Goal: Task Accomplishment & Management: Manage account settings

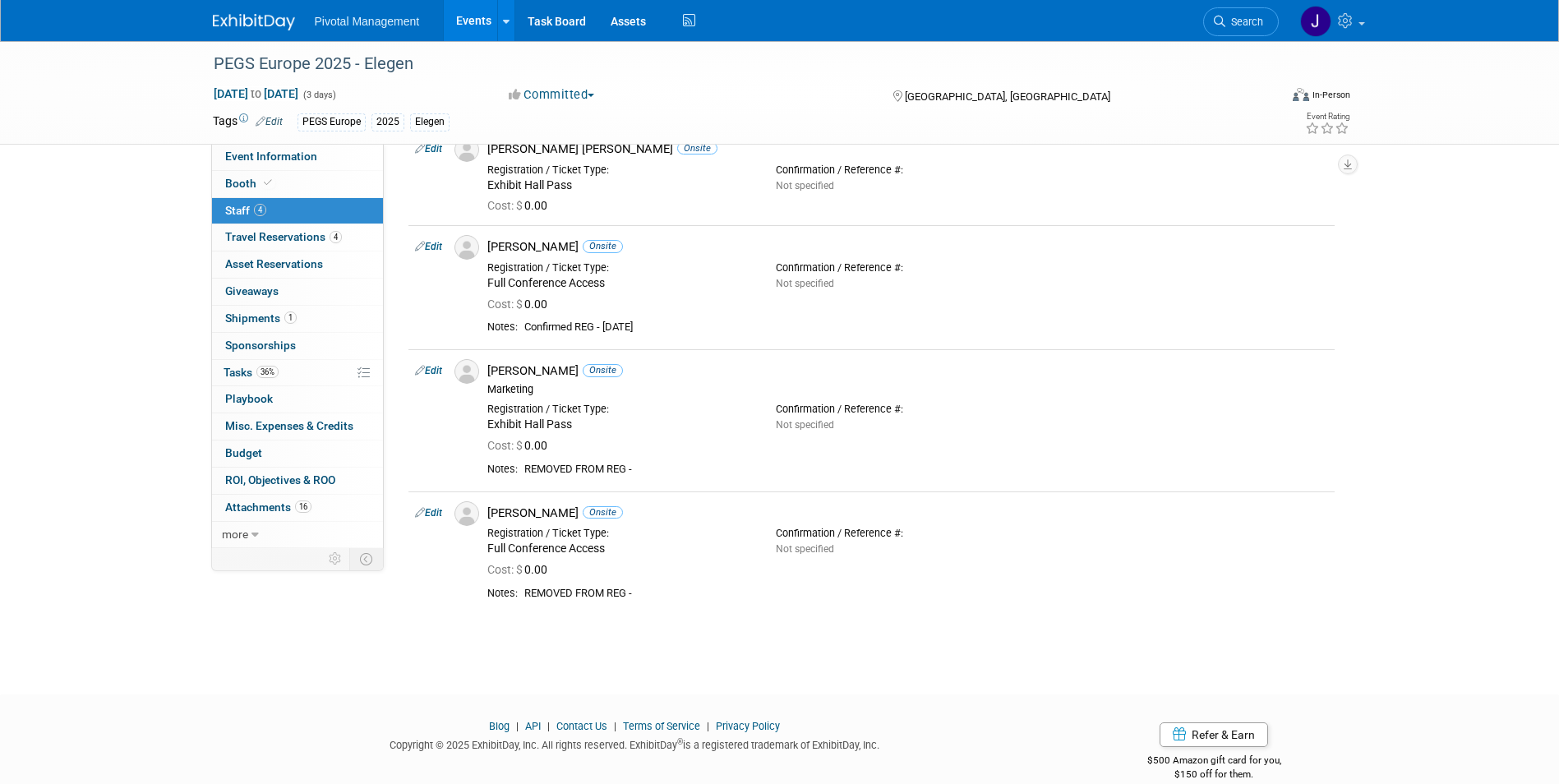
click at [472, 12] on link "Events" at bounding box center [473, 21] width 60 height 41
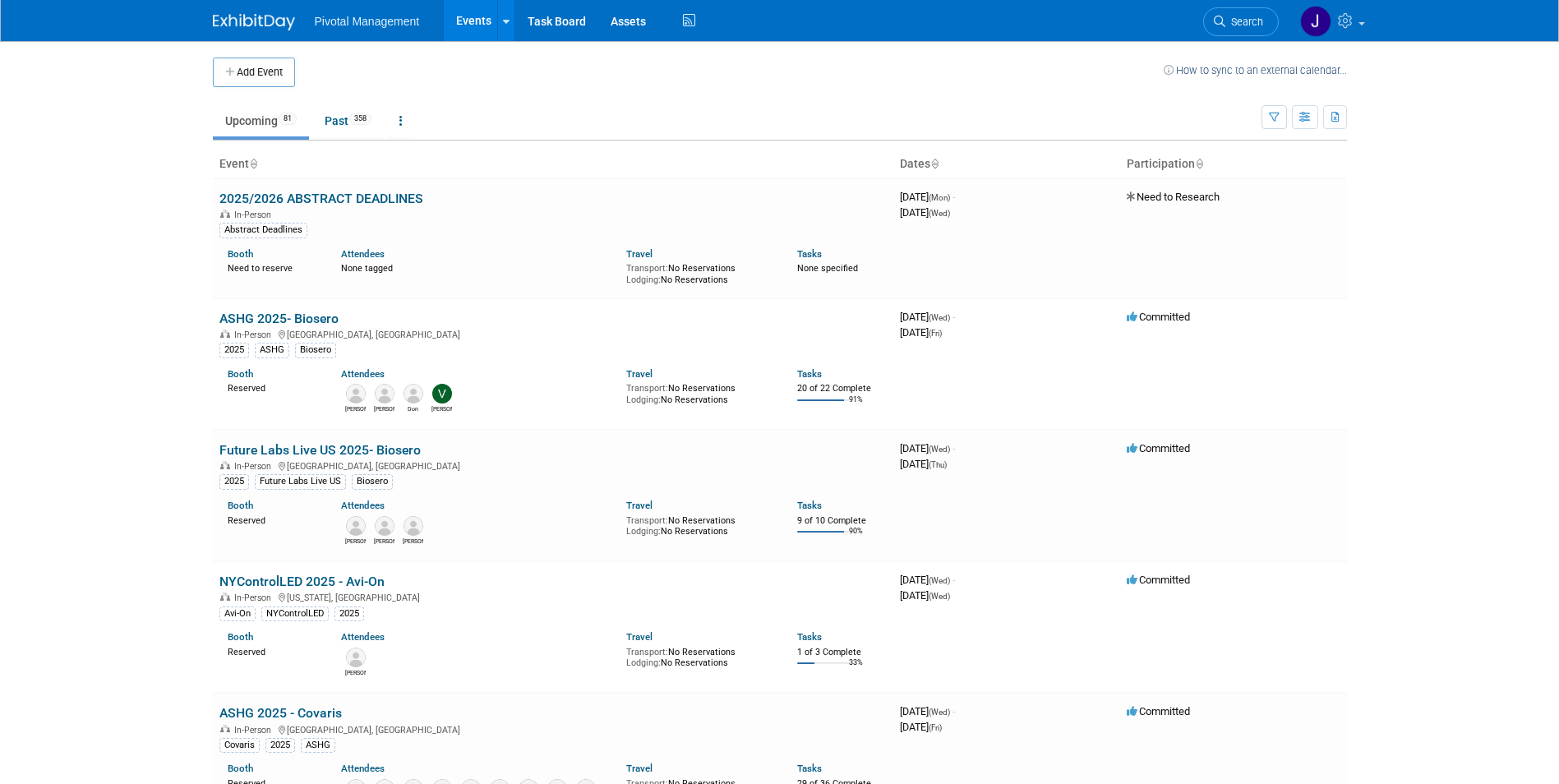
click at [1232, 22] on span "Search" at bounding box center [1244, 21] width 38 height 12
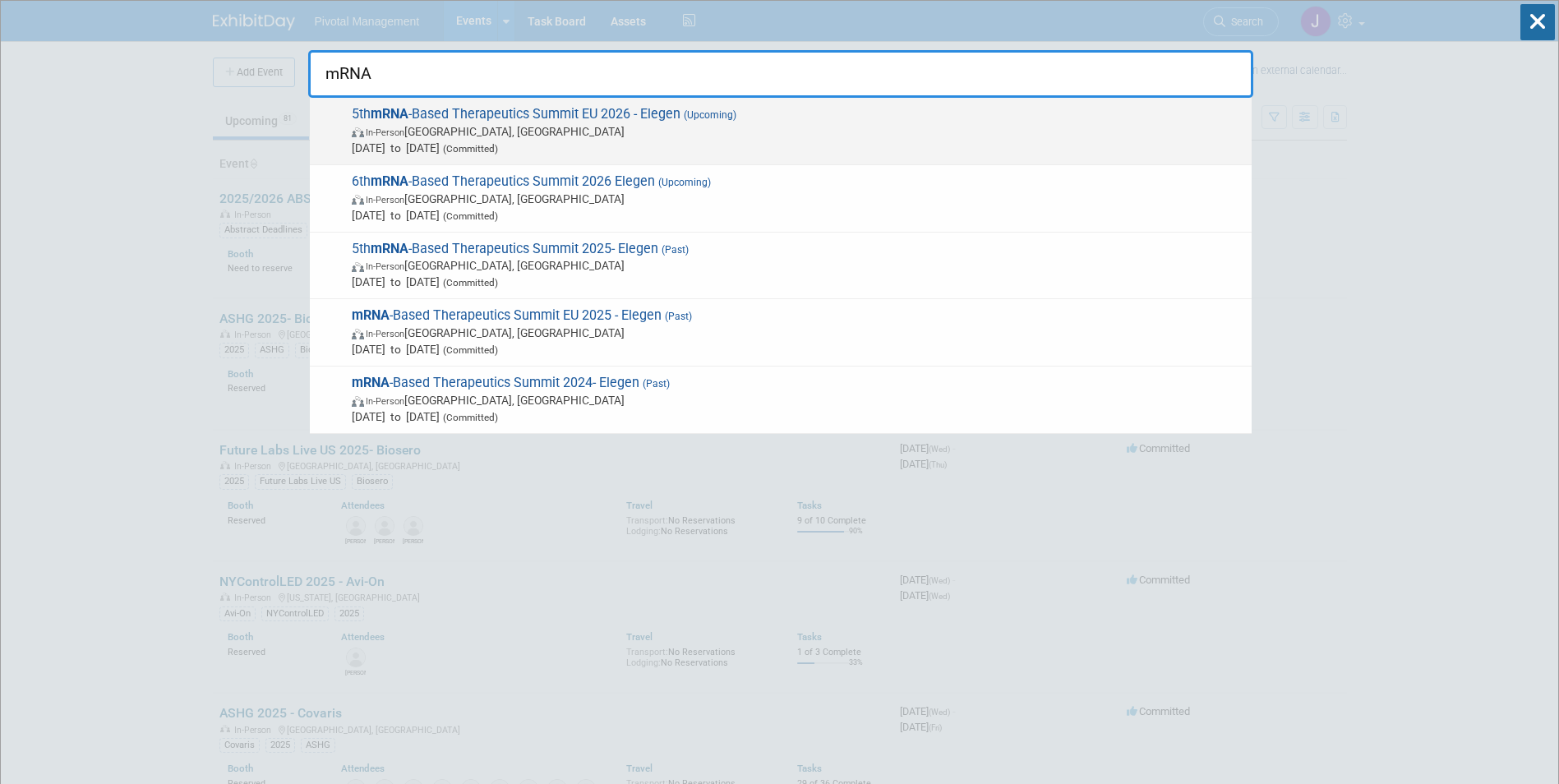
drag, startPoint x: 678, startPoint y: 84, endPoint x: 619, endPoint y: 114, distance: 66.2
type input "mRNA"
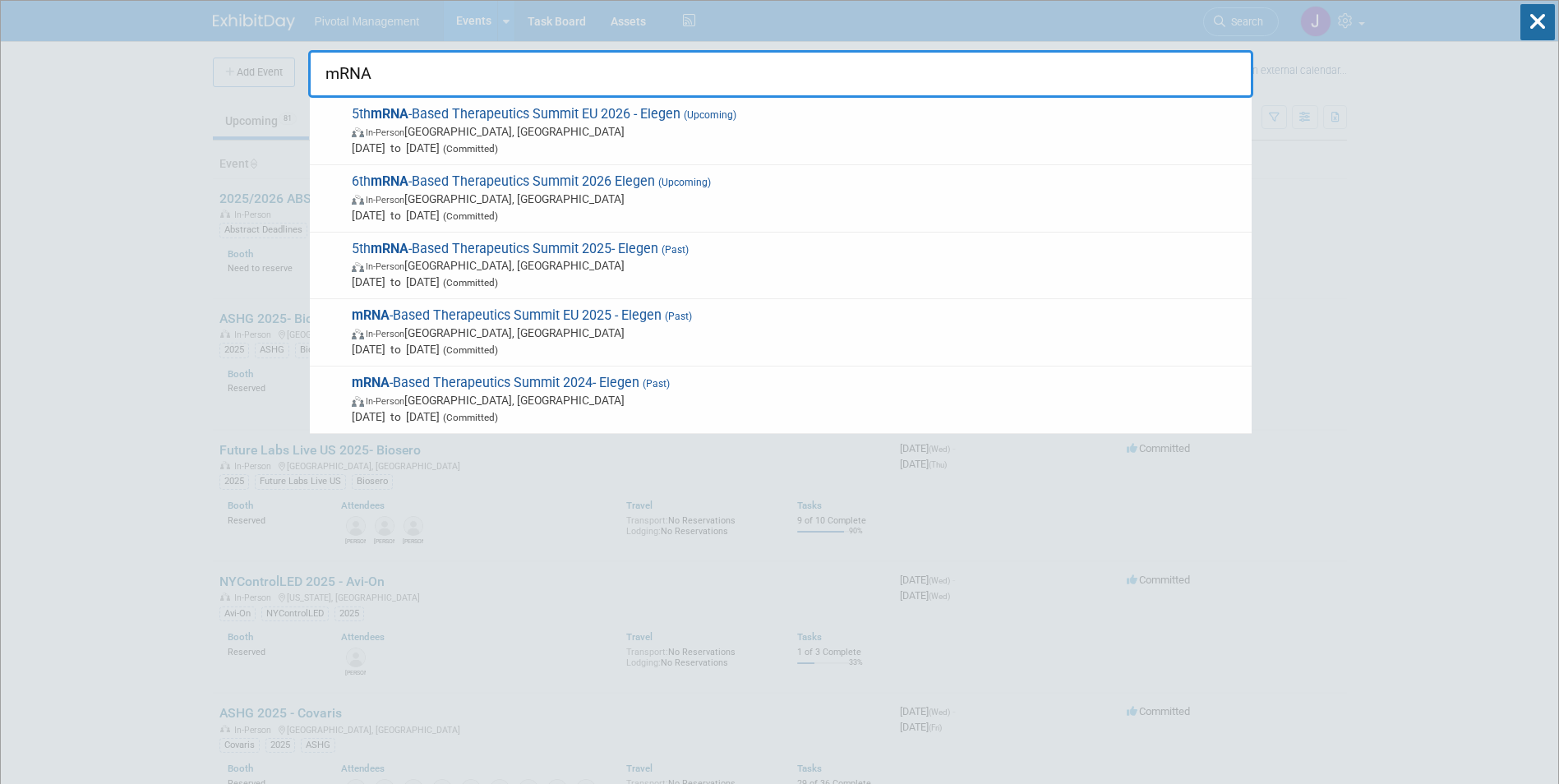
drag, startPoint x: 619, startPoint y: 114, endPoint x: 605, endPoint y: 123, distance: 16.6
click at [605, 123] on span "In-Person Berlin, Germany" at bounding box center [798, 132] width 892 height 16
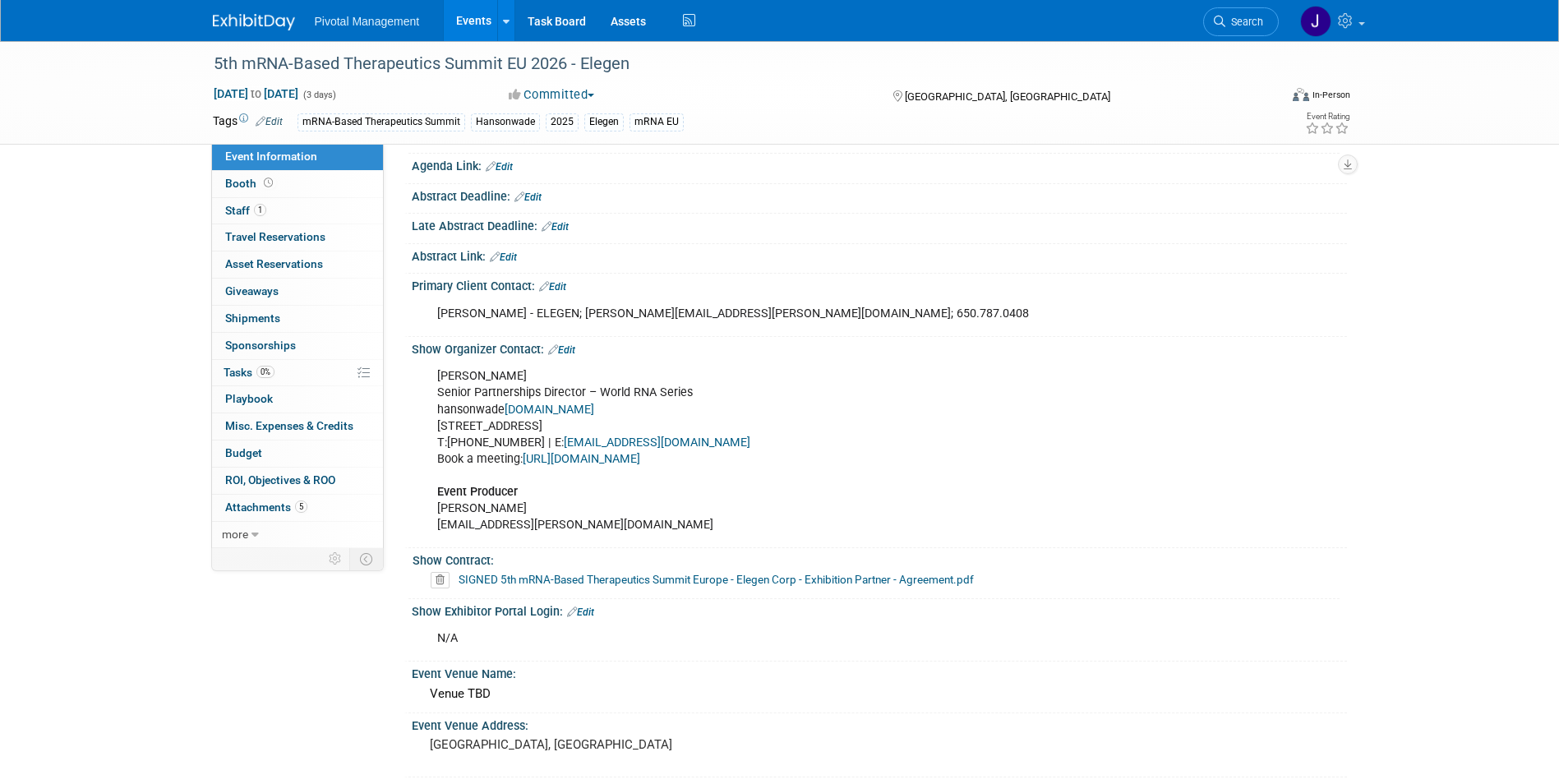
scroll to position [1315, 0]
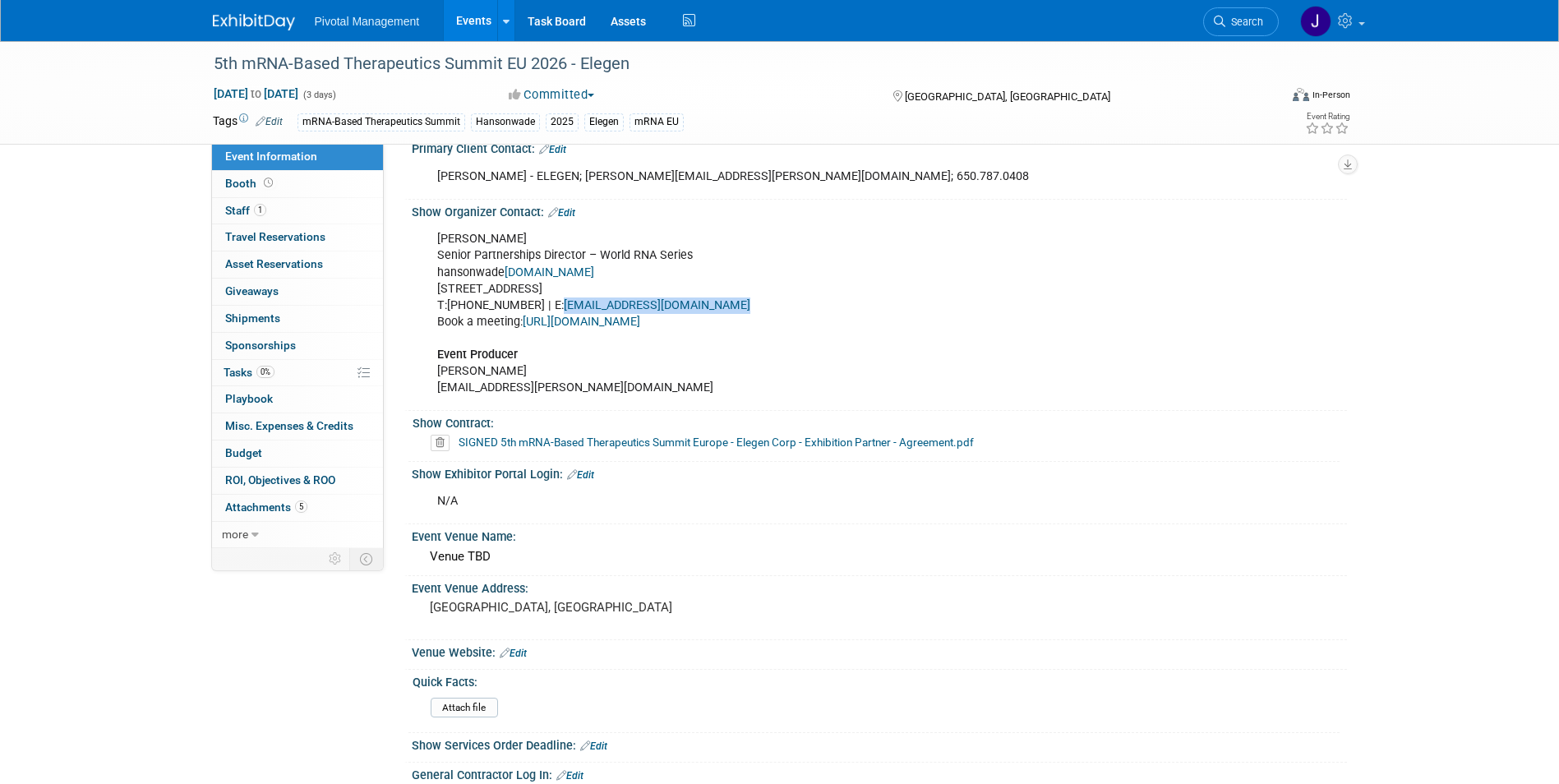
drag, startPoint x: 791, startPoint y: 304, endPoint x: 577, endPoint y: 300, distance: 214.0
click at [577, 300] on div "Kiran Thomson Senior Partnerships Director – World RNA Series hansonwade www.ha…" at bounding box center [796, 313] width 740 height 182
copy link "kiran.thomson@hansonwade.com"
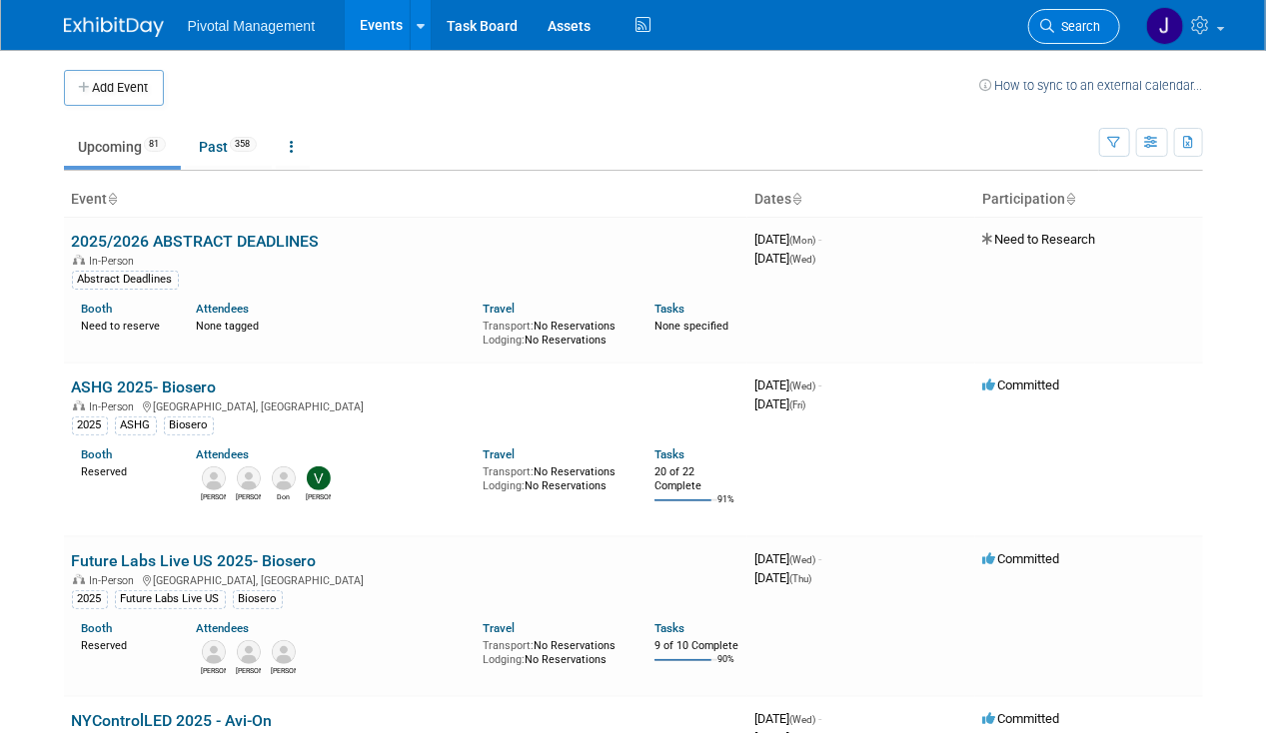
click at [1108, 15] on link "Search" at bounding box center [1074, 26] width 92 height 35
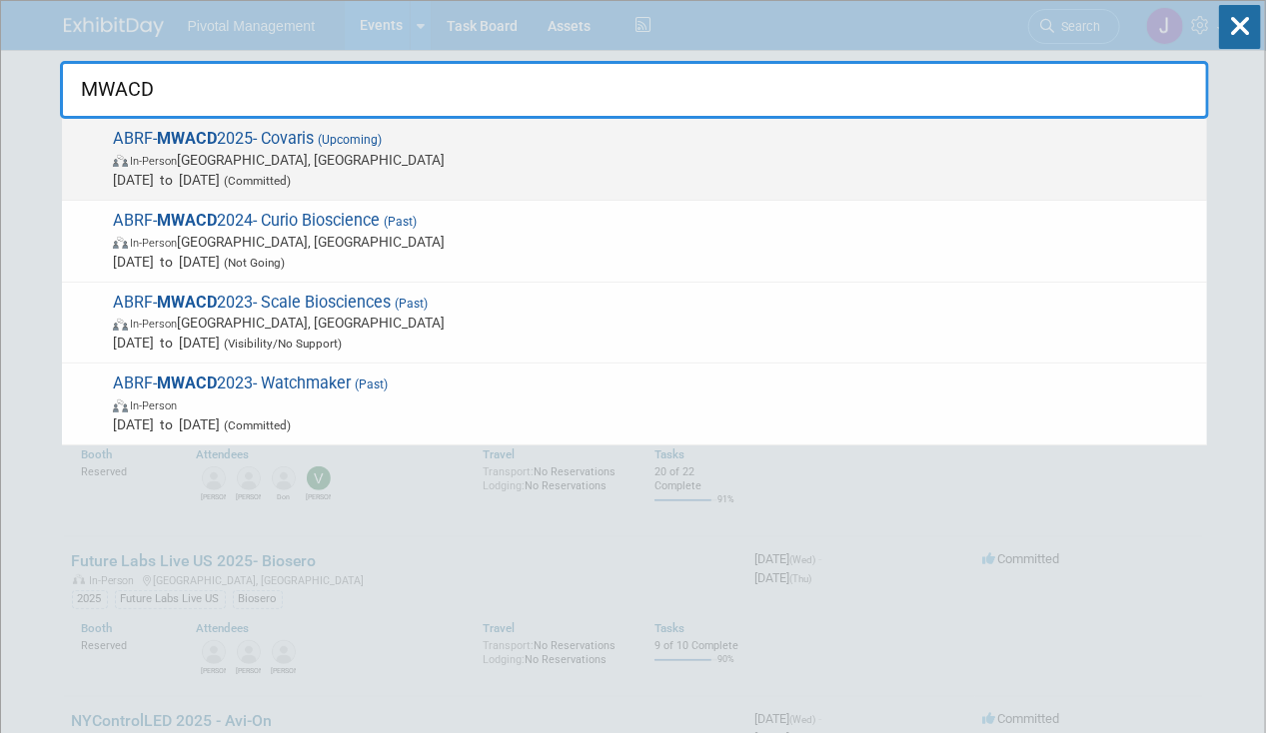
type input "MWACD"
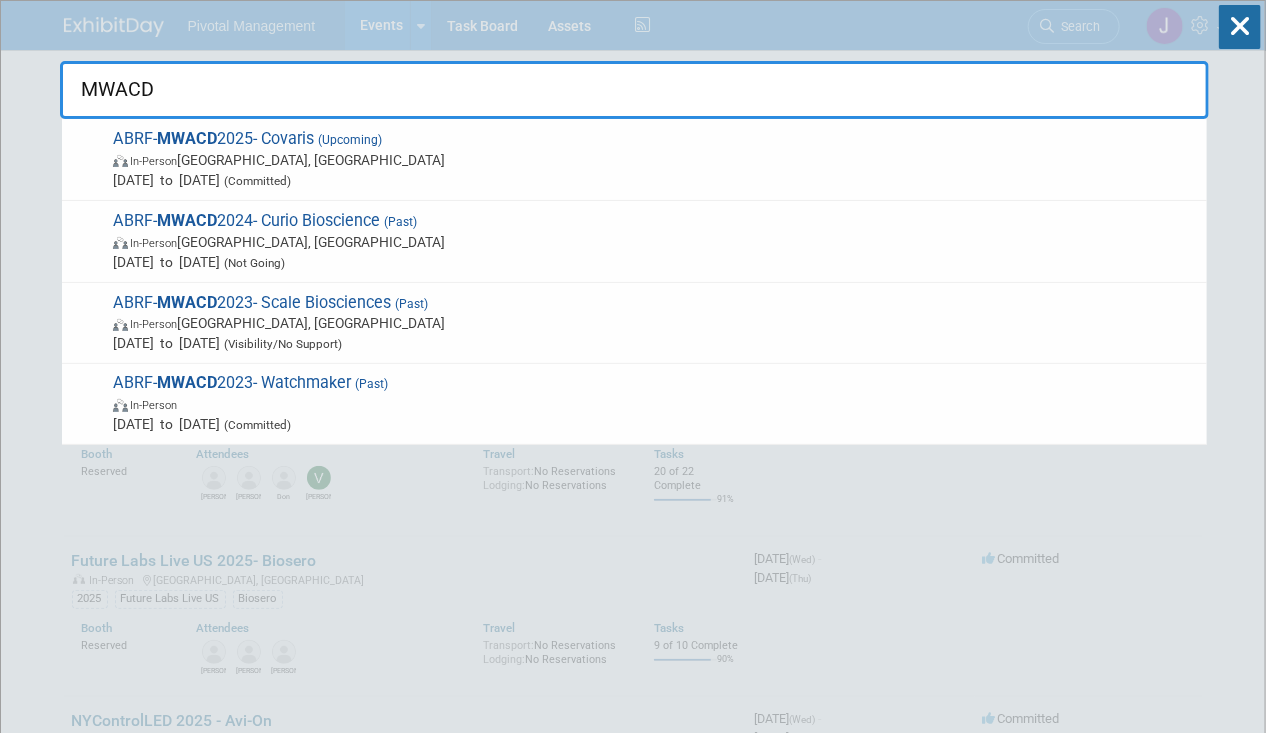
click at [473, 133] on span "ABRF- MWACD 2025- Covaris (Upcoming) In-Person Madison, WI Oct 22, 2025 to Oct …" at bounding box center [652, 159] width 1090 height 61
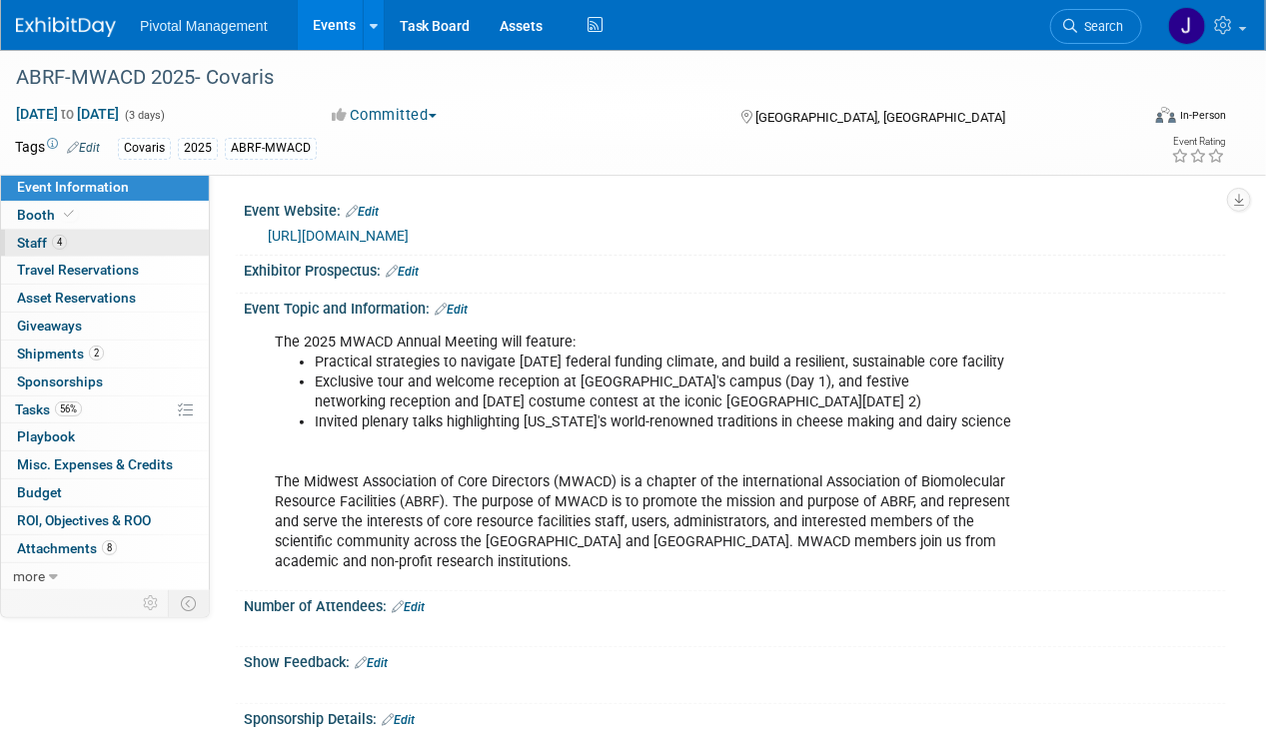
click at [140, 232] on link "4 Staff 4" at bounding box center [105, 243] width 208 height 27
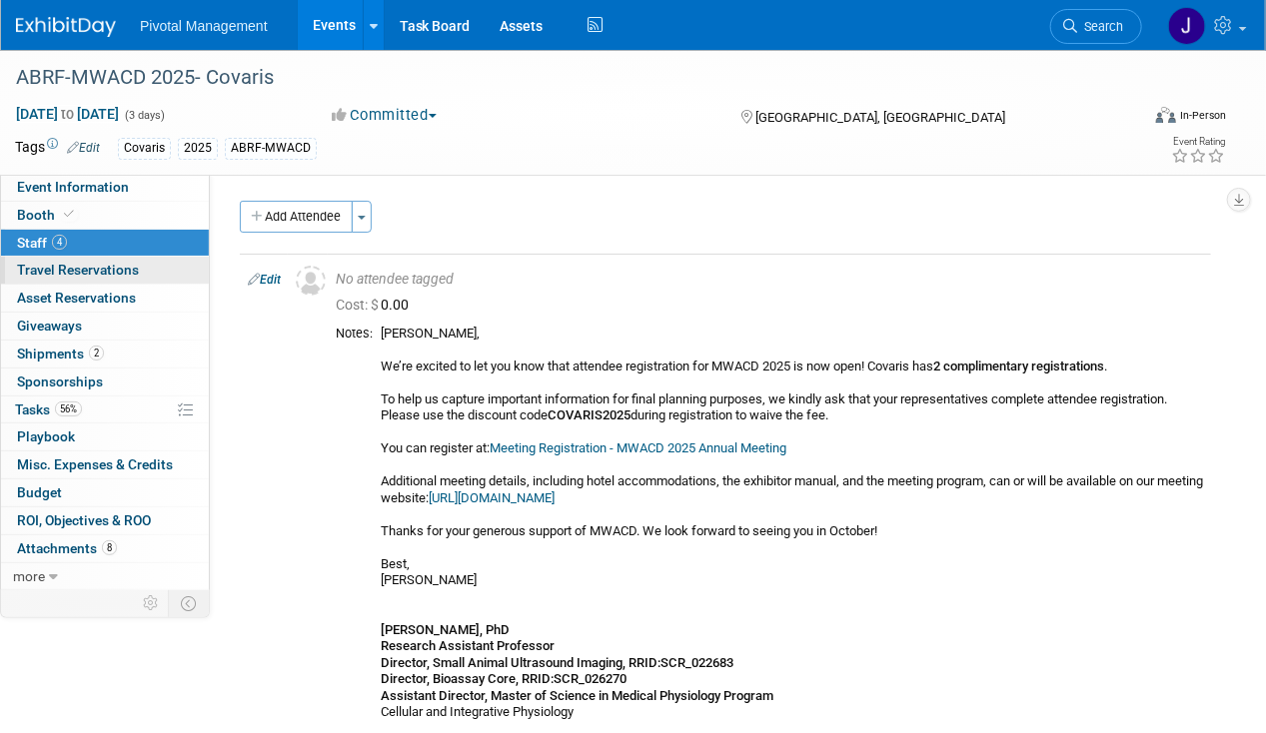
click at [135, 271] on span "Travel Reservations 0" at bounding box center [78, 270] width 122 height 16
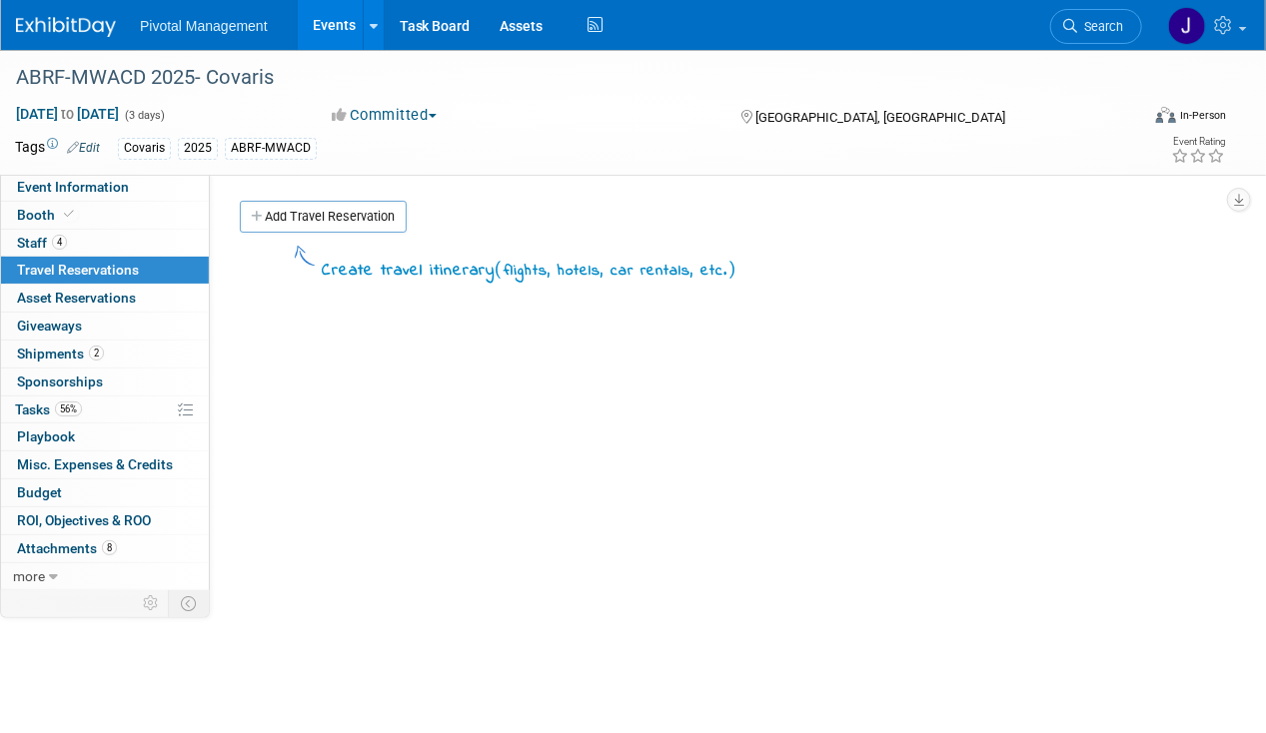
click at [126, 258] on link "0 Travel Reservations 0" at bounding box center [105, 270] width 208 height 27
click at [109, 242] on link "4 Staff 4" at bounding box center [105, 243] width 208 height 27
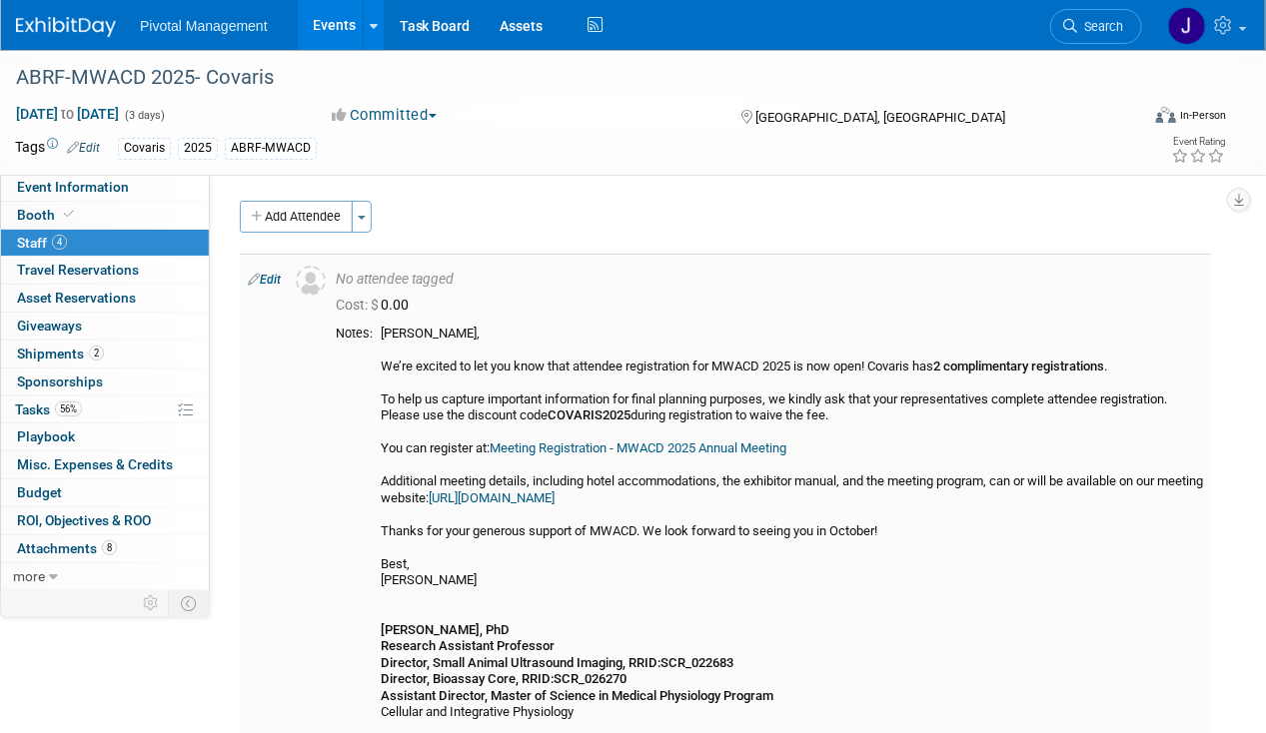
scroll to position [300, 0]
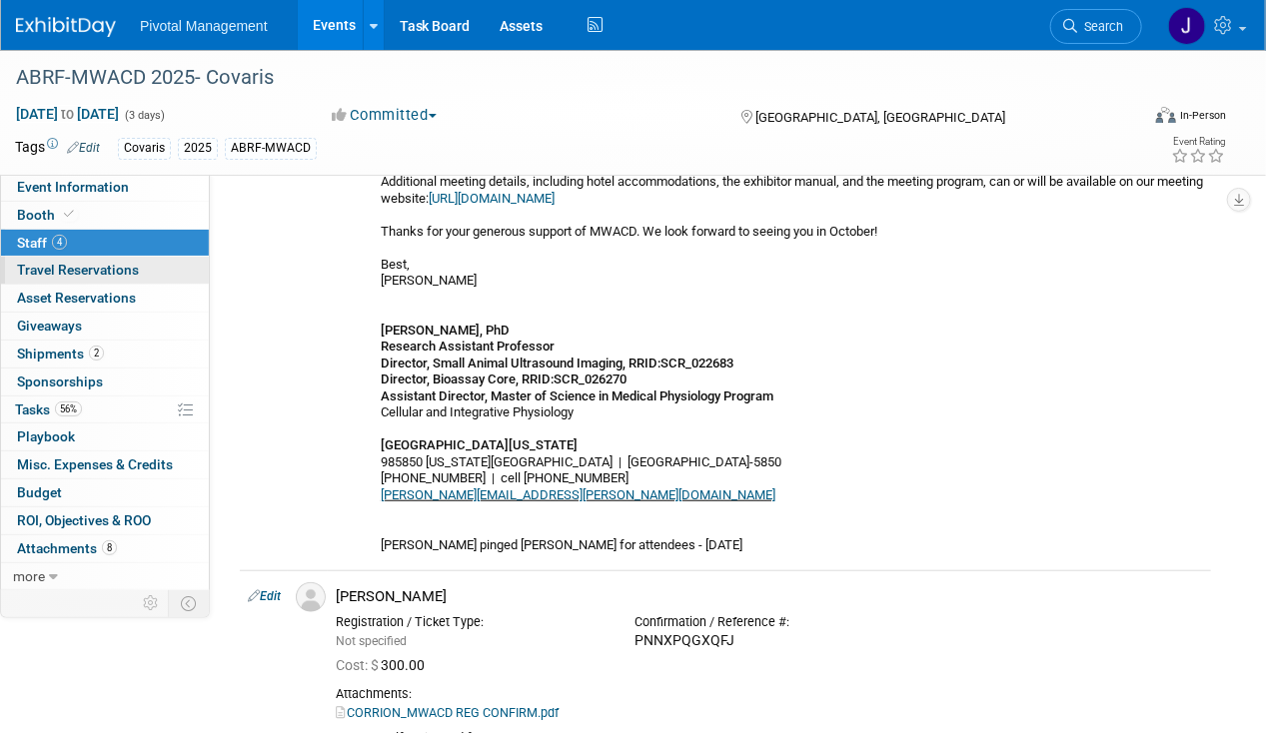
click at [92, 263] on span "Travel Reservations 0" at bounding box center [78, 270] width 122 height 16
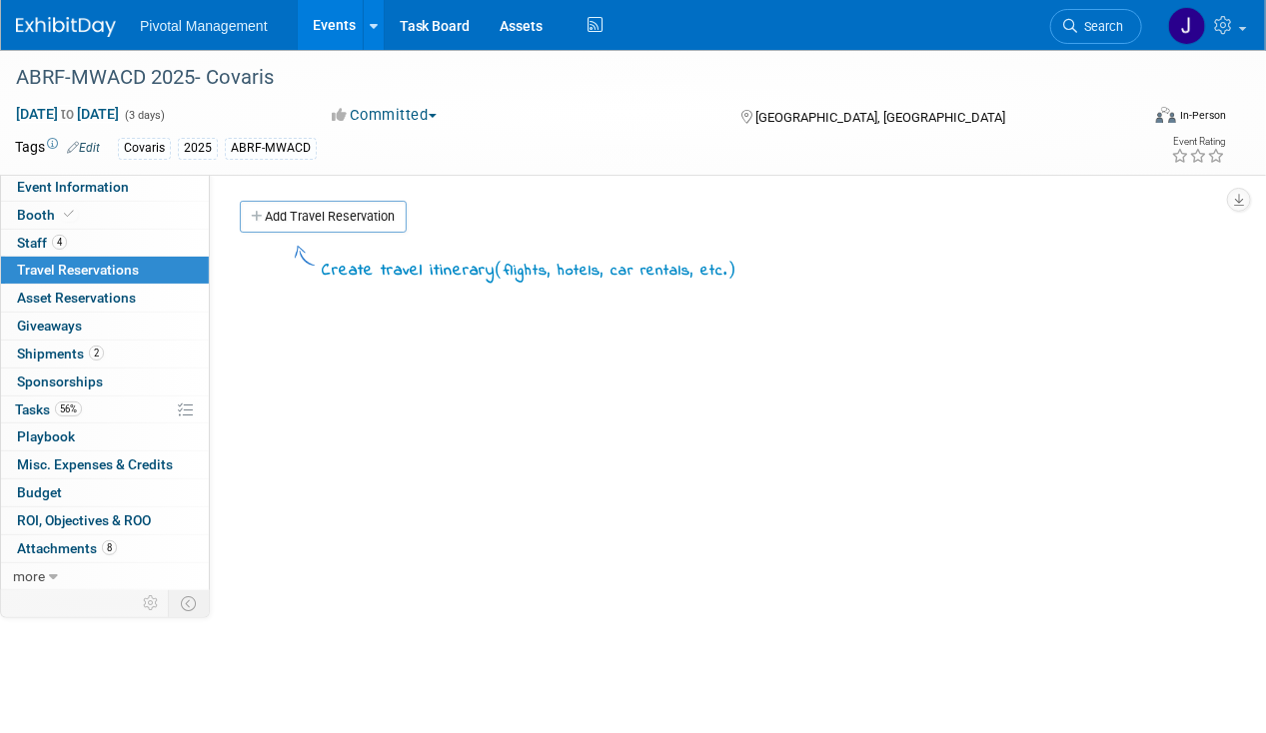
scroll to position [324, 0]
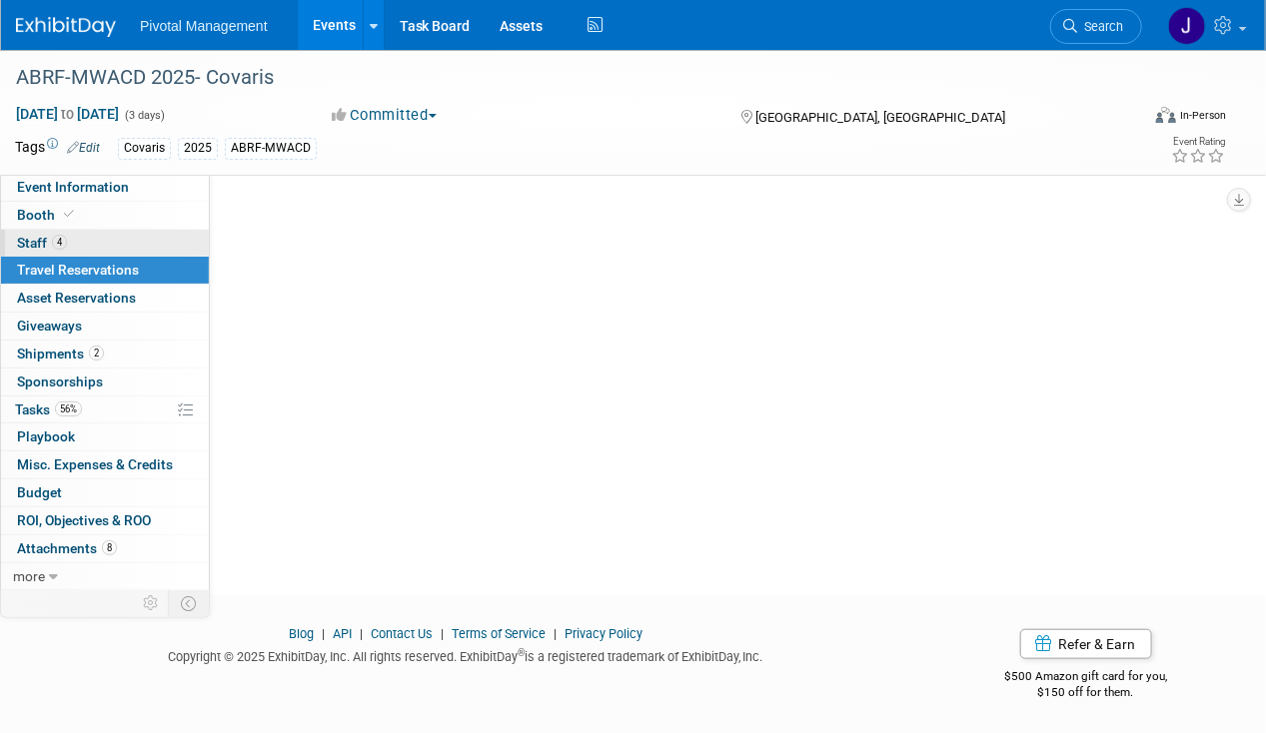
click at [109, 242] on link "4 Staff 4" at bounding box center [105, 243] width 208 height 27
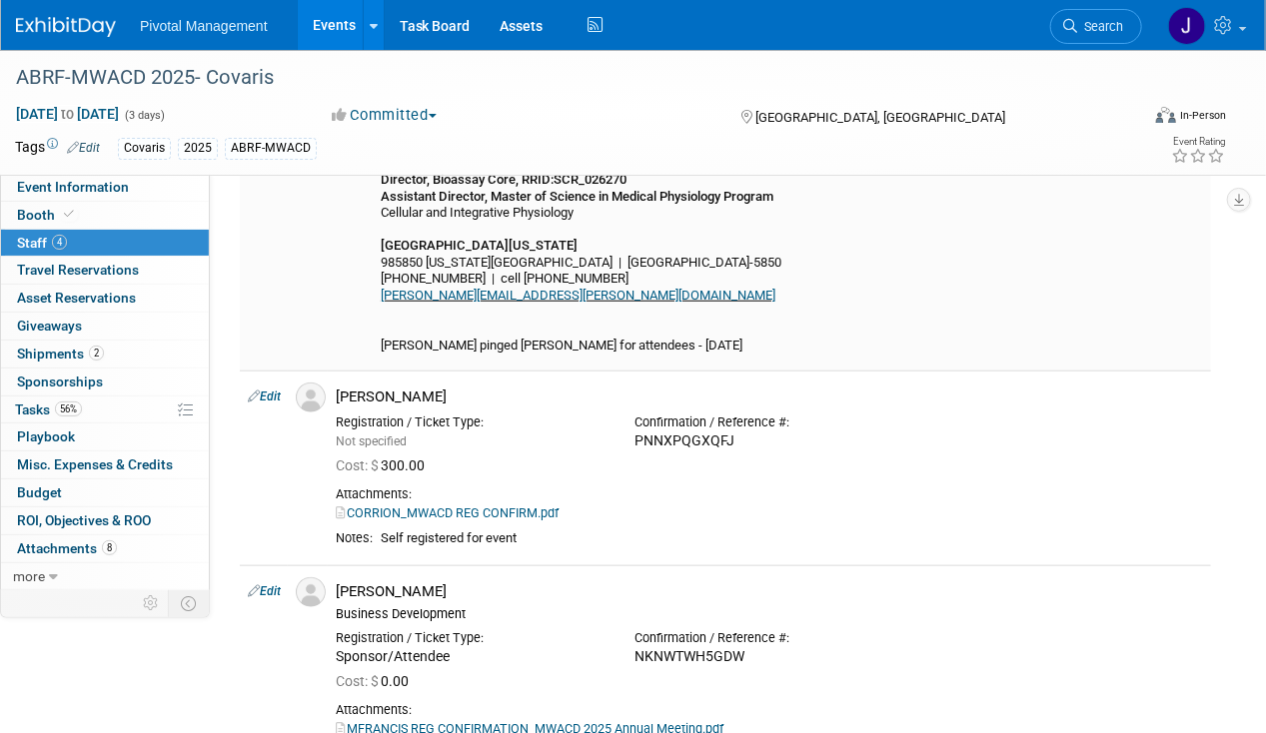
scroll to position [499, 0]
click at [44, 191] on span "Event Information" at bounding box center [73, 187] width 112 height 16
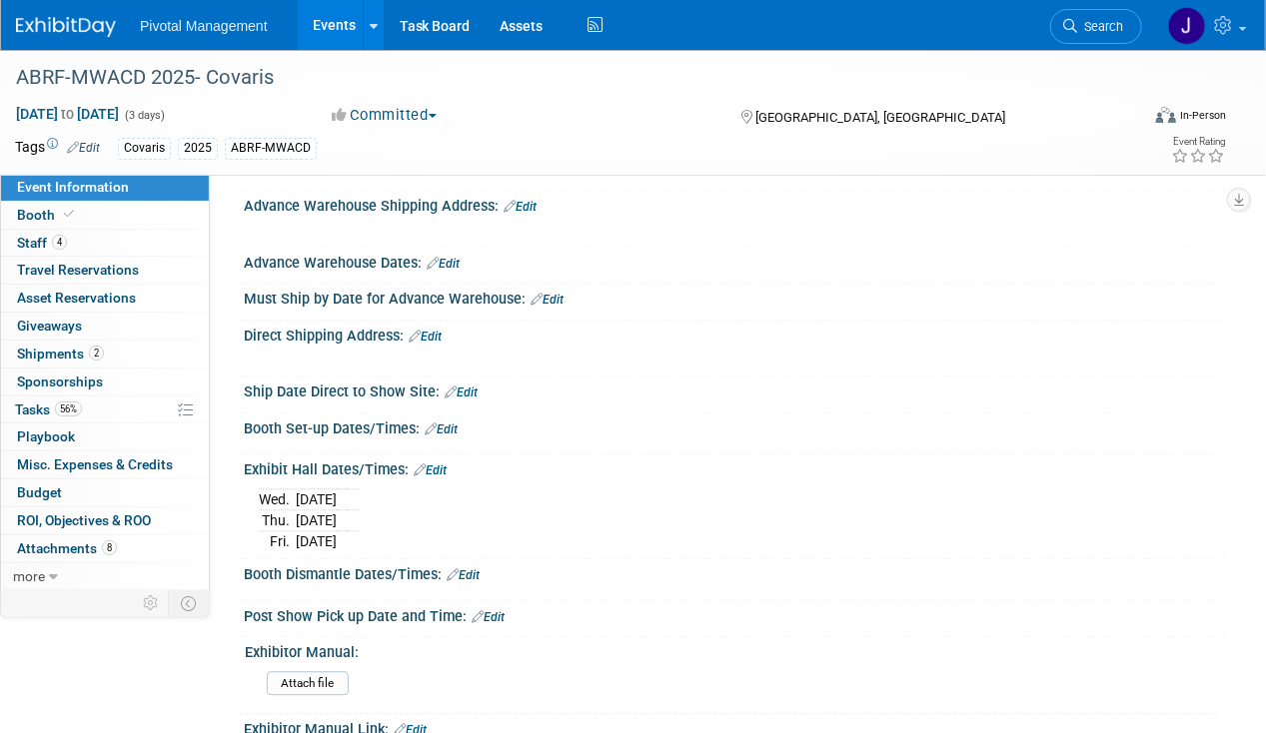
scroll to position [1698, 0]
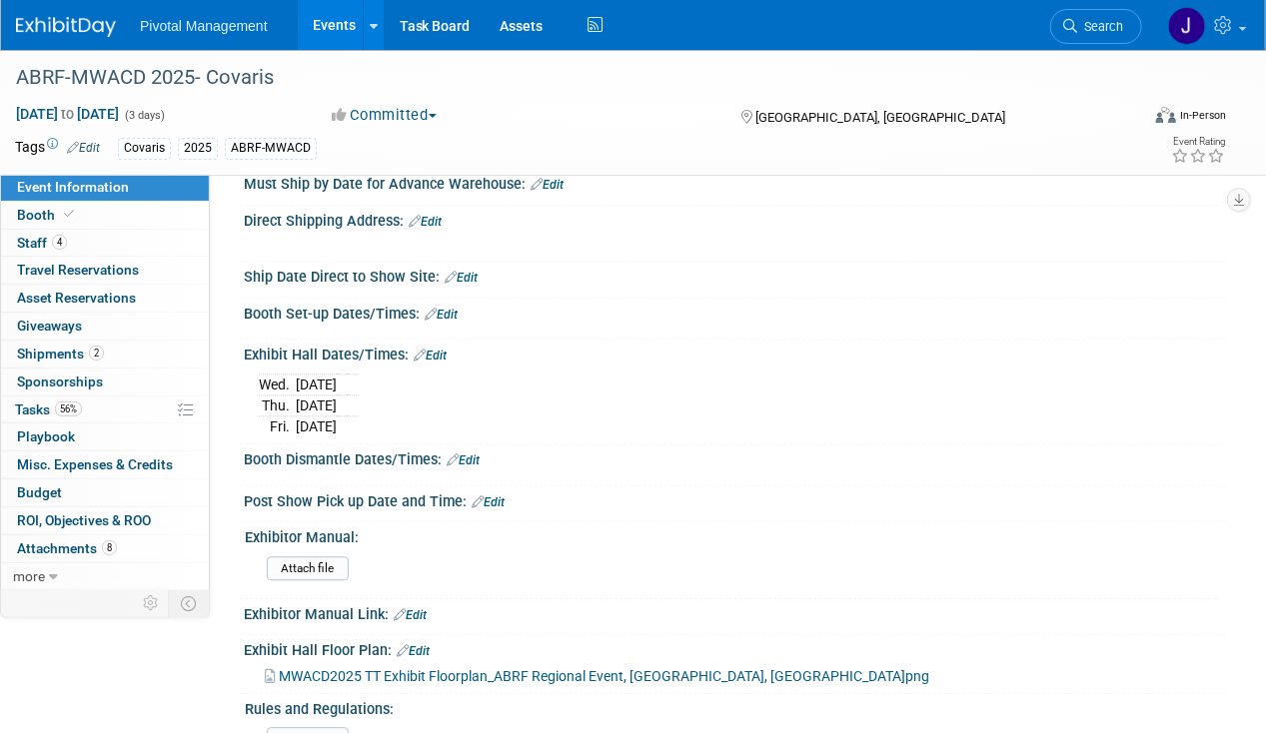
click at [439, 363] on link "Edit" at bounding box center [430, 356] width 33 height 14
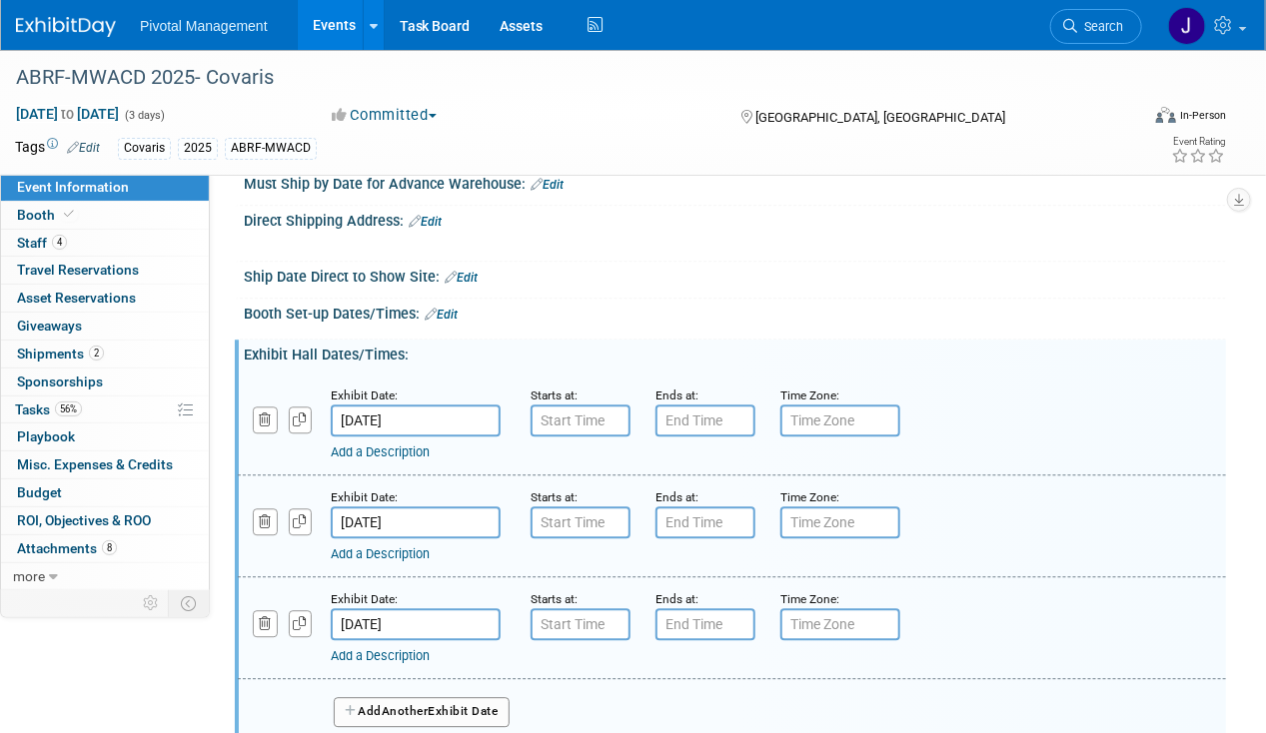
click at [442, 322] on link "Edit" at bounding box center [441, 315] width 33 height 14
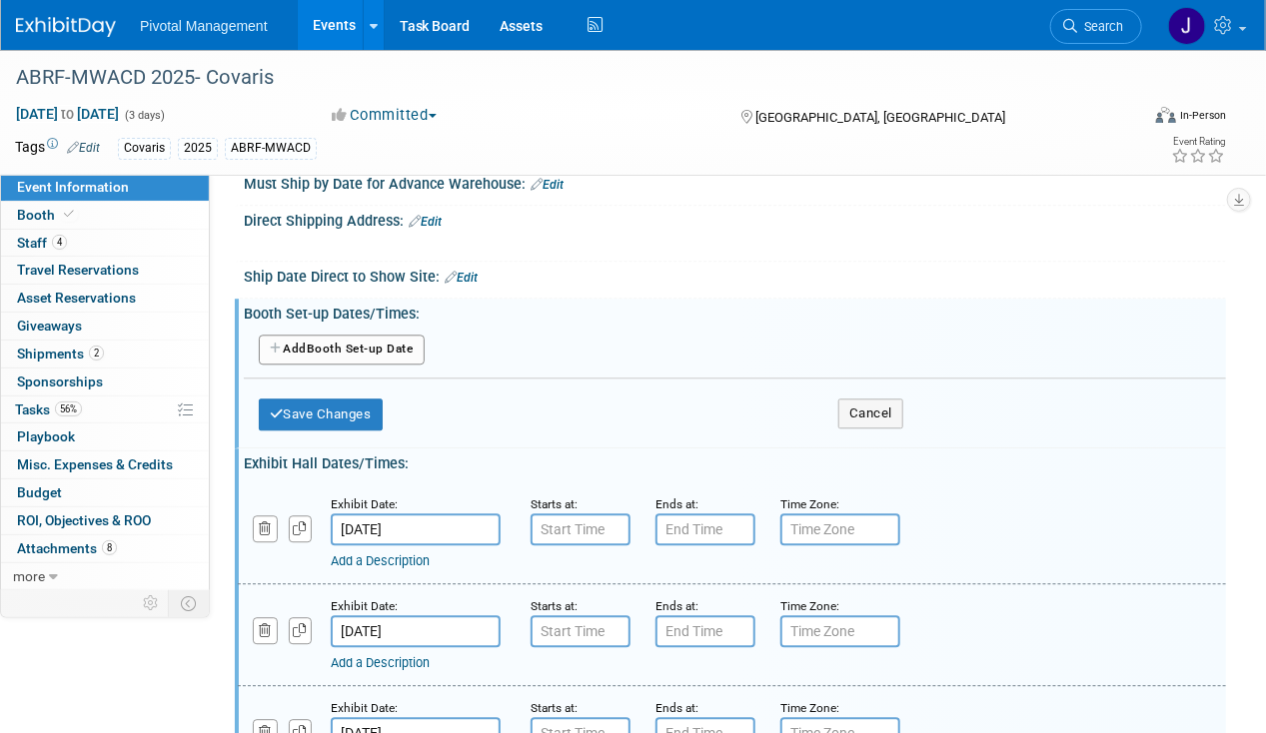
click at [354, 365] on button "Add Another Booth Set-up Date" at bounding box center [342, 350] width 166 height 30
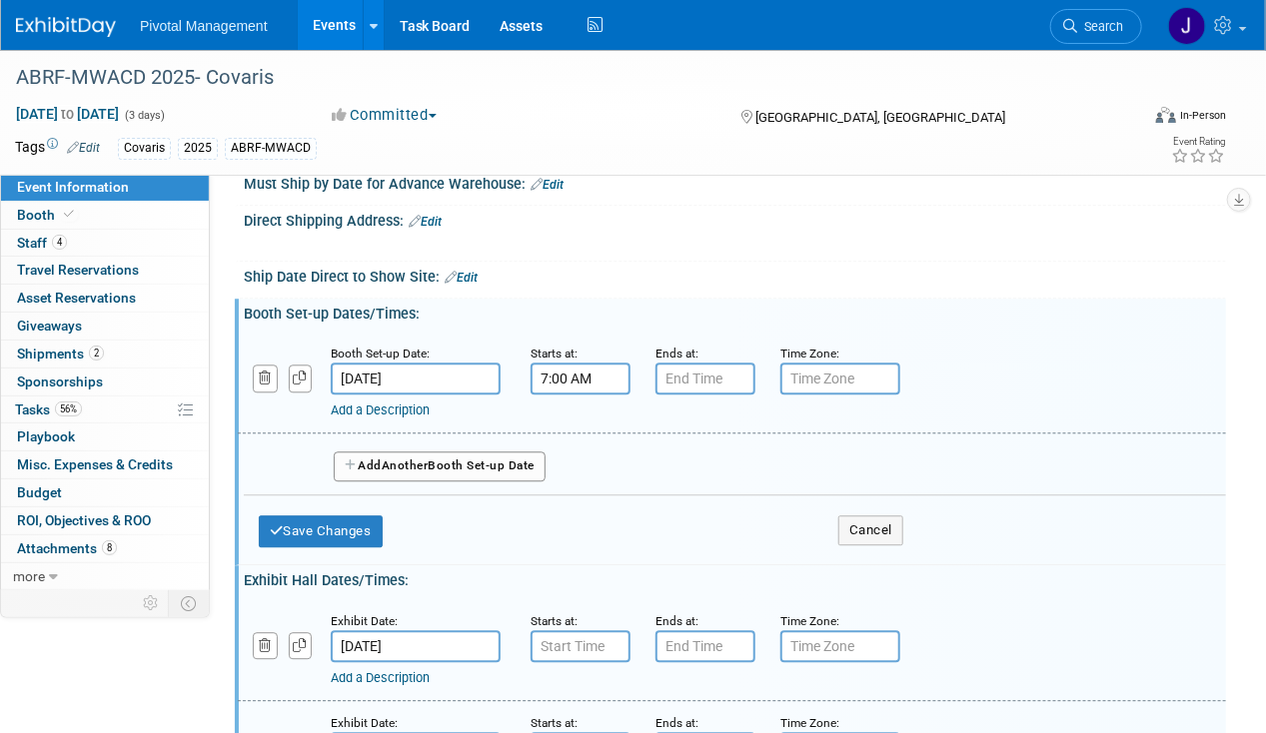
click at [606, 395] on input "7:00 AM" at bounding box center [580, 379] width 100 height 32
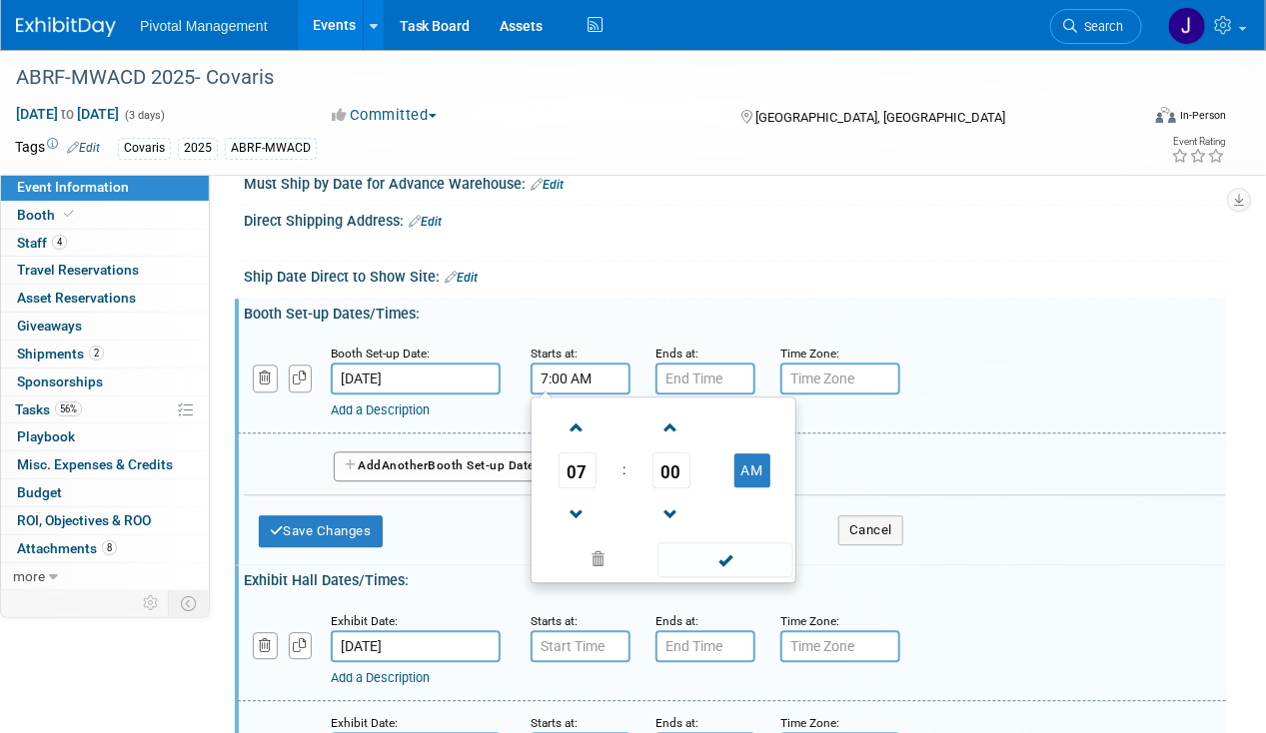
drag, startPoint x: 608, startPoint y: 389, endPoint x: 444, endPoint y: 401, distance: 165.3
click at [445, 401] on div "Booth Set-up Date: Oct 22, 2025 Starts at: 7:00 AM 07 : 00 AM 12 01 02 03 04 05…" at bounding box center [732, 383] width 988 height 102
type input "8:30 AM"
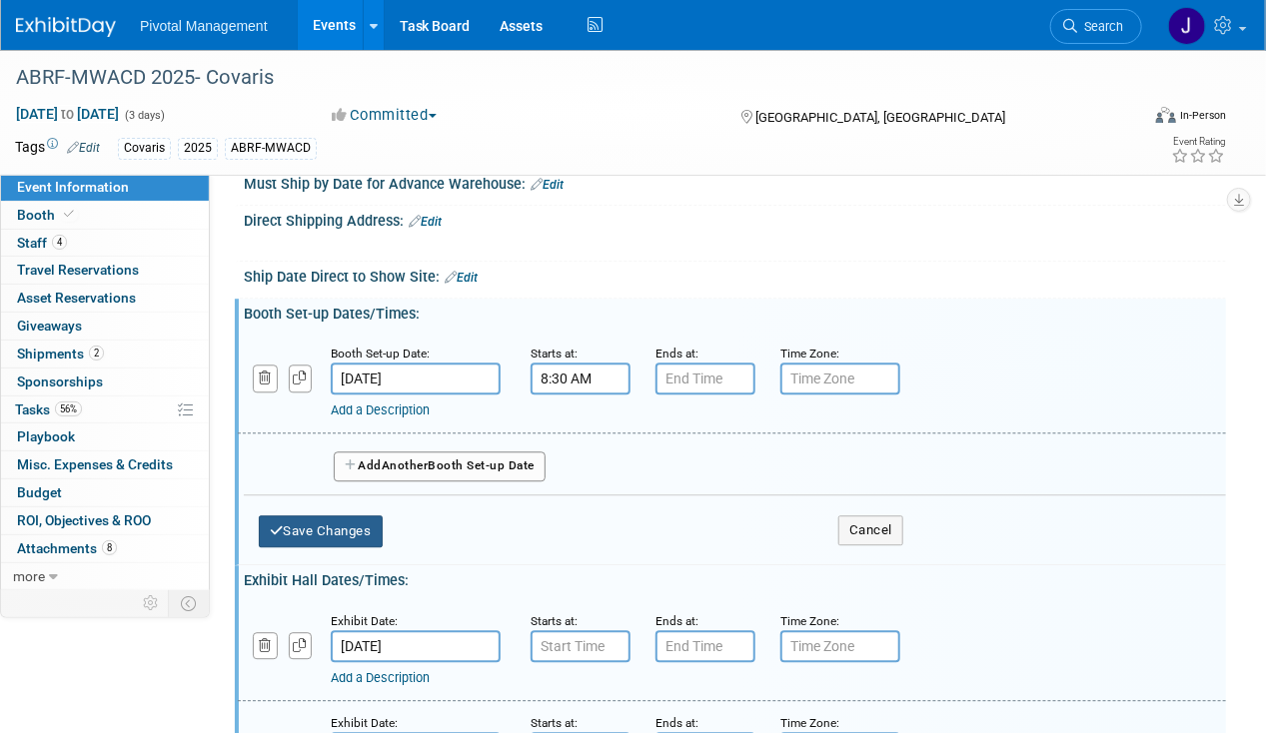
click at [295, 535] on button "Save Changes" at bounding box center [321, 531] width 124 height 32
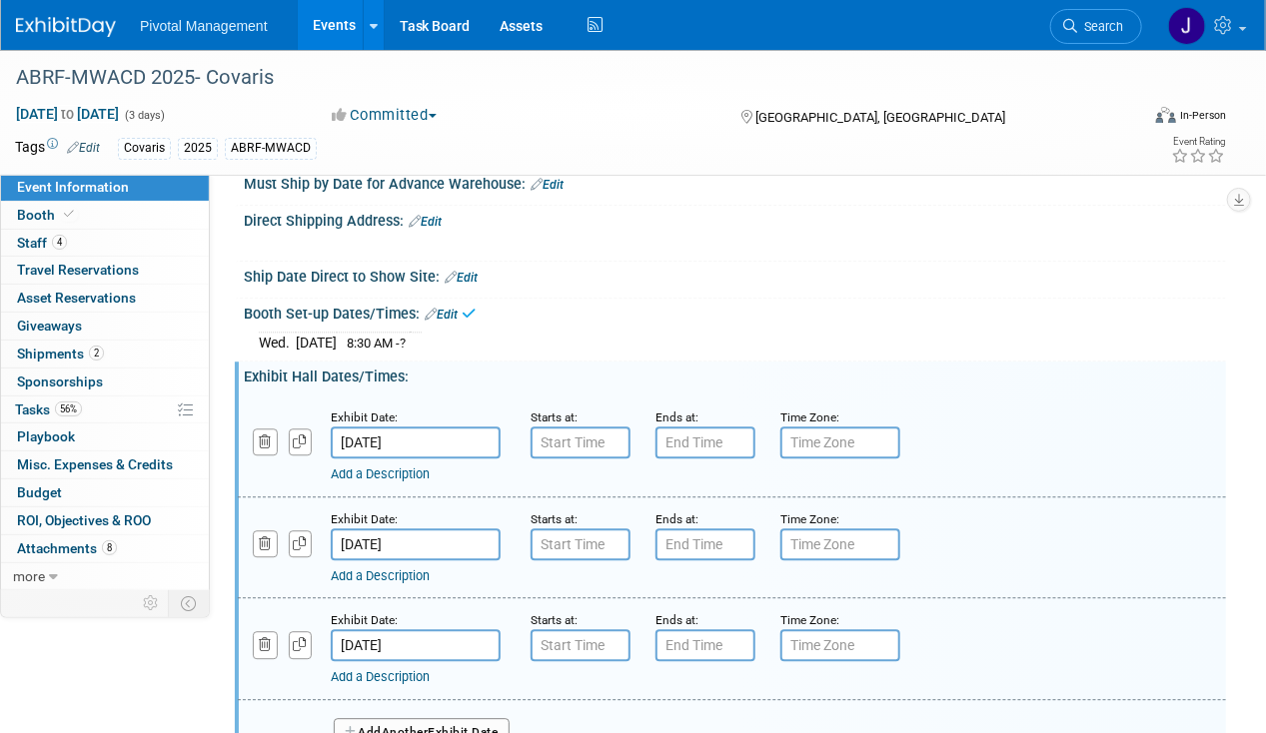
scroll to position [1898, 0]
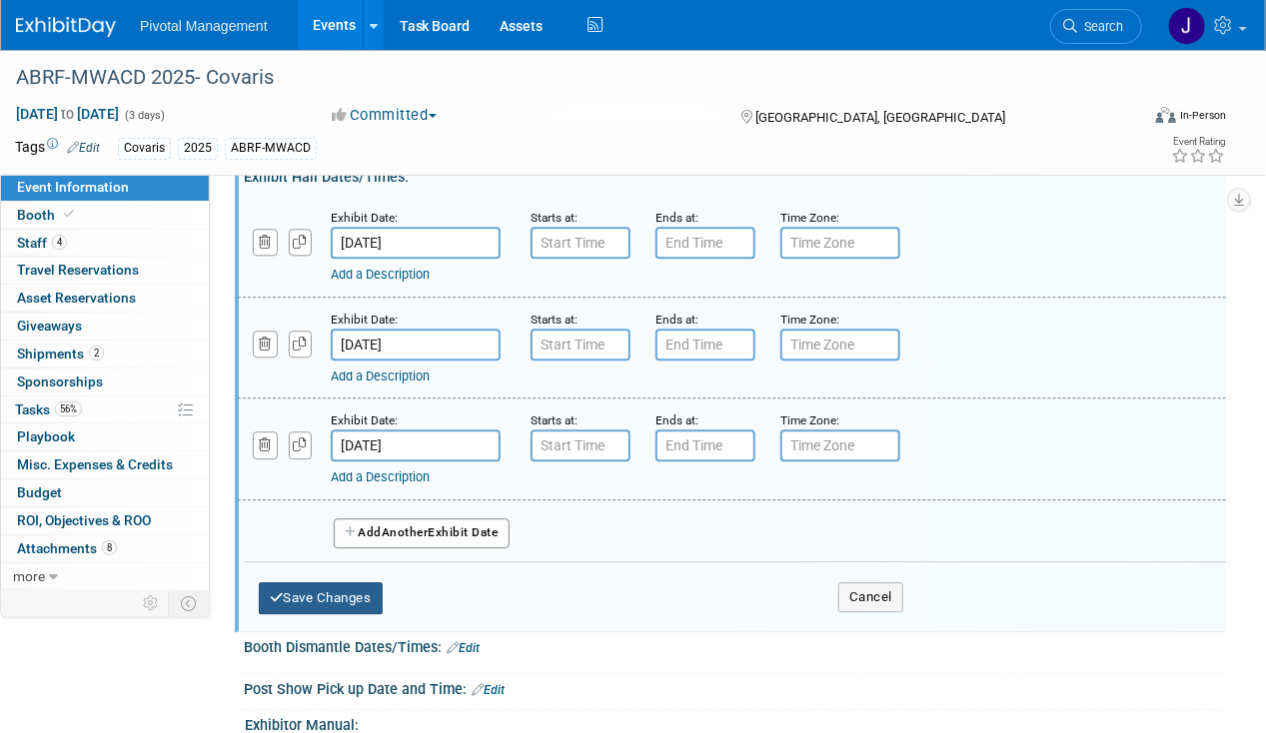
click at [344, 608] on button "Save Changes" at bounding box center [321, 598] width 124 height 32
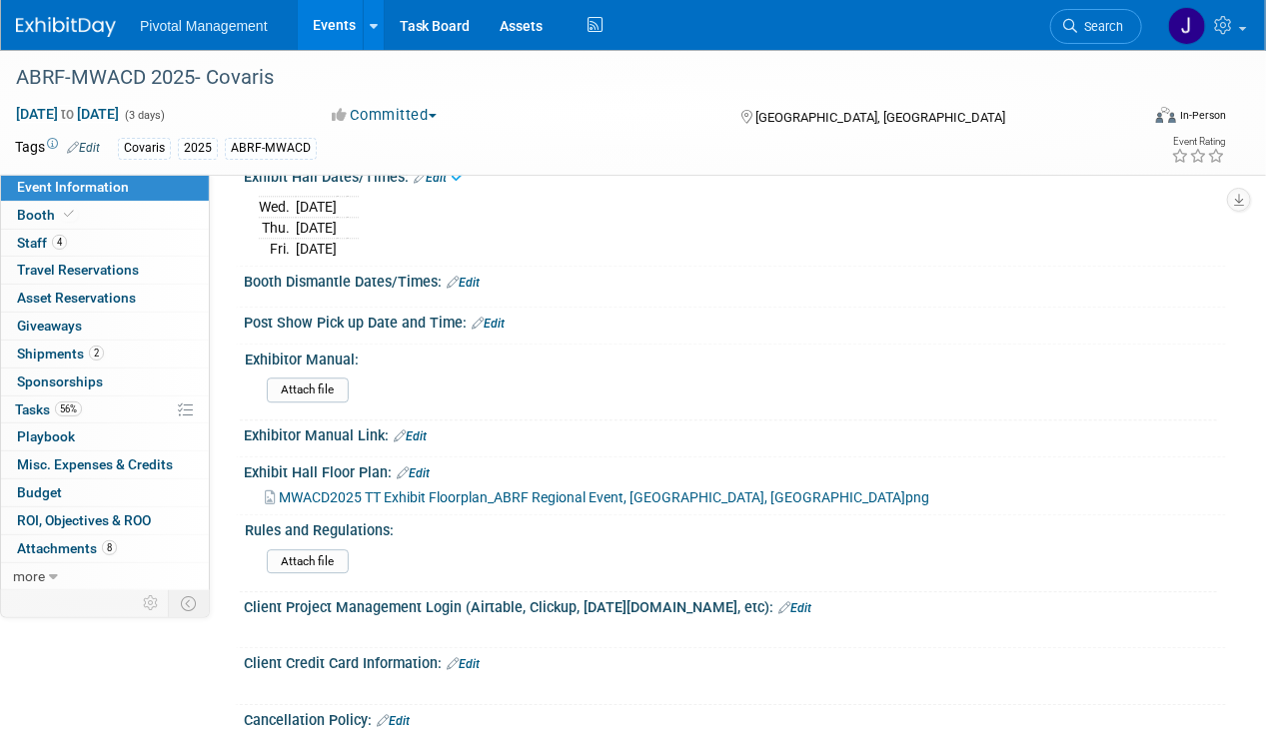
click at [442, 185] on link "Edit" at bounding box center [430, 178] width 33 height 14
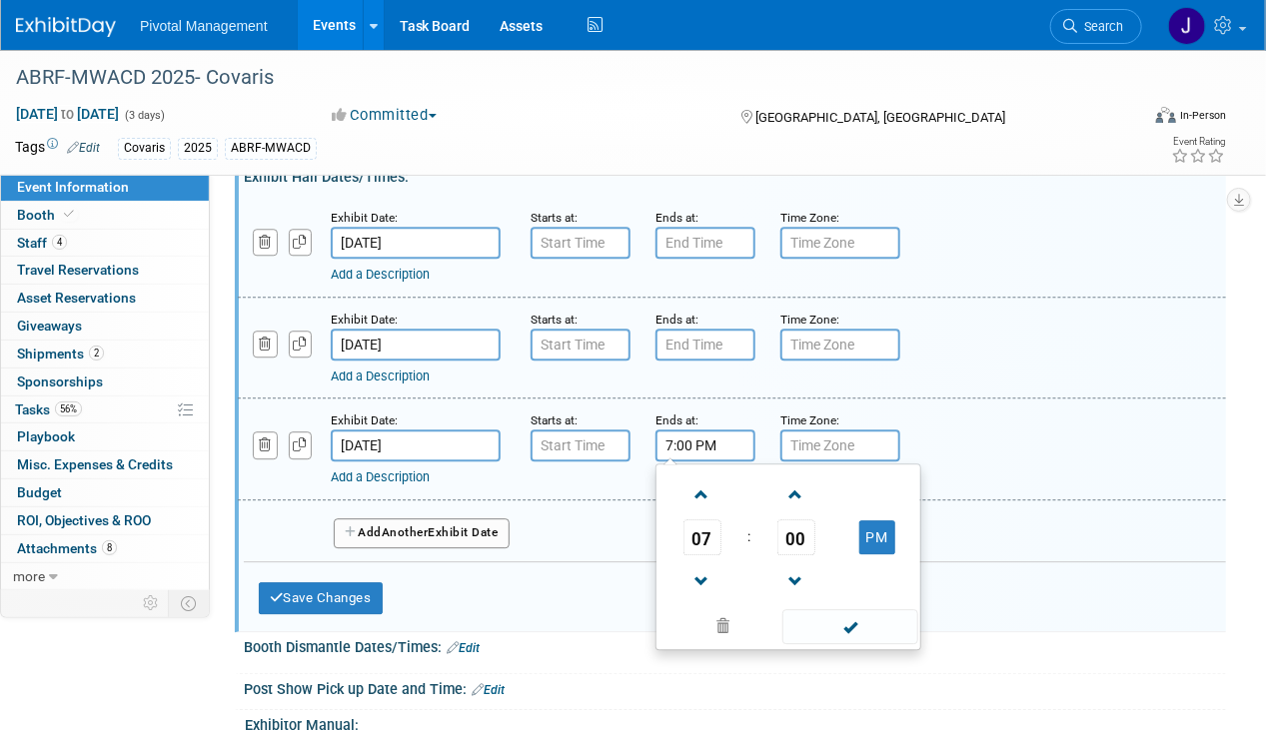
click at [711, 461] on input "7:00 PM" at bounding box center [705, 446] width 100 height 32
click at [618, 473] on div "Exhibit Date: Oct 24, 2025 Starts at: Ends at: 7:00 PM 07 : 00 PM 12 01 02 03 0…" at bounding box center [732, 450] width 988 height 102
type input "12:30 PM"
click at [264, 614] on button "Save Changes" at bounding box center [321, 598] width 124 height 32
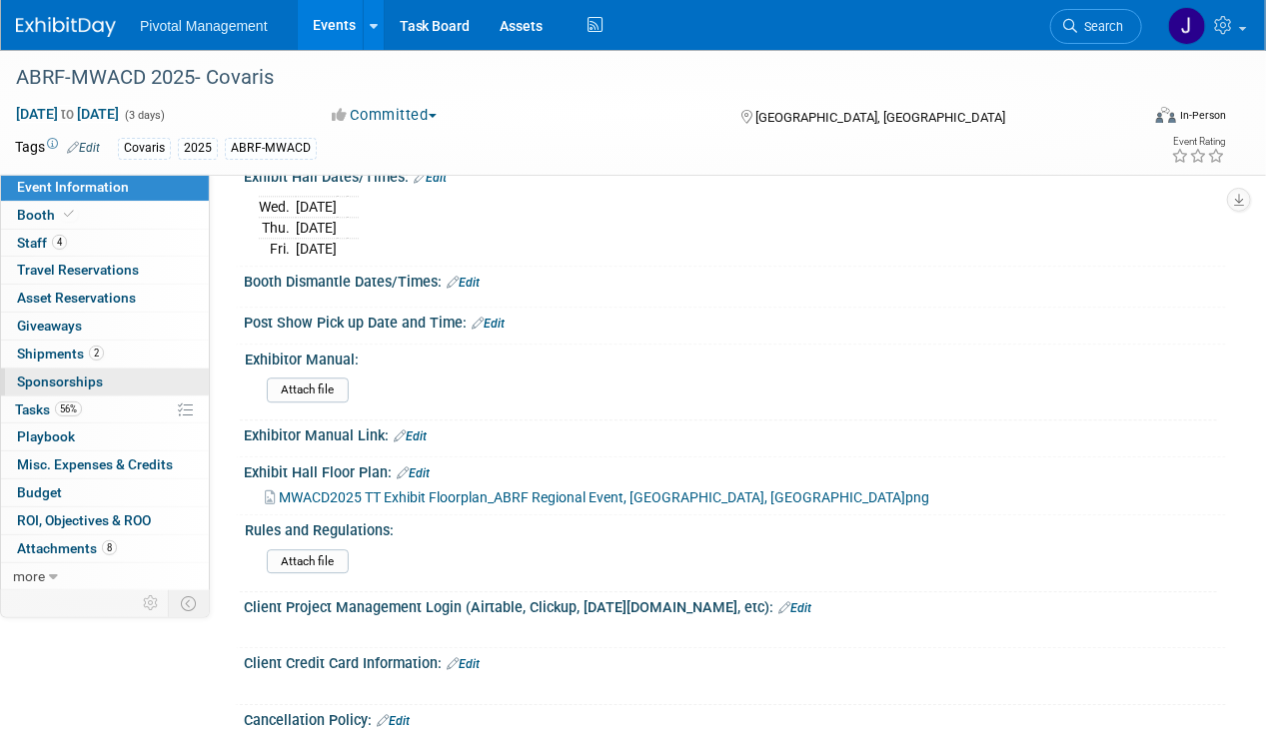
click at [58, 379] on span "Sponsorships 0" at bounding box center [60, 382] width 86 height 16
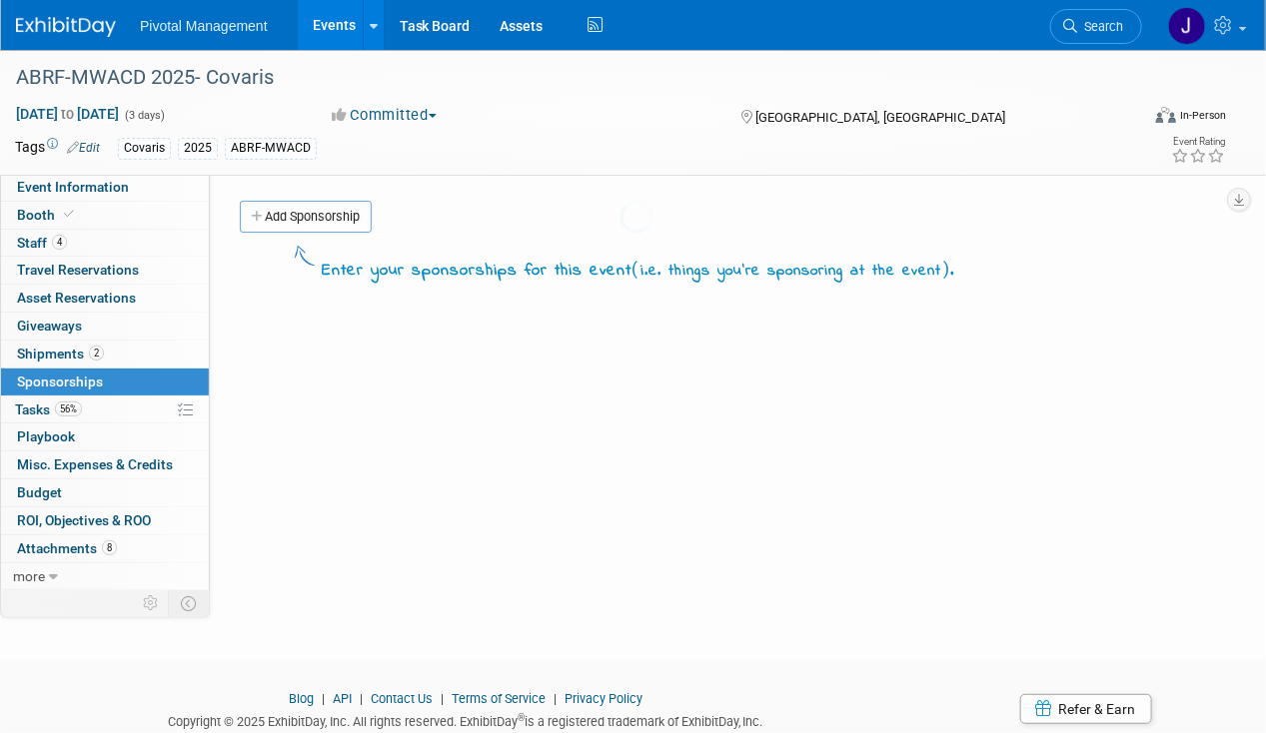
click at [619, 411] on div at bounding box center [633, 366] width 28 height 733
click at [78, 410] on span "56%" at bounding box center [68, 409] width 27 height 15
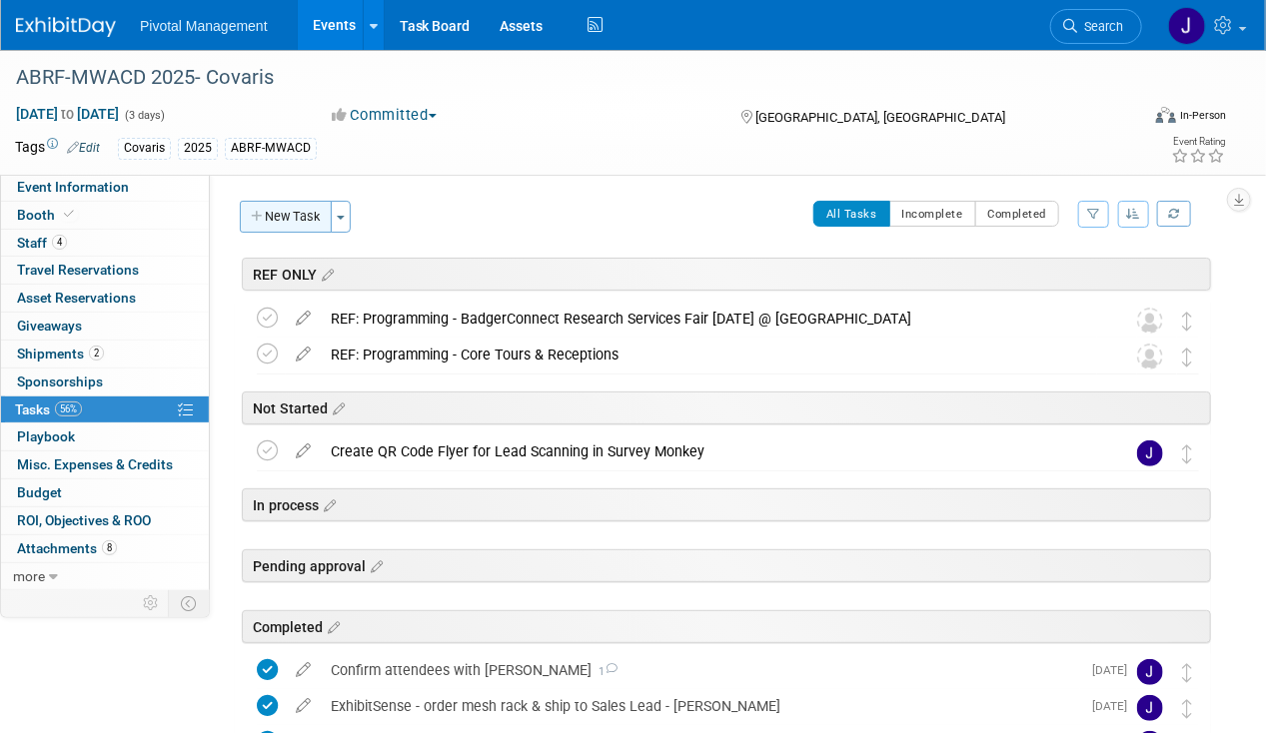
click at [292, 218] on button "New Task" at bounding box center [286, 217] width 92 height 32
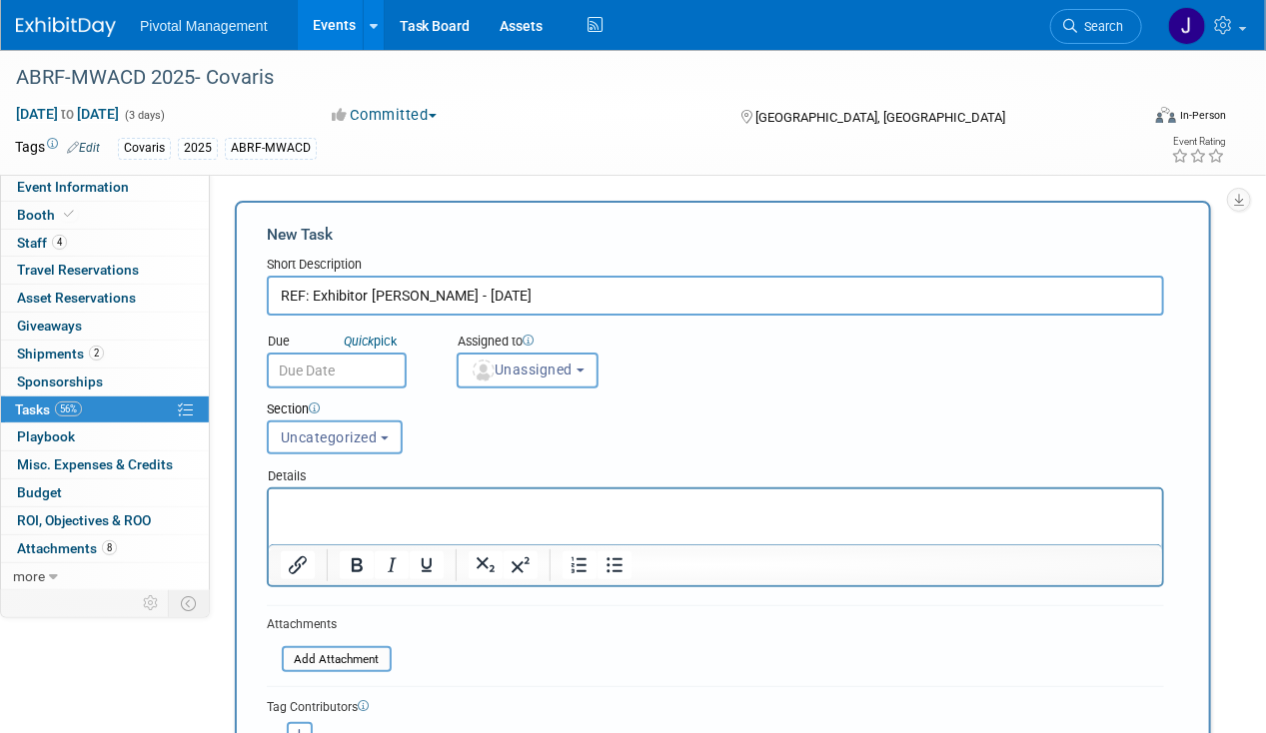
click at [413, 295] on input "REF: Exhibitor Manuel - 10.10.25" at bounding box center [715, 296] width 897 height 40
type input "REF: Exhibitor Manual - 10.10.25"
click at [348, 445] on button "Uncategorized" at bounding box center [335, 438] width 136 height 34
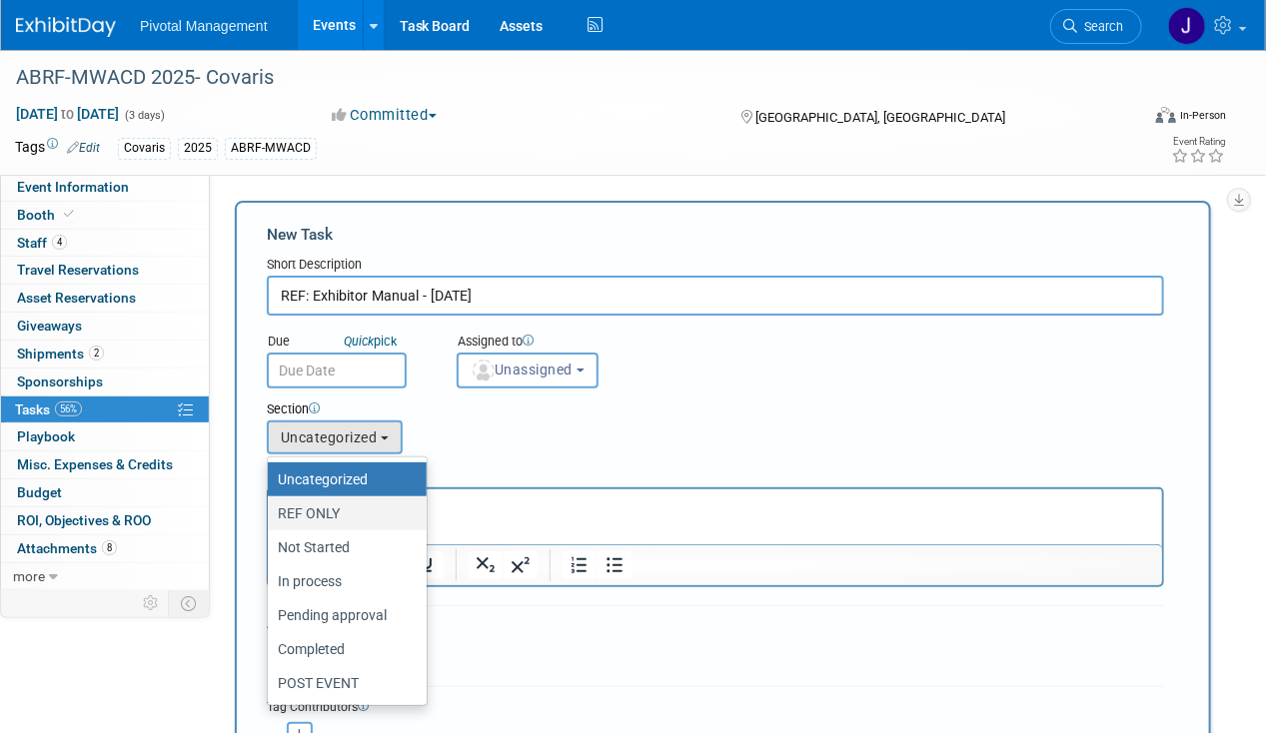
click at [326, 515] on label "REF ONLY" at bounding box center [342, 513] width 129 height 26
click at [271, 515] on input "REF ONLY" at bounding box center [264, 513] width 13 height 13
select select "11273469"
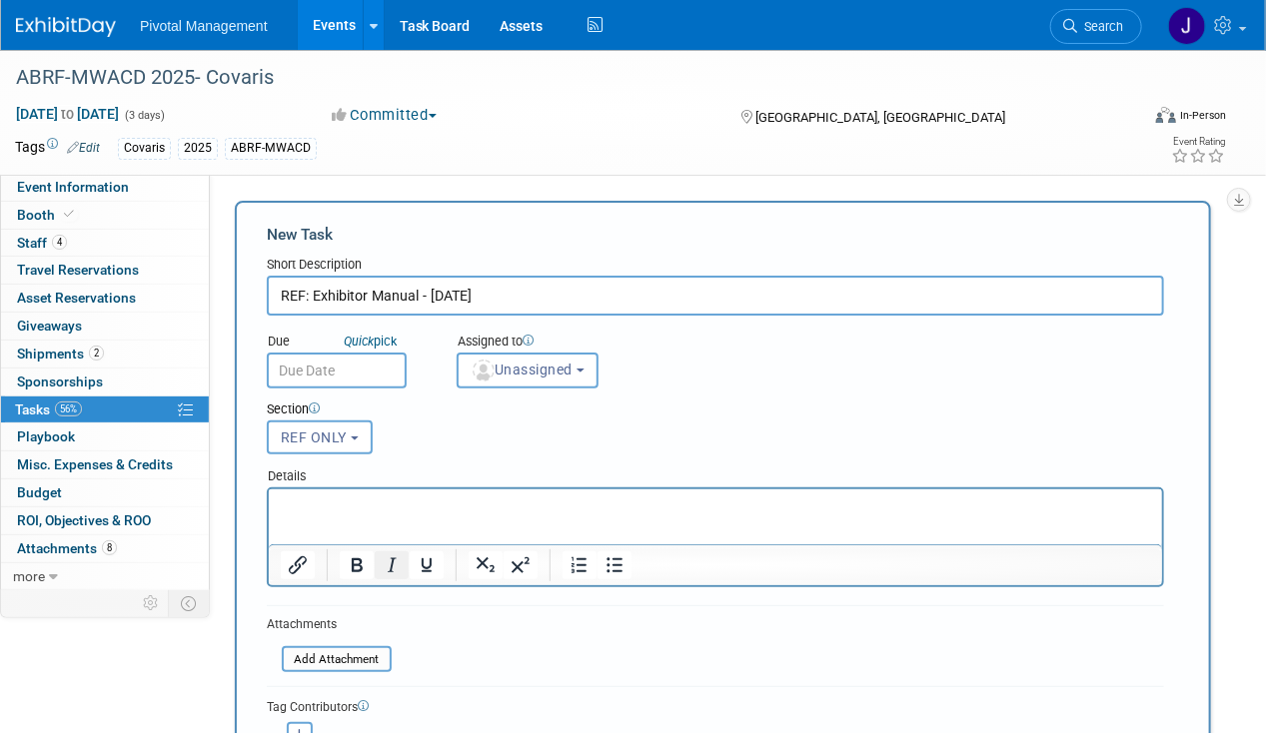
scroll to position [300, 0]
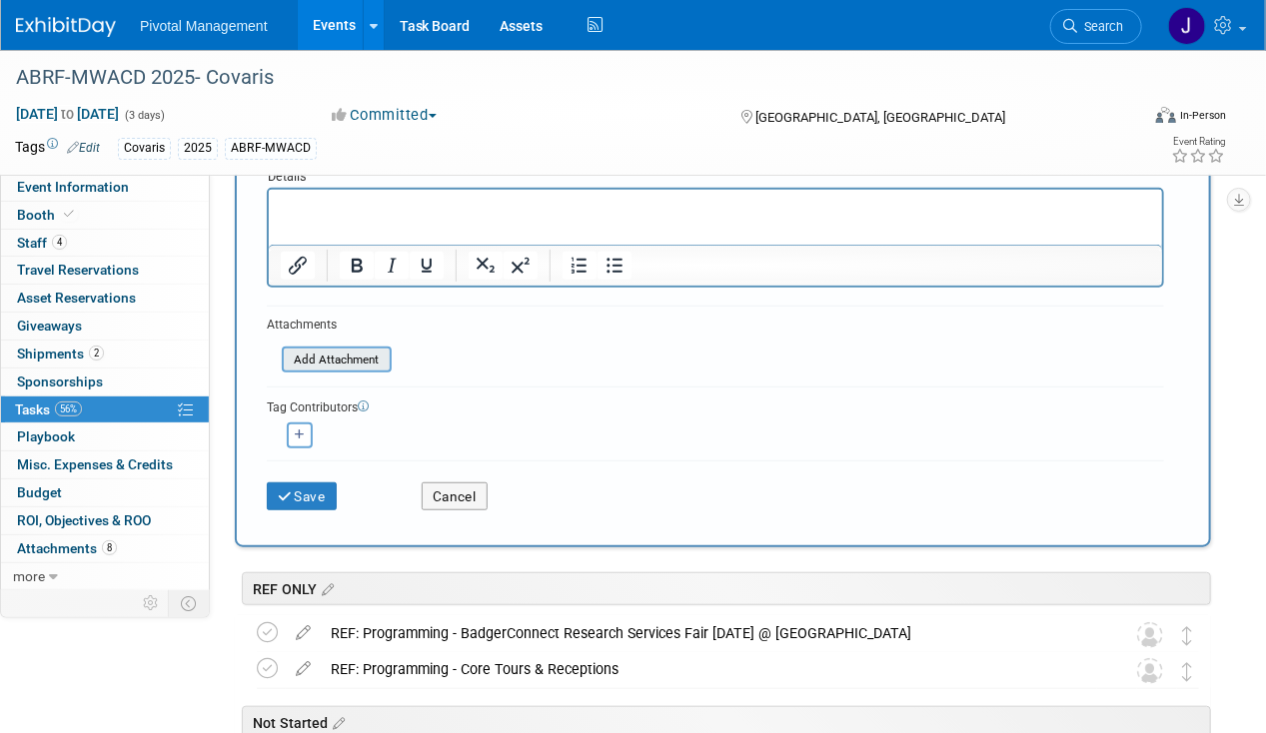
click at [306, 359] on input "file" at bounding box center [271, 360] width 238 height 23
click at [337, 340] on div "Add Attachment" at bounding box center [337, 341] width 110 height 3
click at [339, 354] on input "file" at bounding box center [271, 360] width 238 height 23
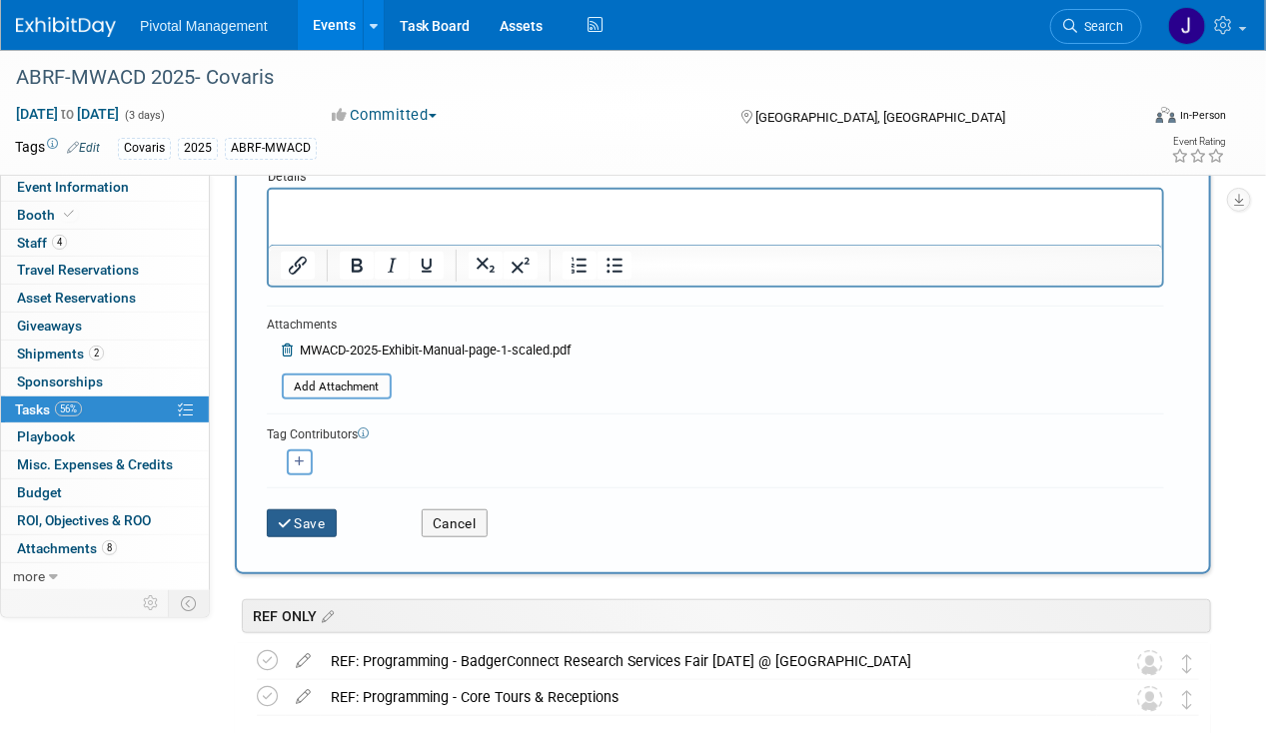
click at [299, 513] on button "Save" at bounding box center [302, 523] width 70 height 28
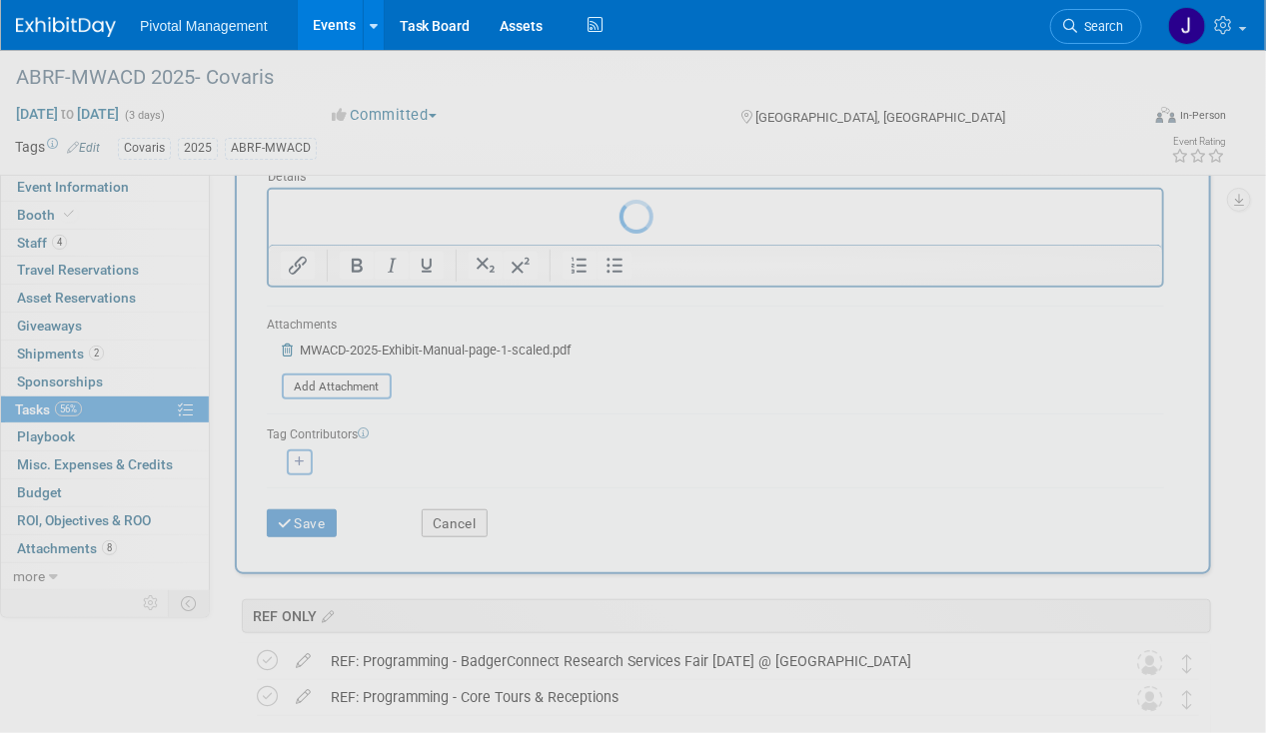
scroll to position [0, 0]
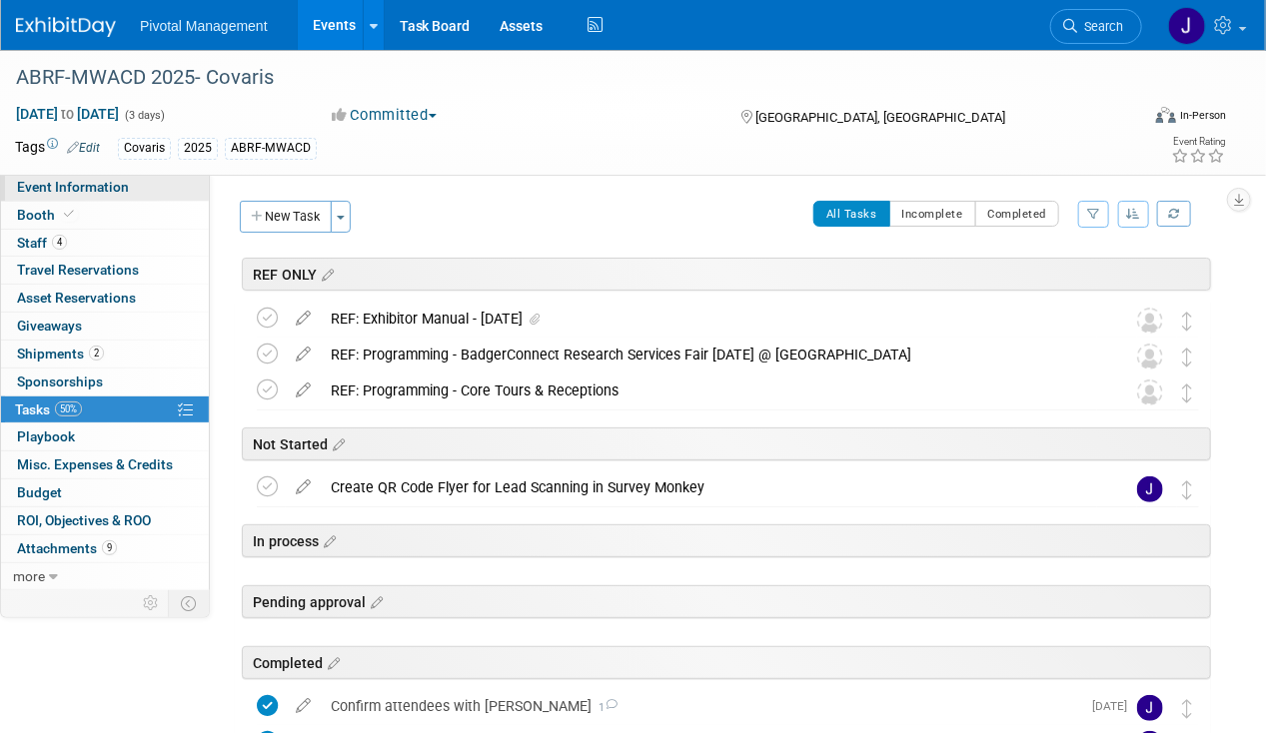
drag, startPoint x: 106, startPoint y: 181, endPoint x: 134, endPoint y: 184, distance: 28.1
click at [106, 181] on span "Event Information" at bounding box center [73, 187] width 112 height 16
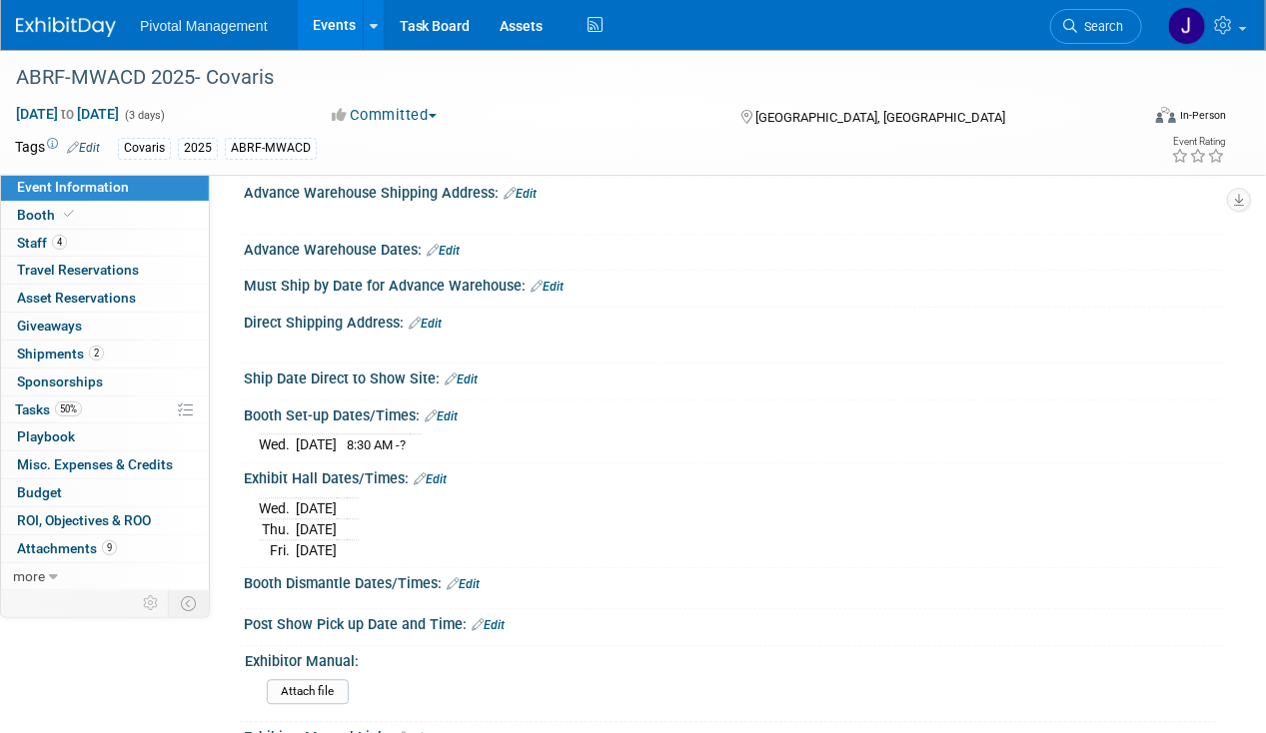
scroll to position [1698, 0]
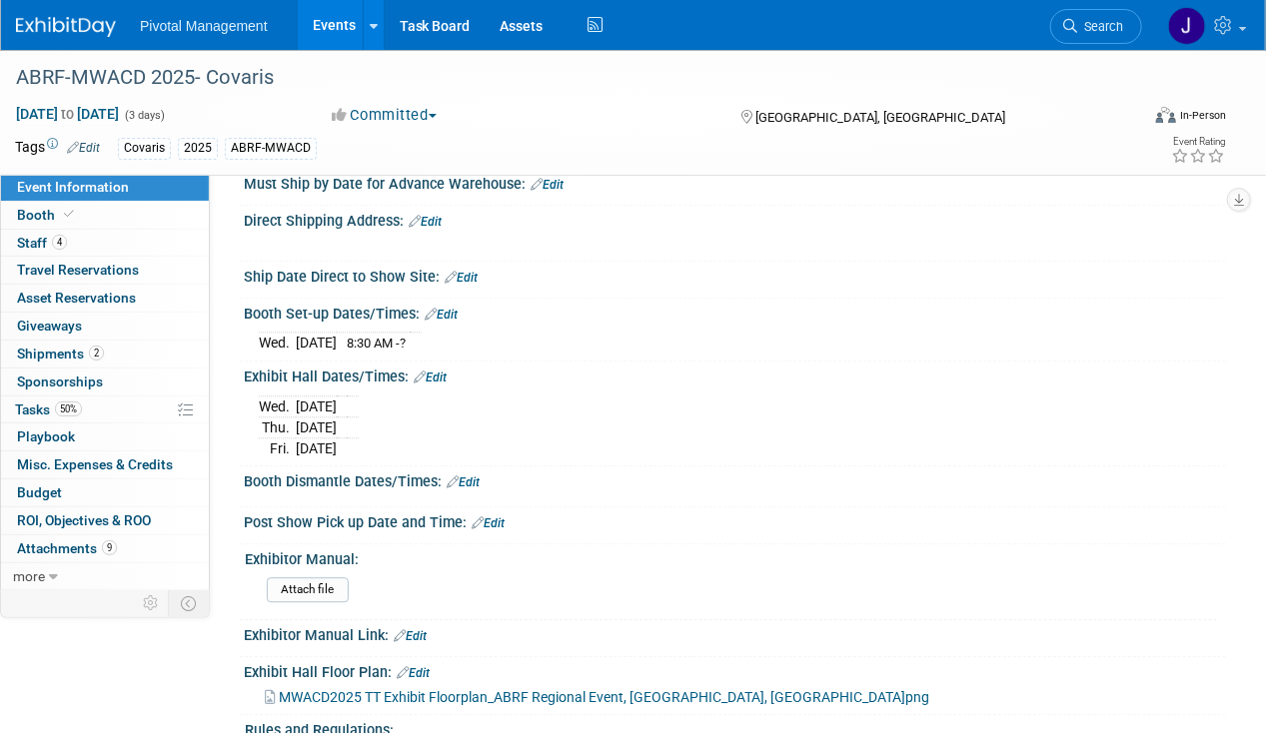
click at [441, 385] on link "Edit" at bounding box center [430, 378] width 33 height 14
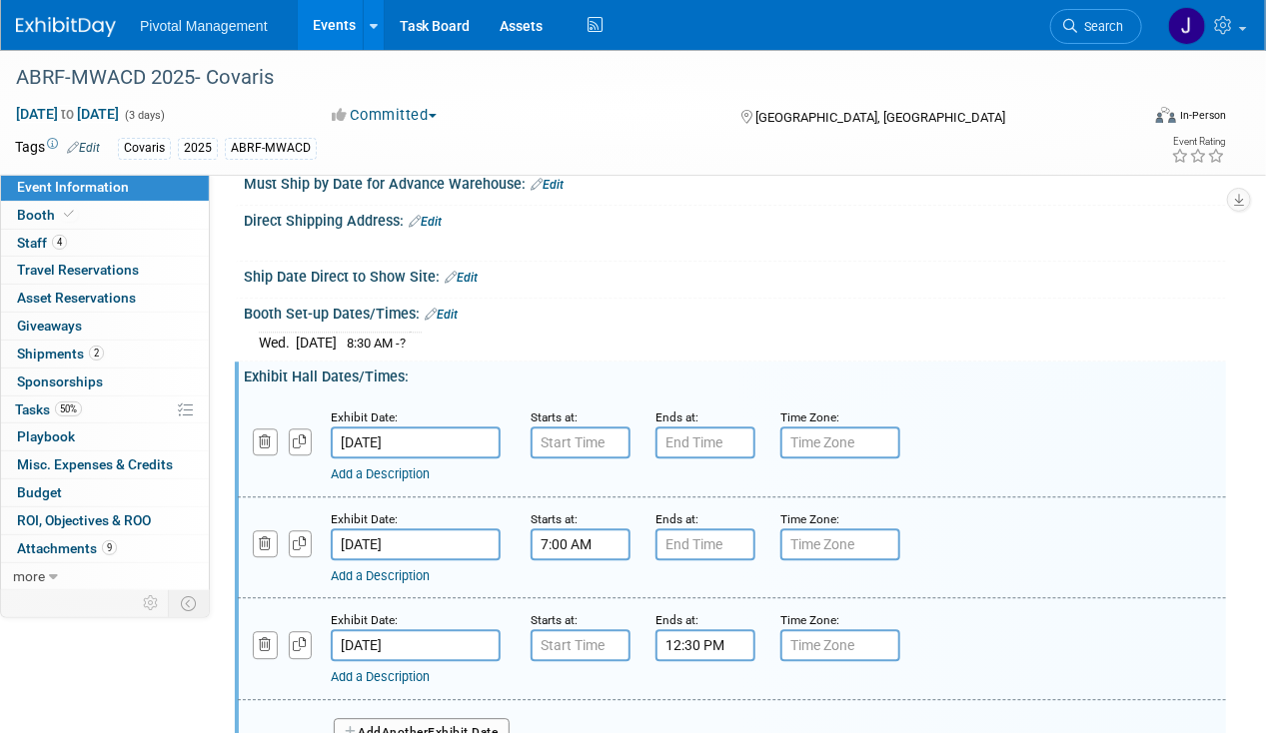
click at [565, 560] on input "7:00 AM" at bounding box center [580, 544] width 100 height 32
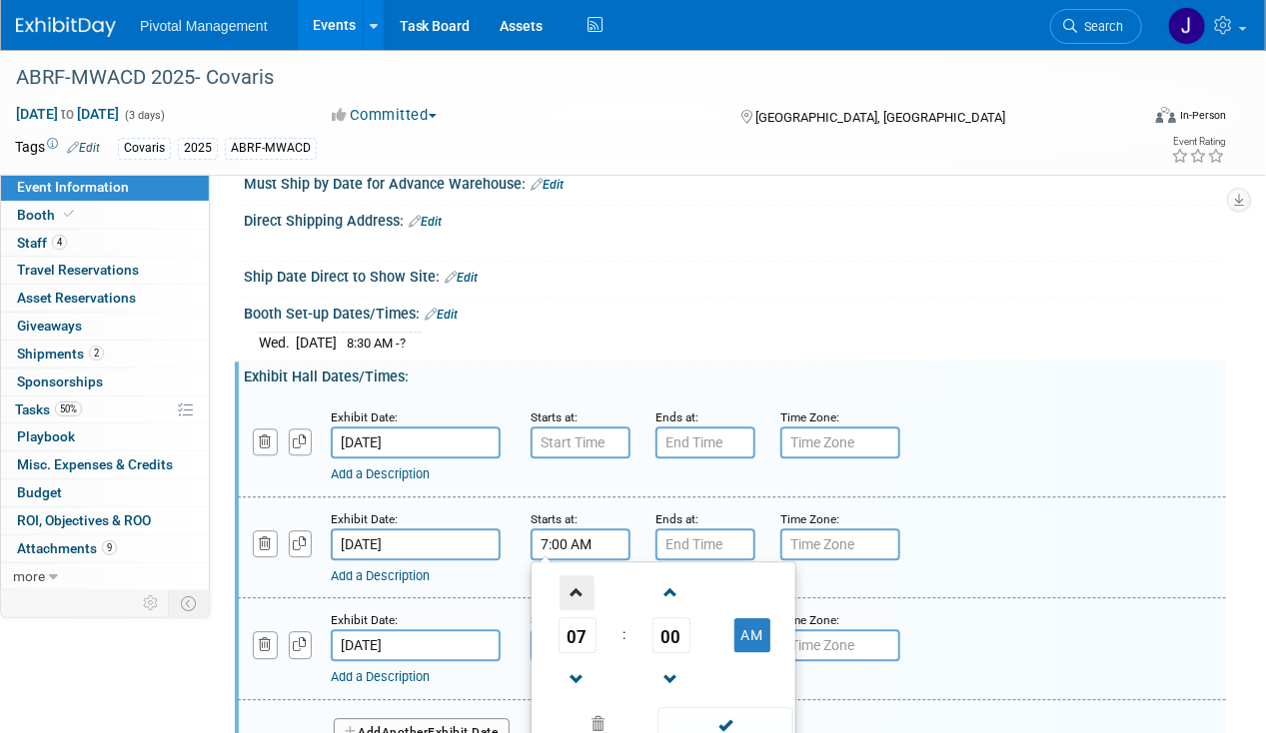
click at [581, 610] on span at bounding box center [576, 592] width 35 height 35
type input "9:00 AM"
type input "7:00 PM"
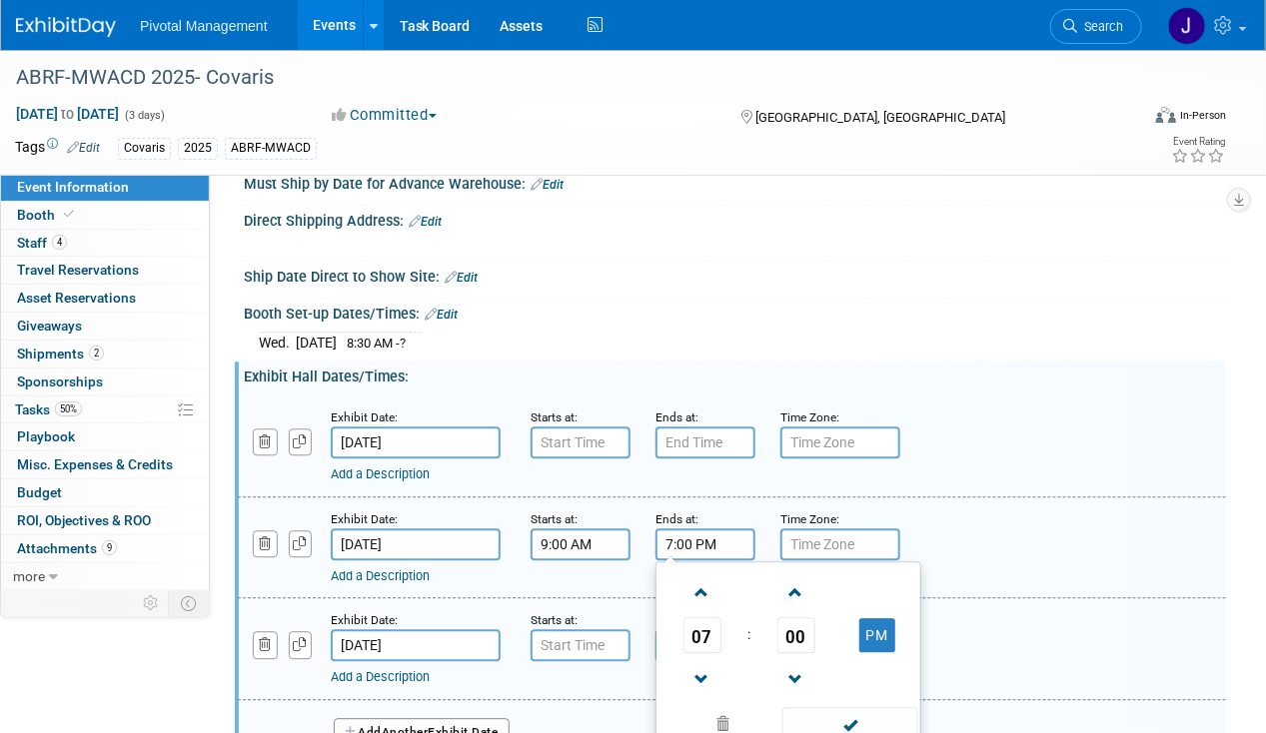
click at [707, 560] on input "7:00 PM" at bounding box center [705, 544] width 100 height 32
click at [596, 451] on input "7:00 AM" at bounding box center [580, 443] width 100 height 32
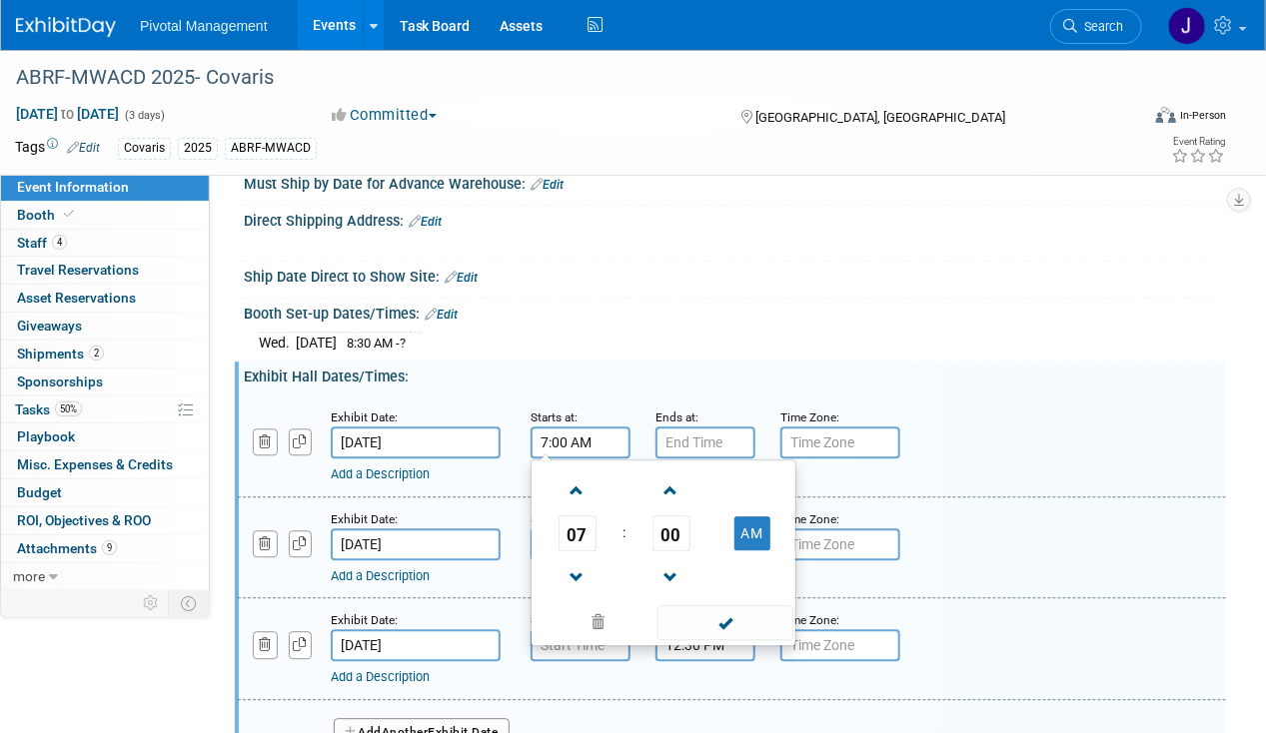
drag, startPoint x: 521, startPoint y: 463, endPoint x: 472, endPoint y: 467, distance: 49.2
click at [473, 467] on div "Exhibit Date: Oct 22, 2025 Starts at: 7:00 AM 07 : 00 AM 12 01 02 03 04 05 06 0…" at bounding box center [732, 447] width 988 height 102
type input "3:00 PM"
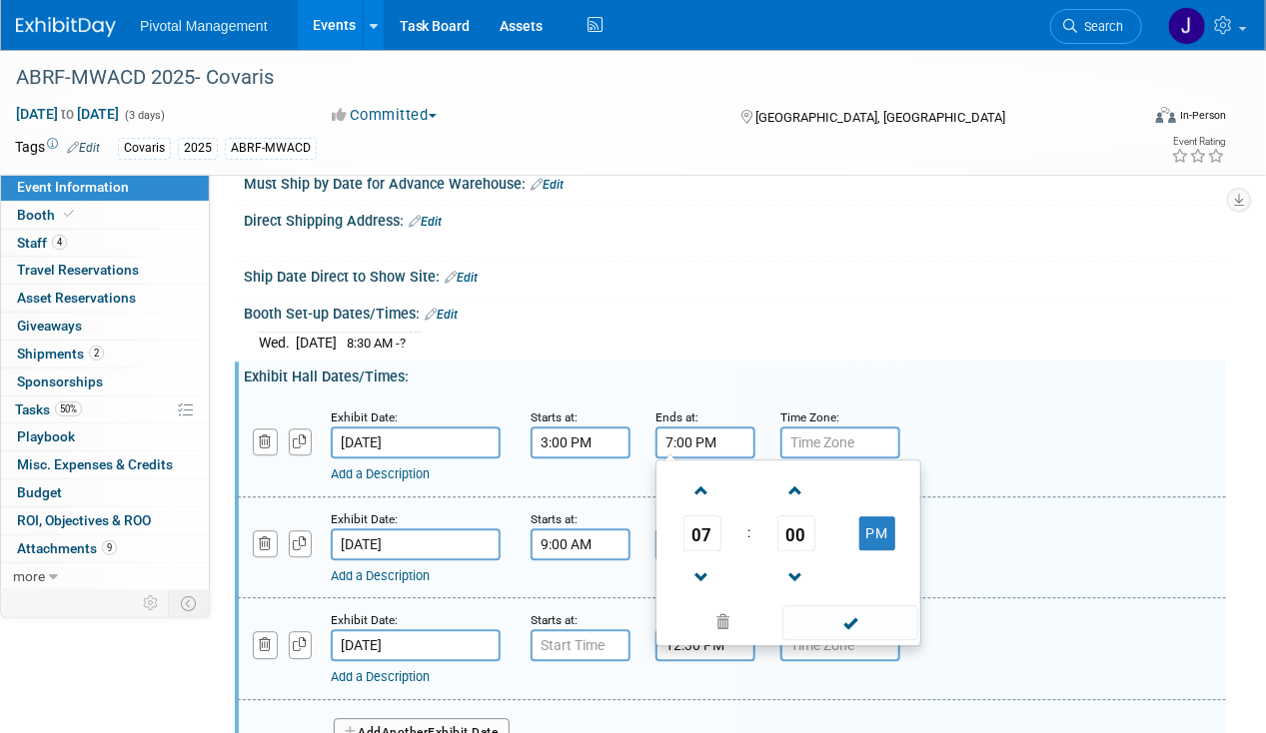
click at [719, 458] on input "7:00 PM" at bounding box center [705, 443] width 100 height 32
click at [718, 458] on input "7:00 PM" at bounding box center [705, 443] width 100 height 32
type input "8:00 PM"
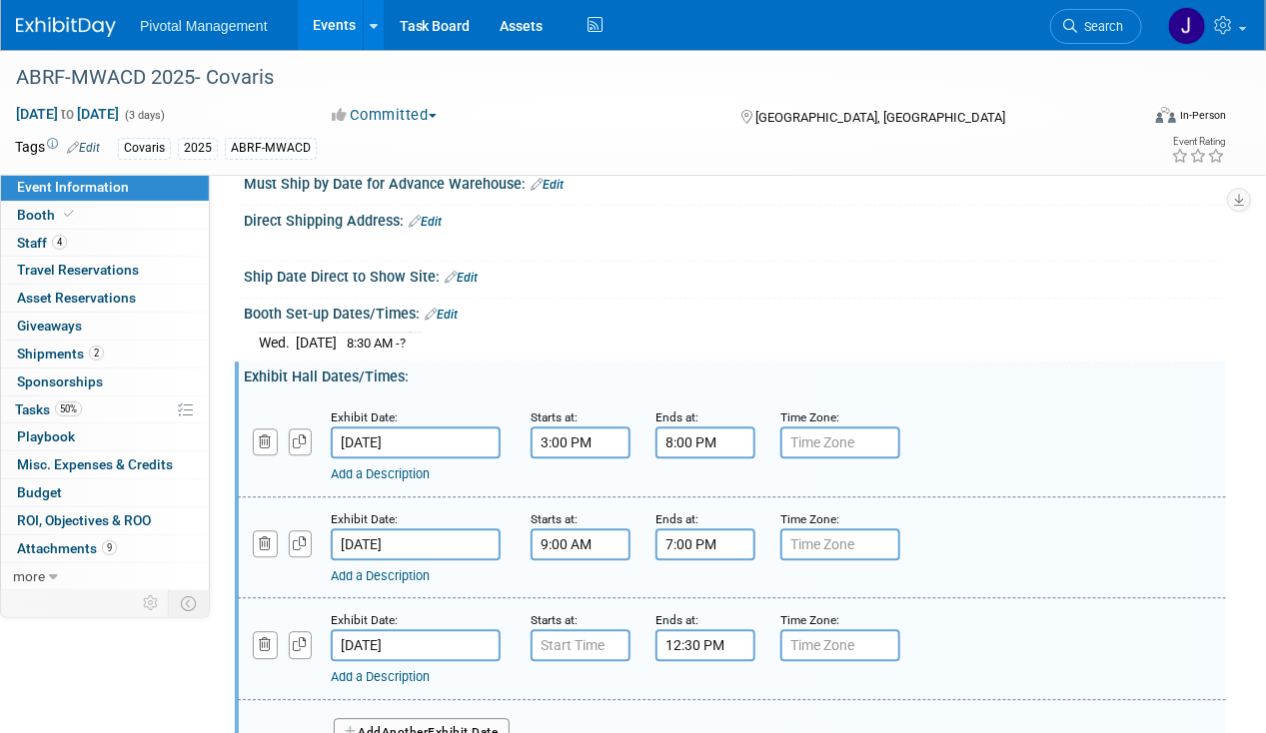
click at [760, 263] on div "Direct Shipping Address: Edit X" at bounding box center [730, 234] width 991 height 57
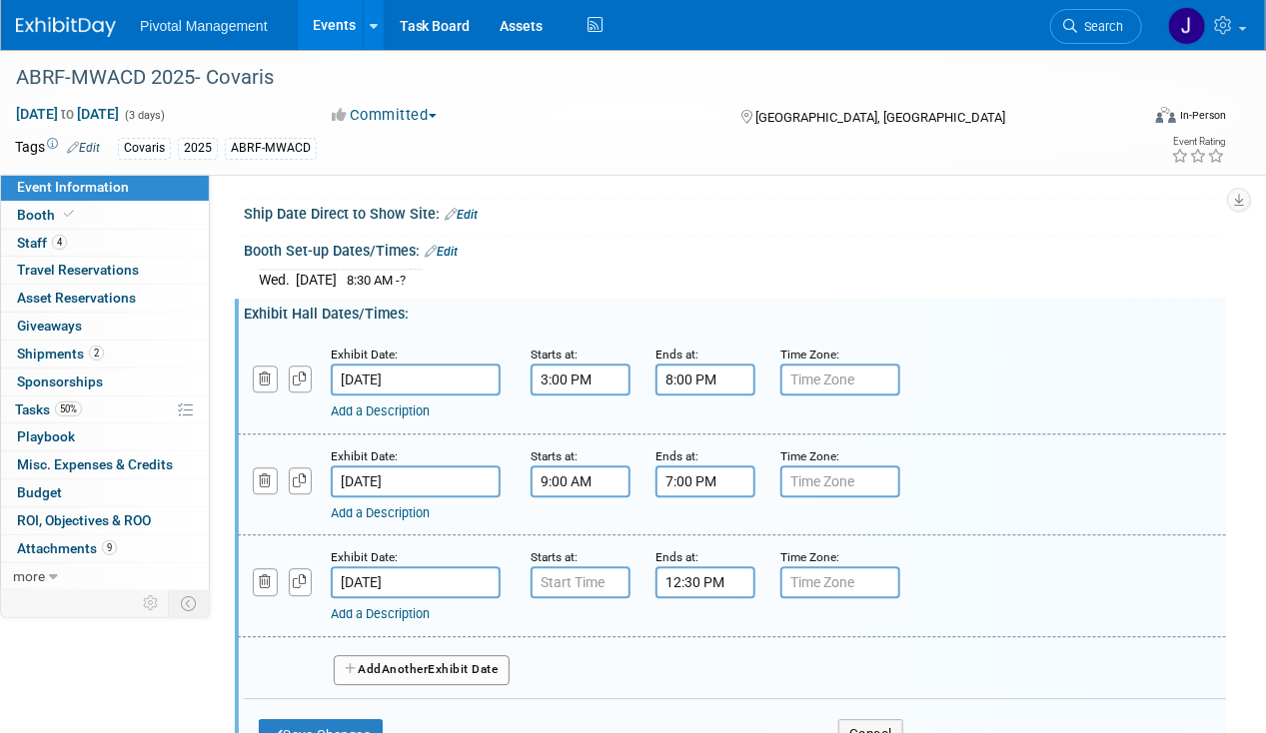
scroll to position [1798, 0]
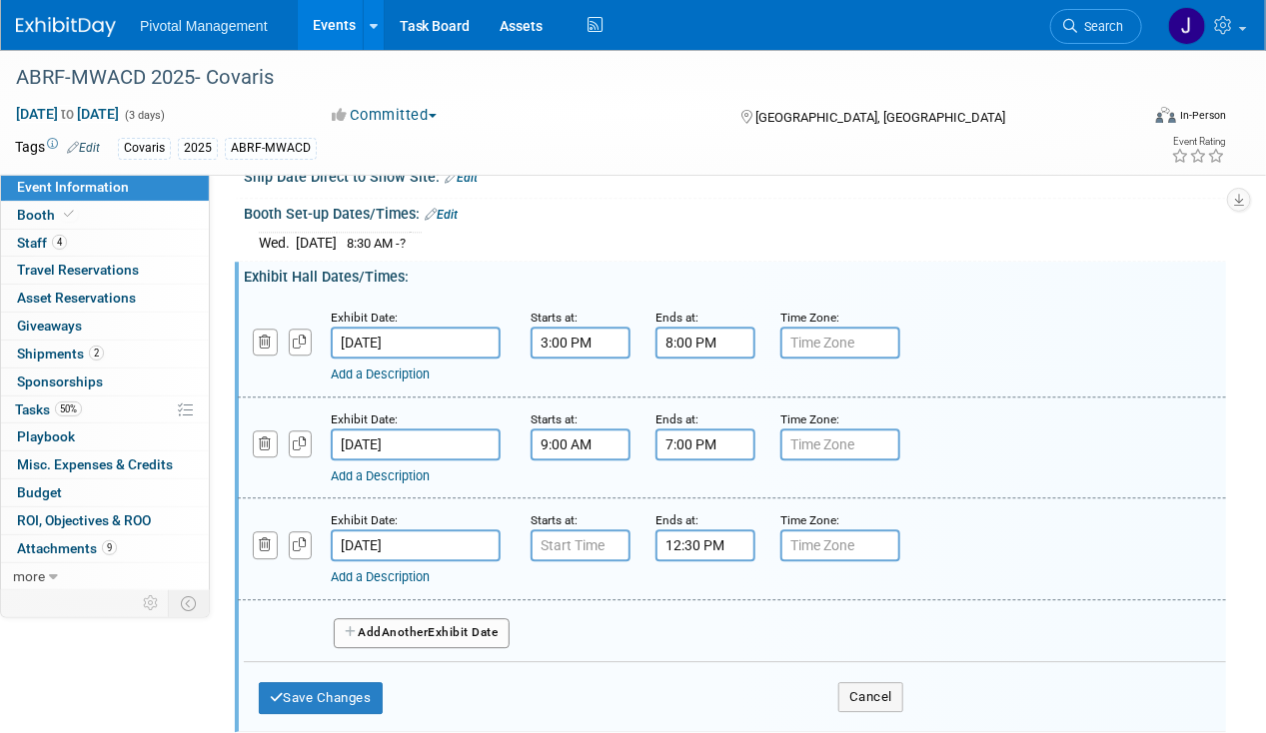
drag, startPoint x: 359, startPoint y: 485, endPoint x: 412, endPoint y: 488, distance: 53.0
click at [359, 483] on link "Add a Description" at bounding box center [380, 475] width 99 height 15
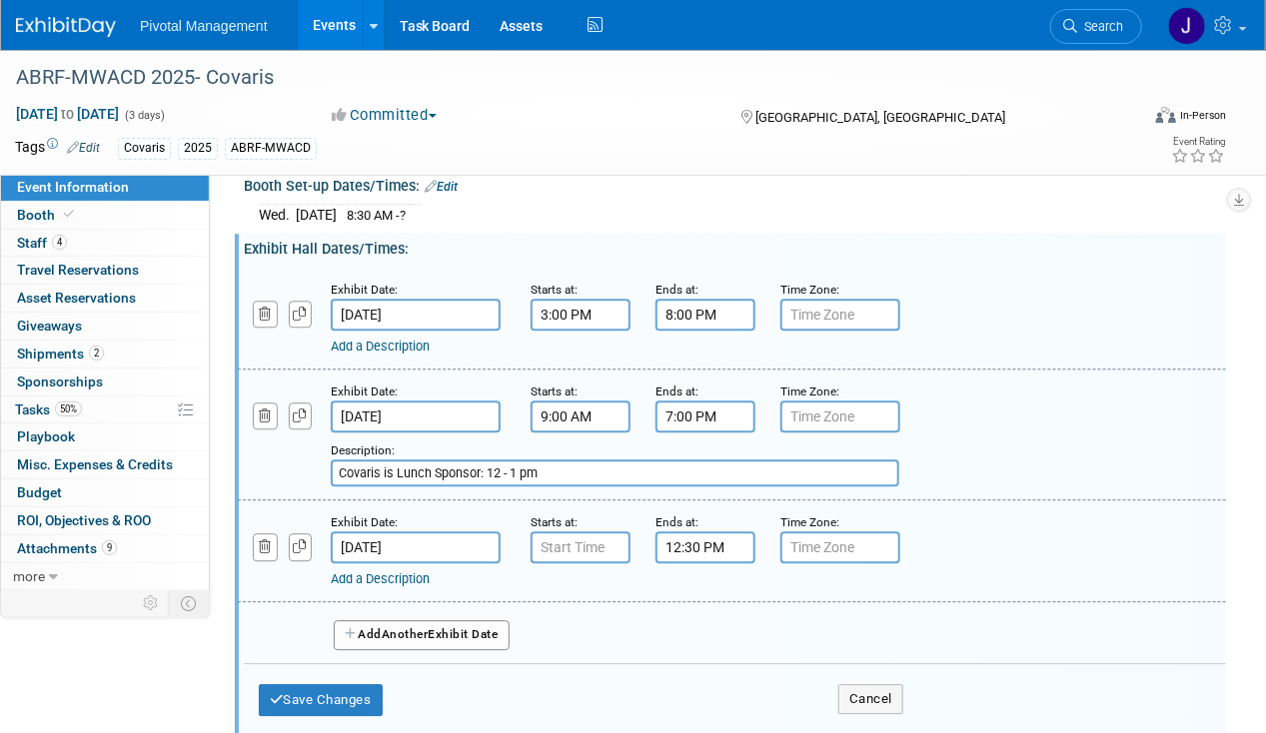
scroll to position [1998, 0]
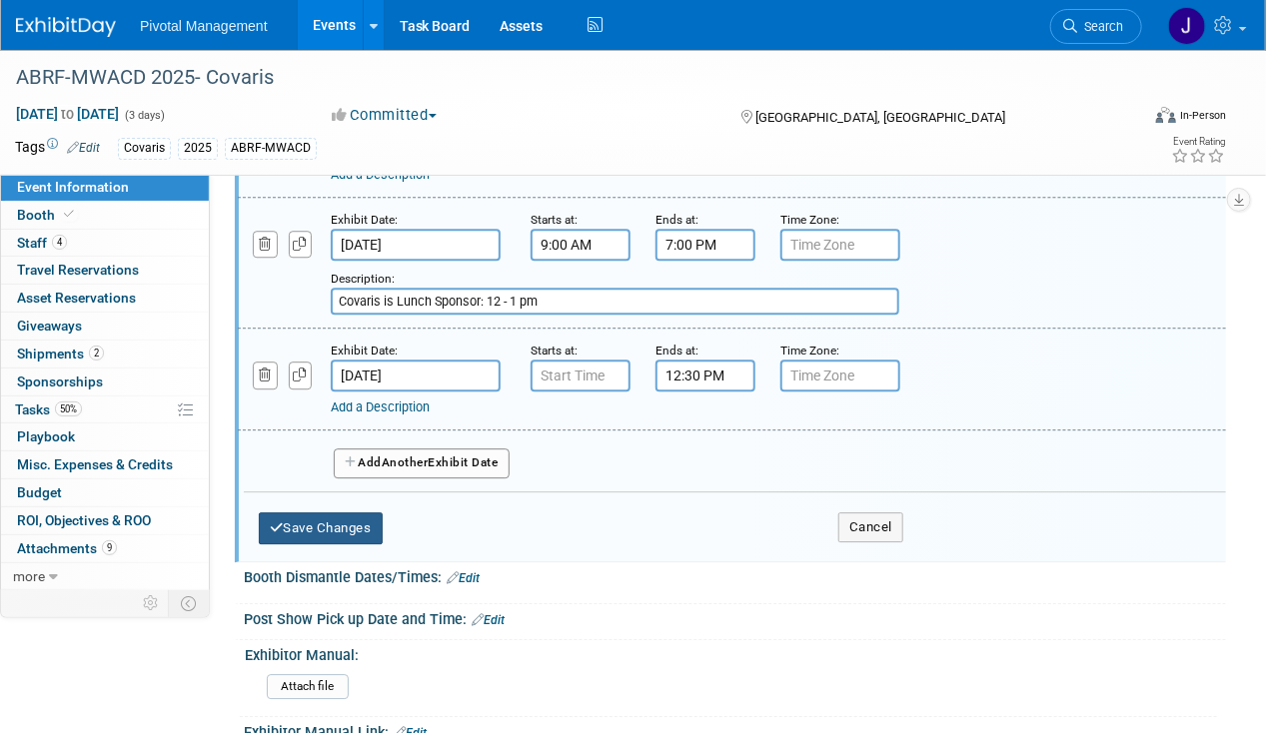
type input "Covaris is Lunch Sponsor: 12 - 1 pm"
click at [340, 537] on button "Save Changes" at bounding box center [321, 528] width 124 height 32
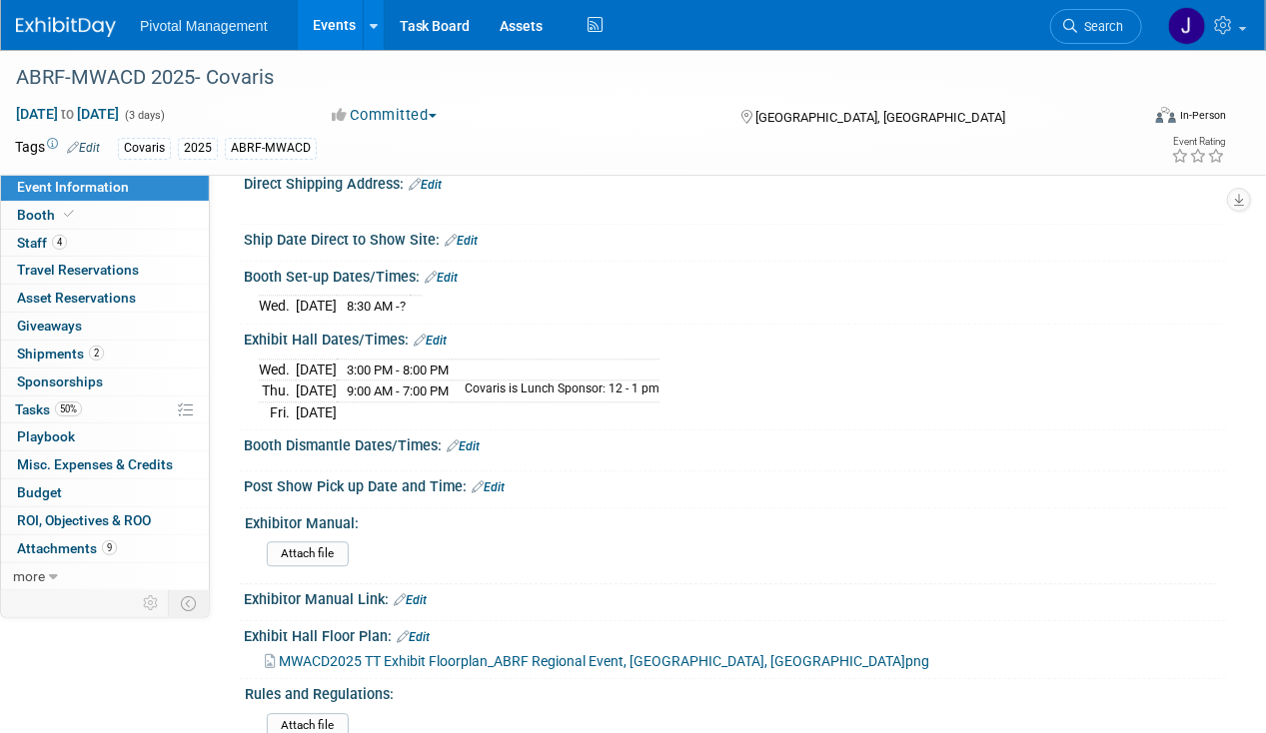
scroll to position [1698, 0]
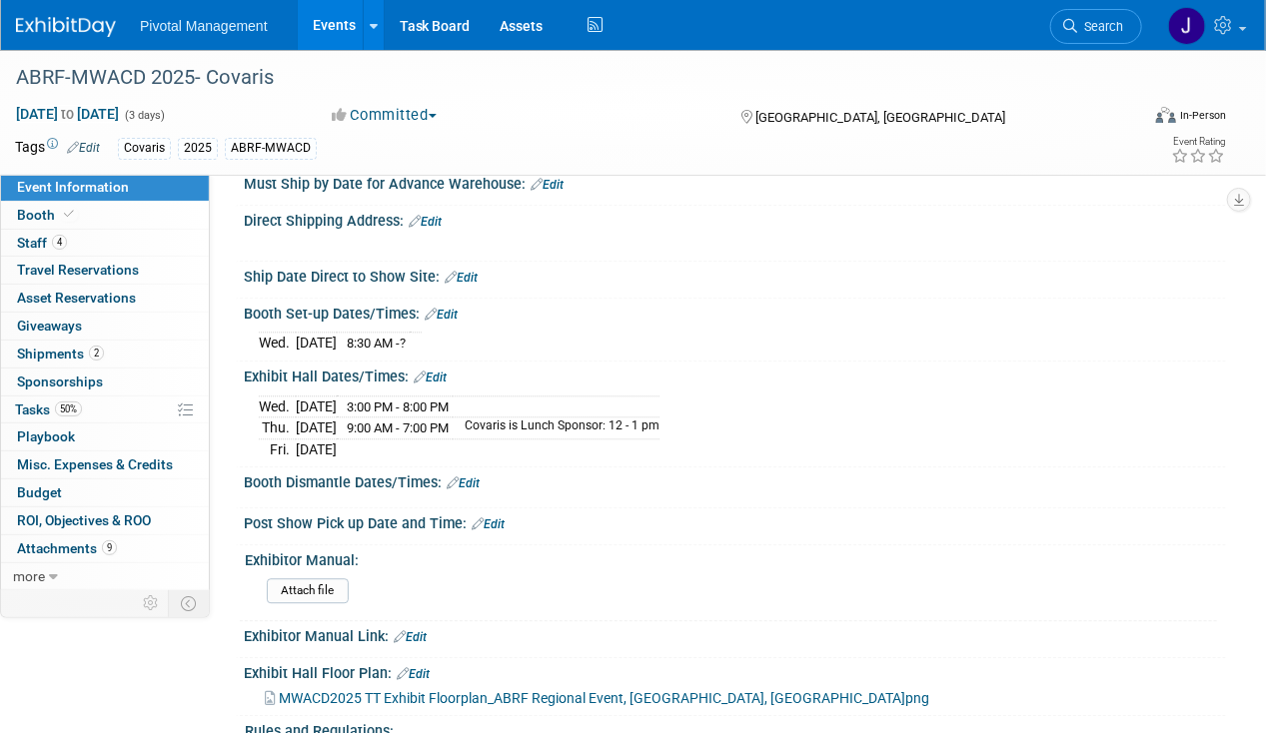
click at [440, 385] on link "Edit" at bounding box center [430, 378] width 33 height 14
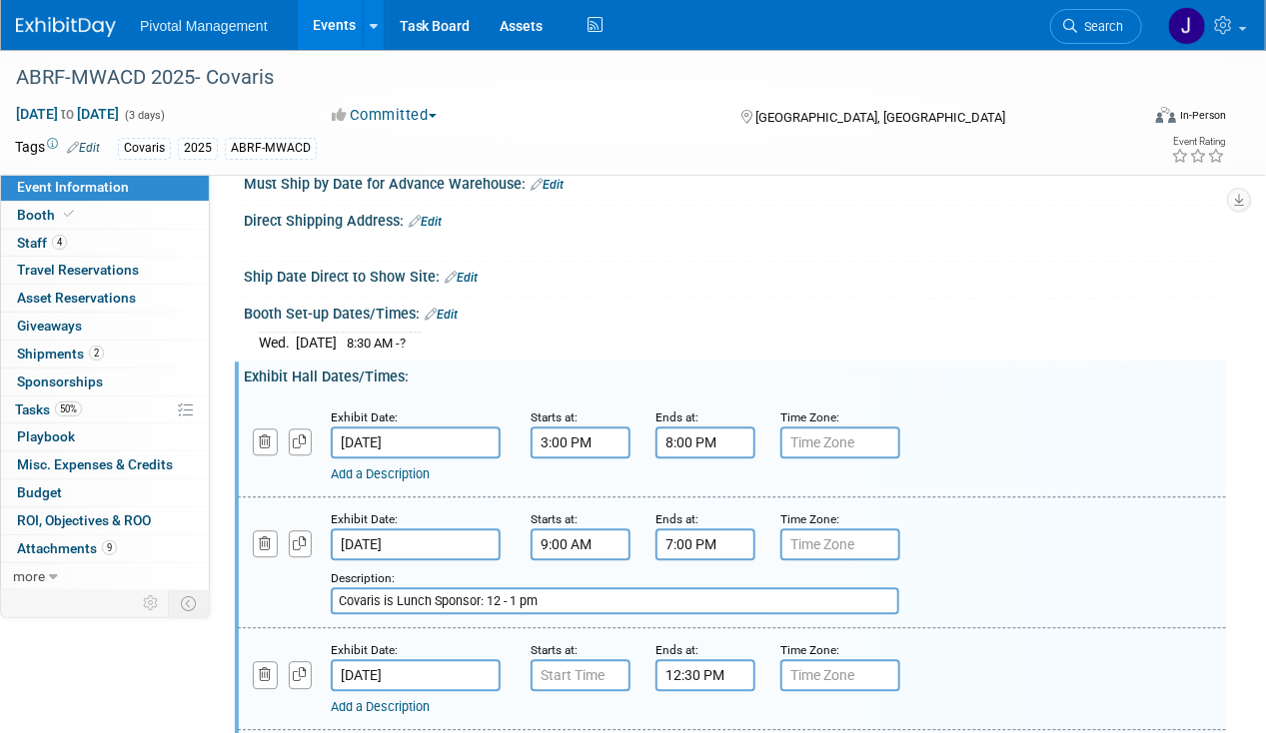
click at [368, 481] on link "Add a Description" at bounding box center [380, 474] width 99 height 15
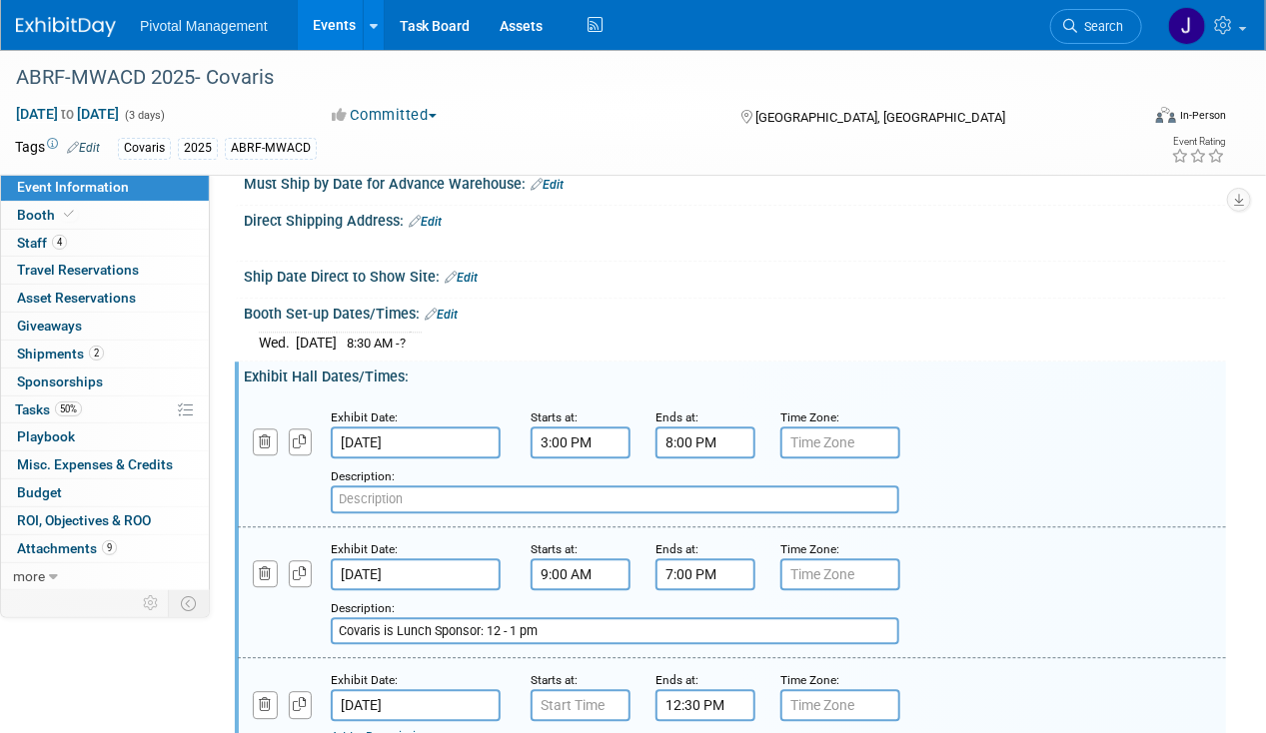
click at [402, 511] on input "text" at bounding box center [615, 499] width 568 height 28
paste input "Welcome Reception at Promega"
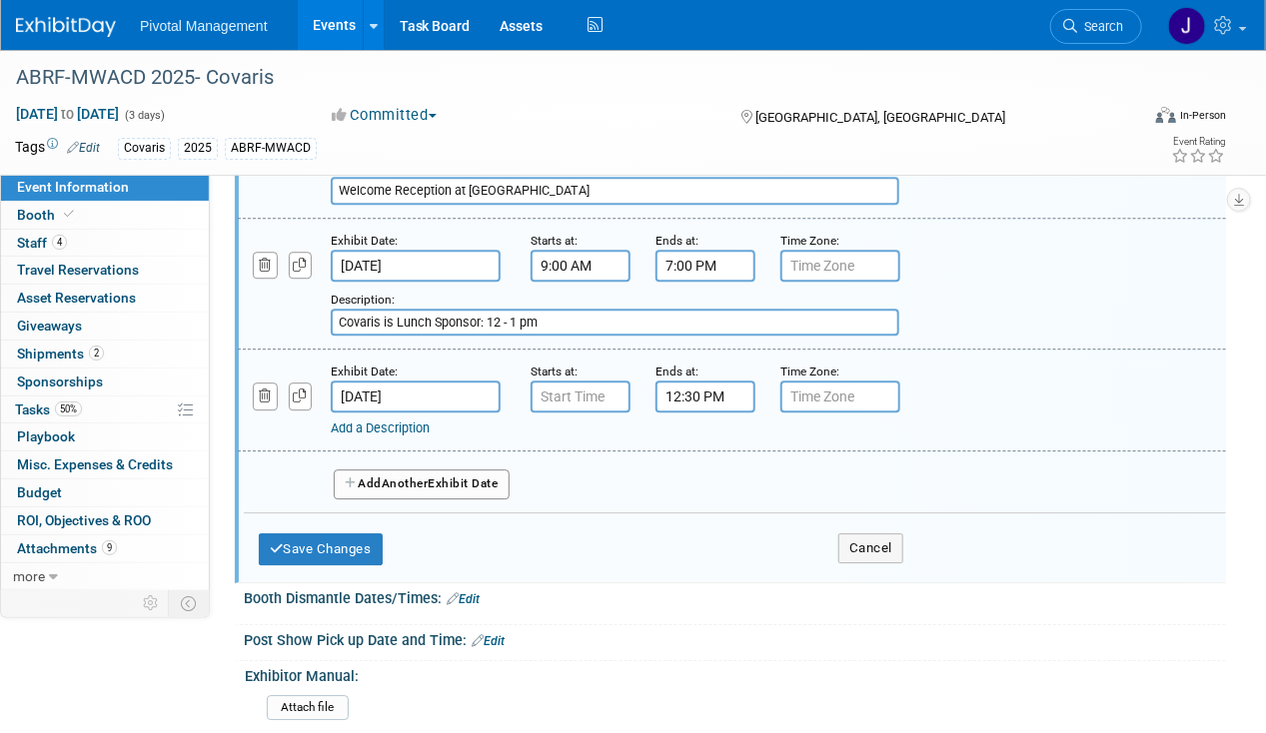
scroll to position [2098, 0]
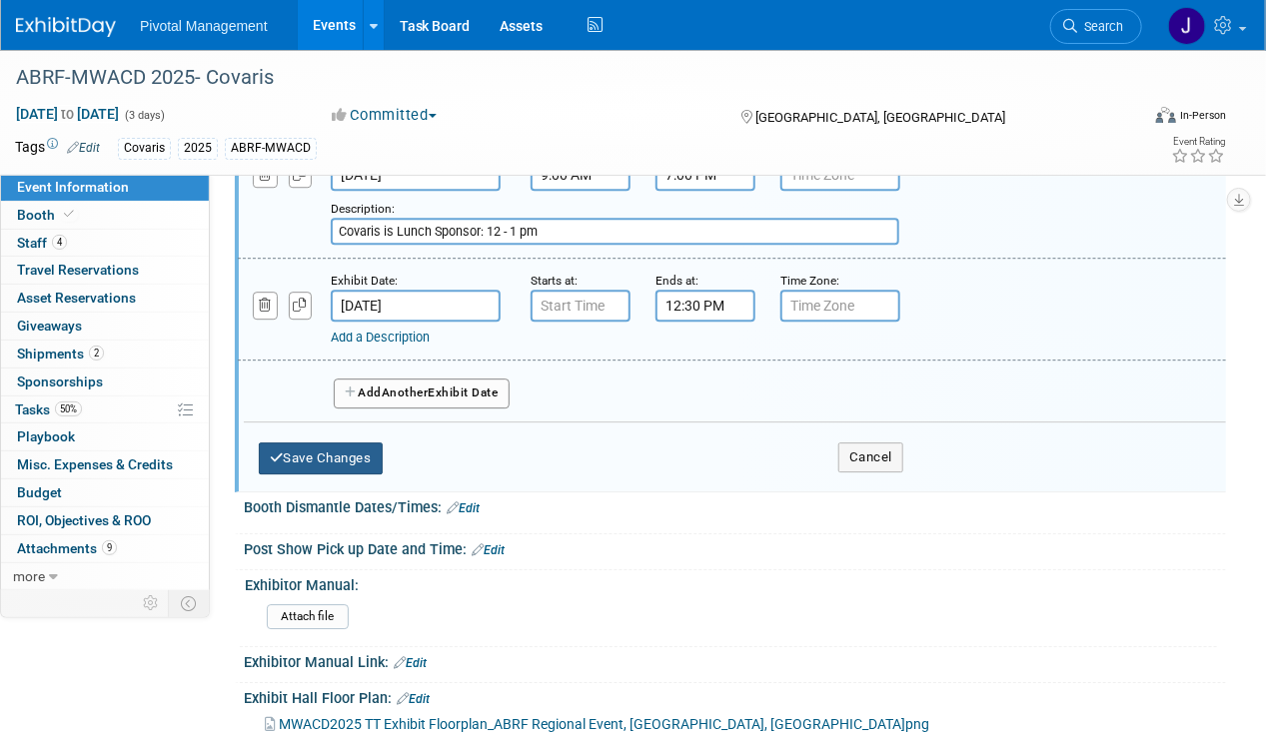
type input "Welcome Reception at Promega"
click at [367, 474] on button "Save Changes" at bounding box center [321, 459] width 124 height 32
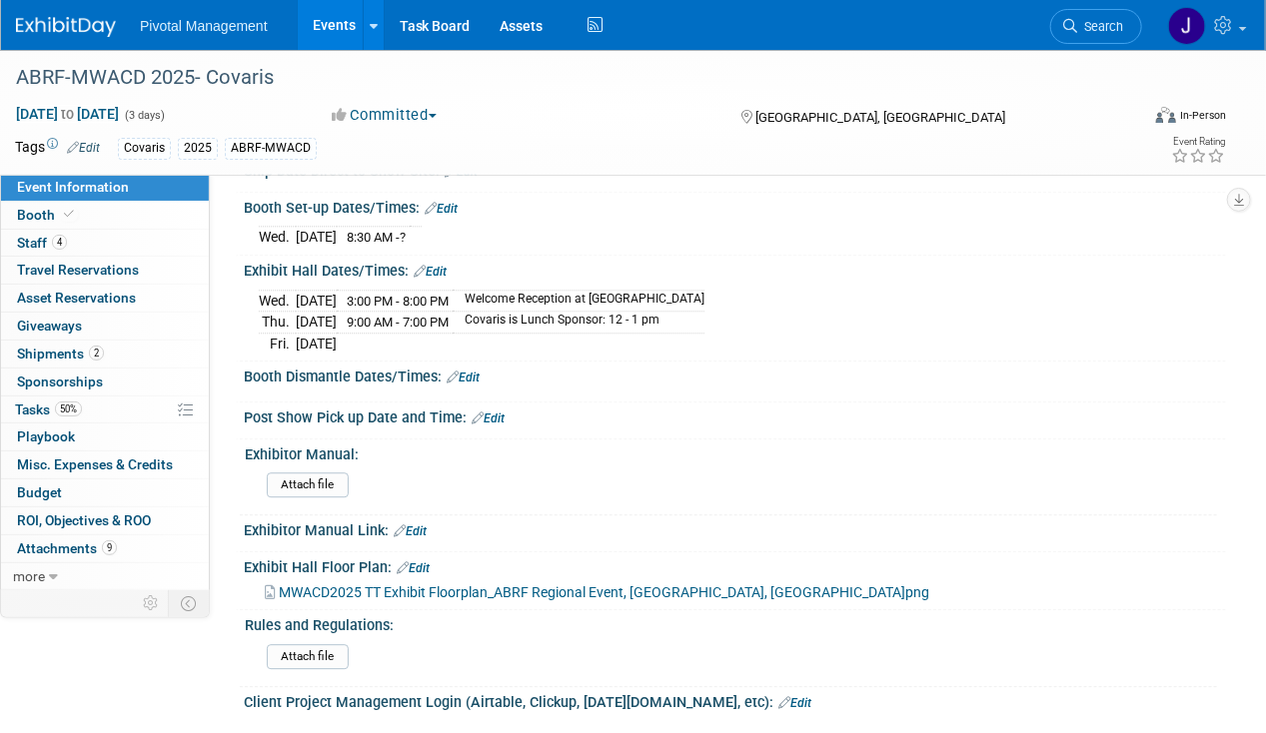
scroll to position [1598, 0]
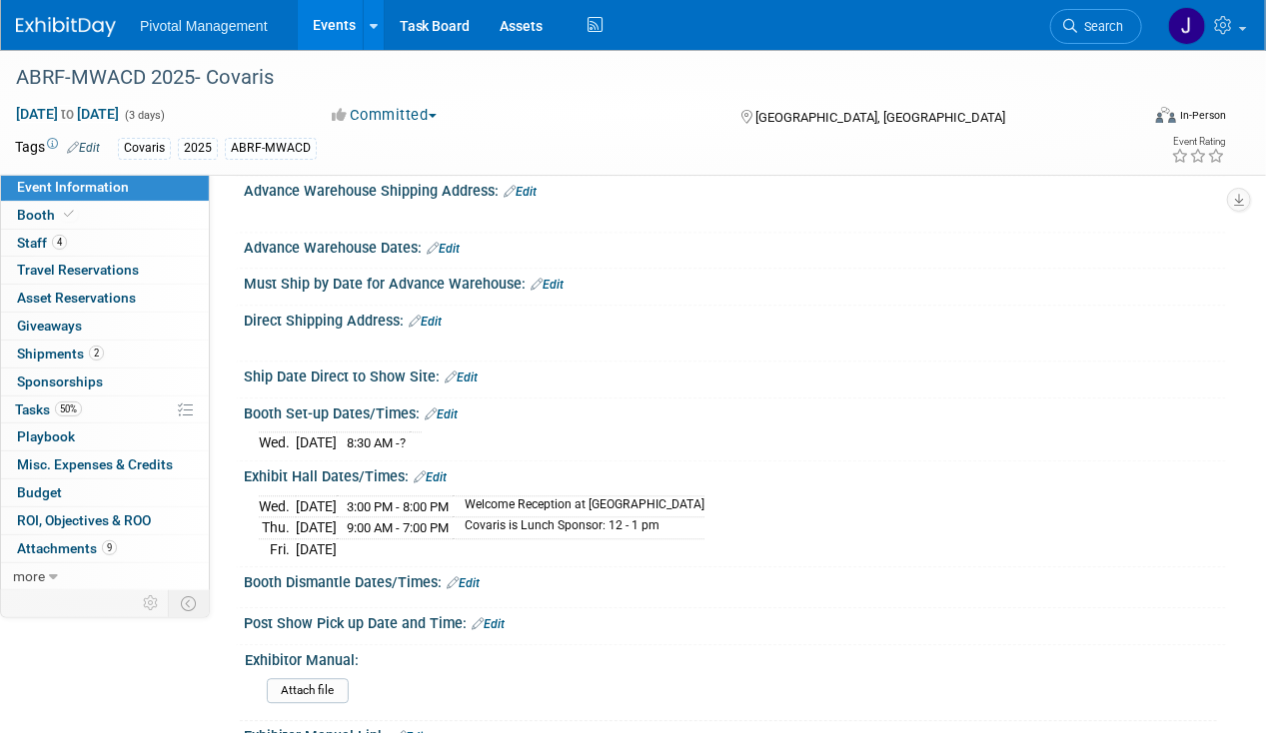
click at [430, 484] on link "Edit" at bounding box center [430, 477] width 33 height 14
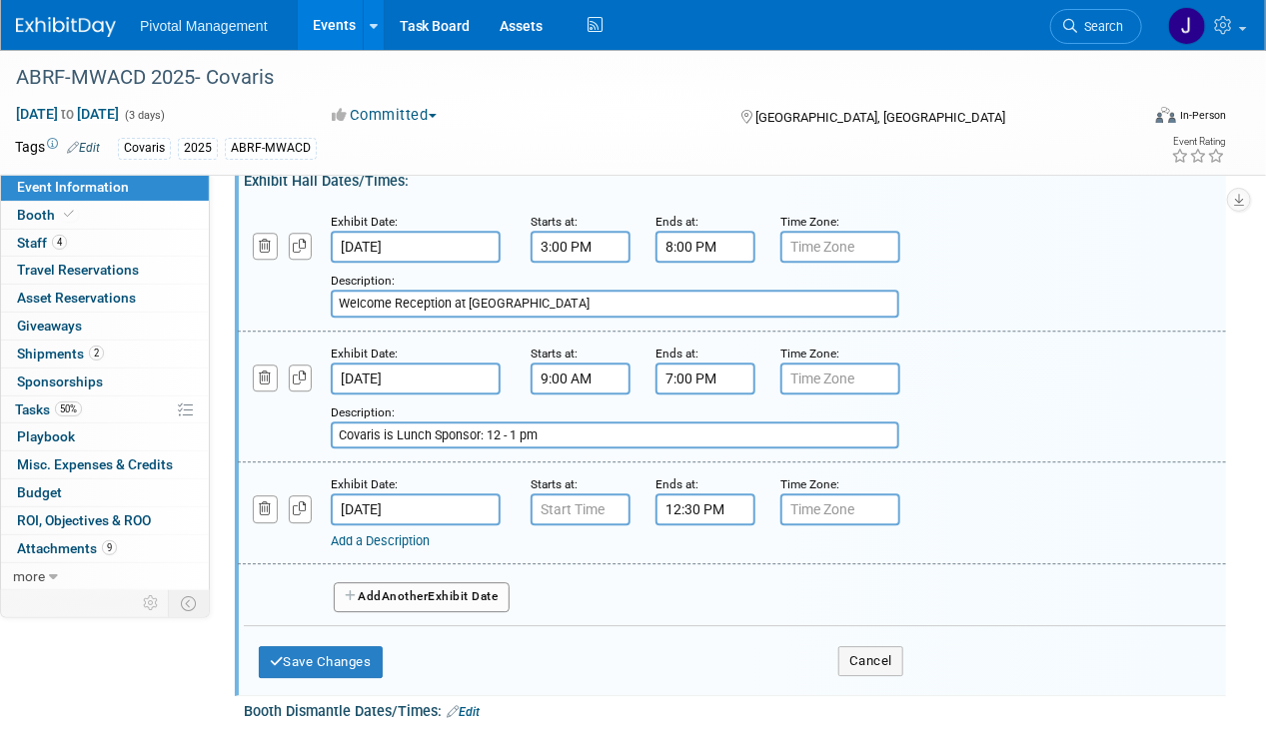
scroll to position [1998, 0]
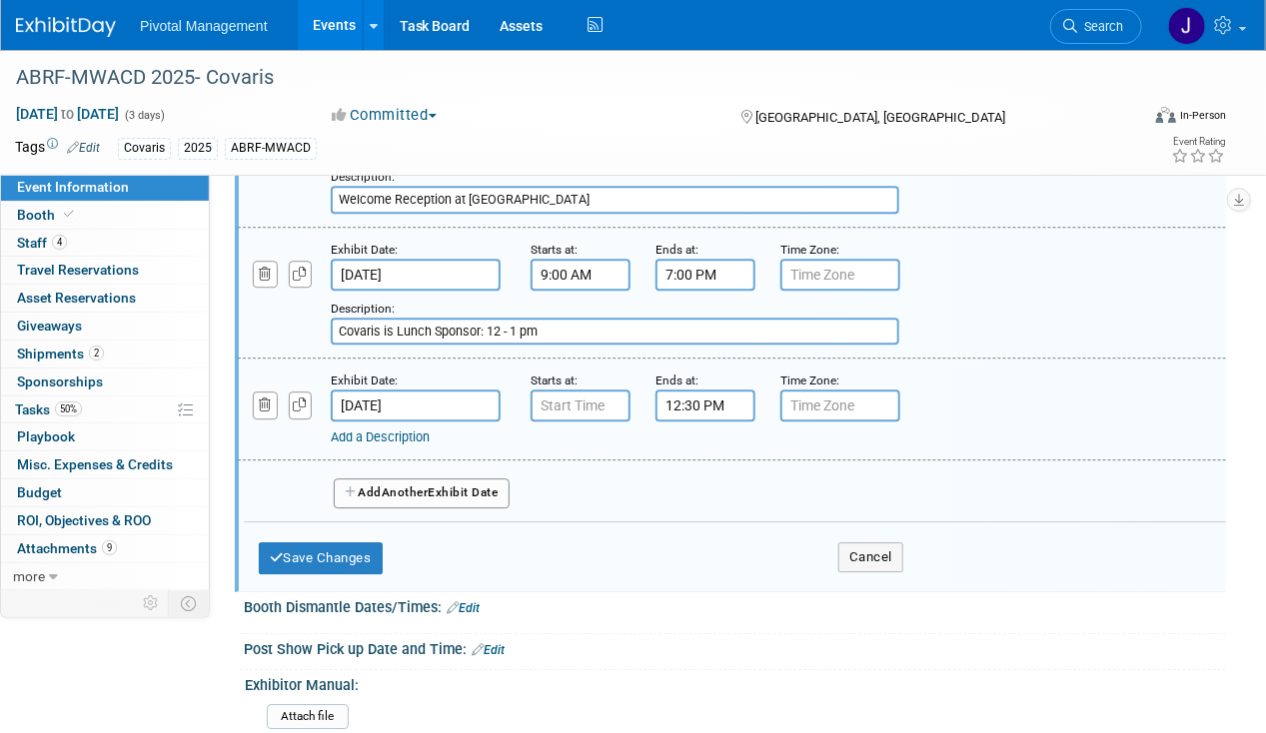
click at [593, 337] on input "Covaris is Lunch Sponsor: 12 - 1 pm" at bounding box center [615, 332] width 568 height 28
paste input "Networking Reception & Hallow"
click at [725, 340] on input "Covaris is Lunch Sponsor: 12 - 1 pm; 6 - 9 PM Networking Reception & Hallow" at bounding box center [615, 332] width 568 height 28
click at [732, 340] on input "Covaris is Lunch Sponsor: 12 - 1 pm; 6 - 9 PM Networking Reception & Hallow" at bounding box center [615, 332] width 568 height 28
click at [769, 344] on input "Covaris is Lunch Sponsor: 12 - 1 pm; 6 - 9 PM Networking Reception/Hallow" at bounding box center [615, 332] width 568 height 28
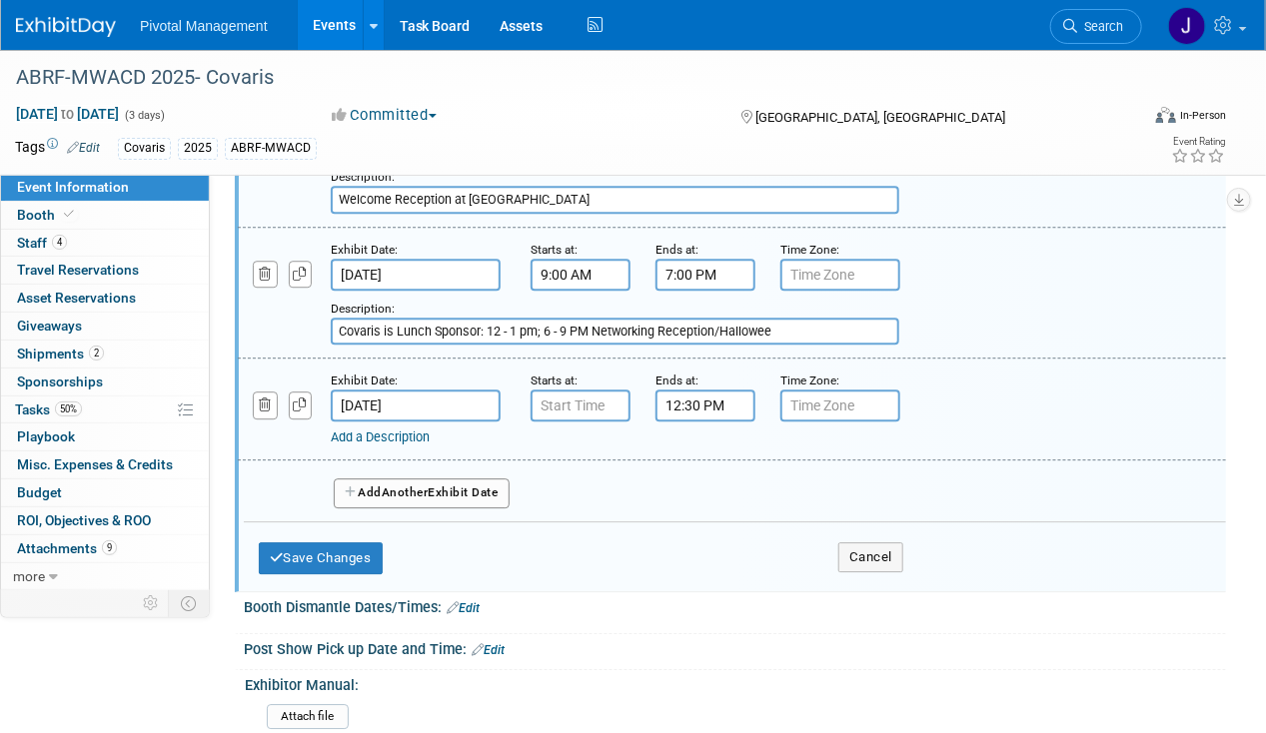
drag, startPoint x: 398, startPoint y: 342, endPoint x: 384, endPoint y: 343, distance: 14.0
click at [384, 343] on input "Covaris is Lunch Sponsor: 12 - 1 pm; 6 - 9 PM Networking Reception/Hallowee" at bounding box center [615, 332] width 568 height 28
click at [803, 327] on div "Description: Covaris, Lunch Sponsor: 12 - 1 pm; 6 - 9 PM Networking Reception/H…" at bounding box center [693, 322] width 725 height 48
click at [784, 343] on input "Covaris, Lunch Sponsor: 12 - 1 pm; 6 - 9 PM Networking Reception/Hallowee" at bounding box center [615, 332] width 568 height 28
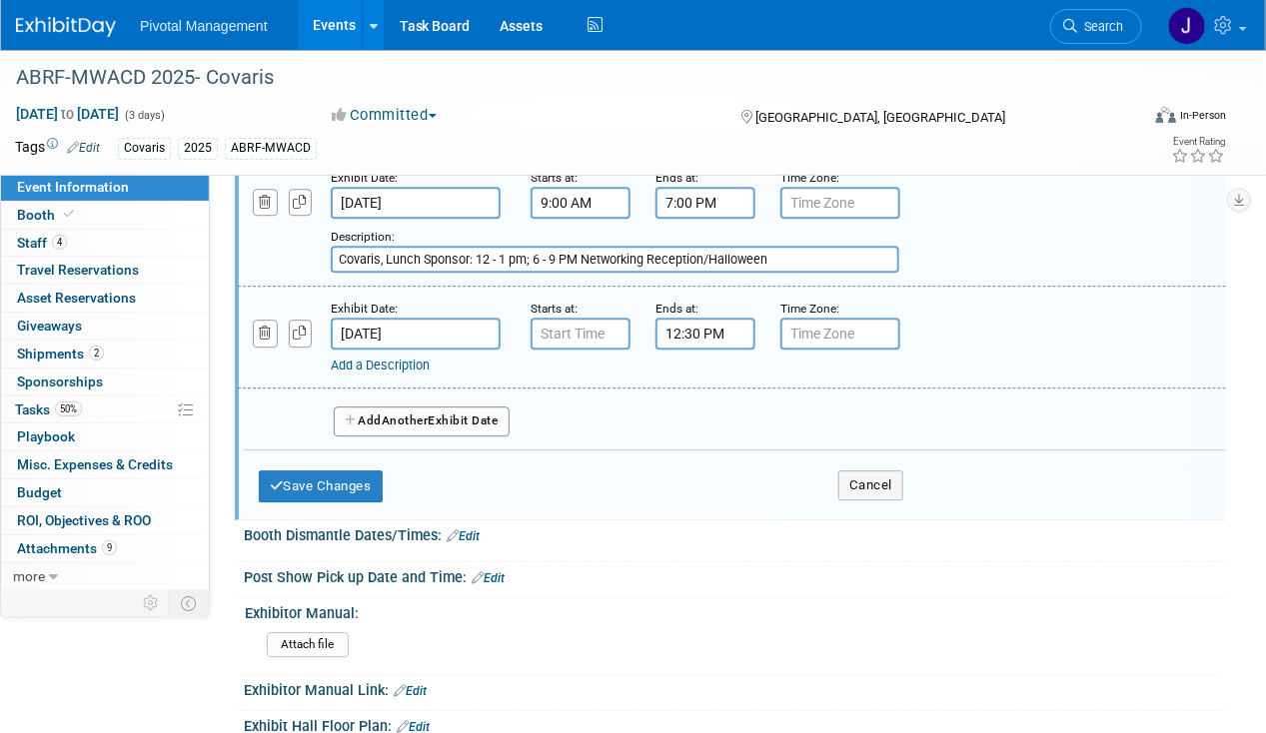
scroll to position [2098, 0]
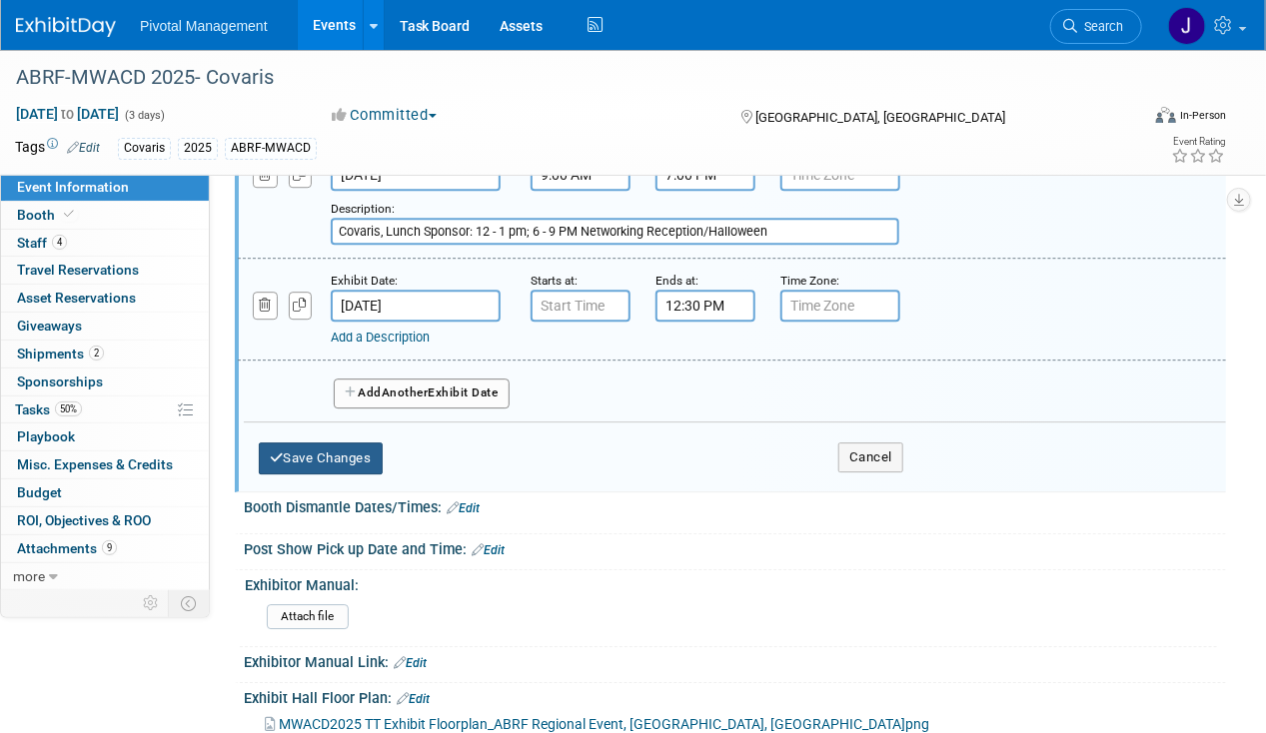
type input "Covaris, Lunch Sponsor: 12 - 1 pm; 6 - 9 PM Networking Reception/Halloween"
click at [306, 470] on button "Save Changes" at bounding box center [321, 459] width 124 height 32
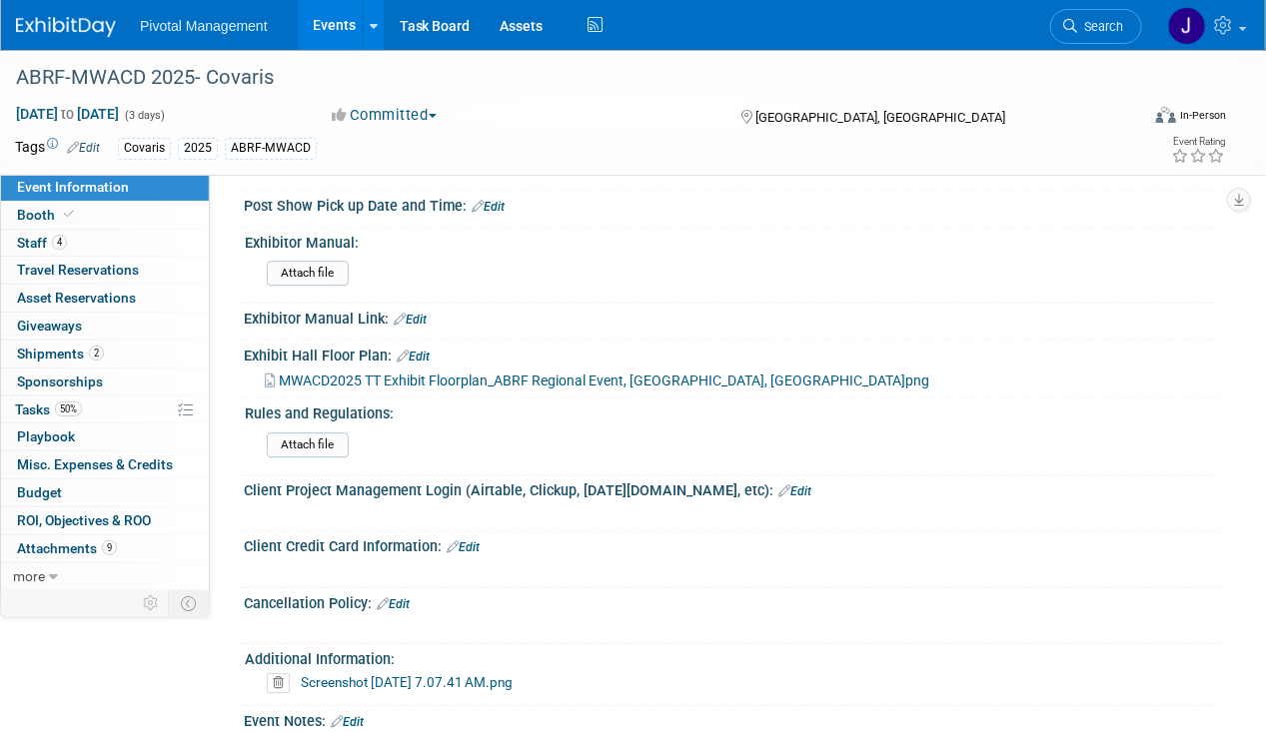
scroll to position [1898, 0]
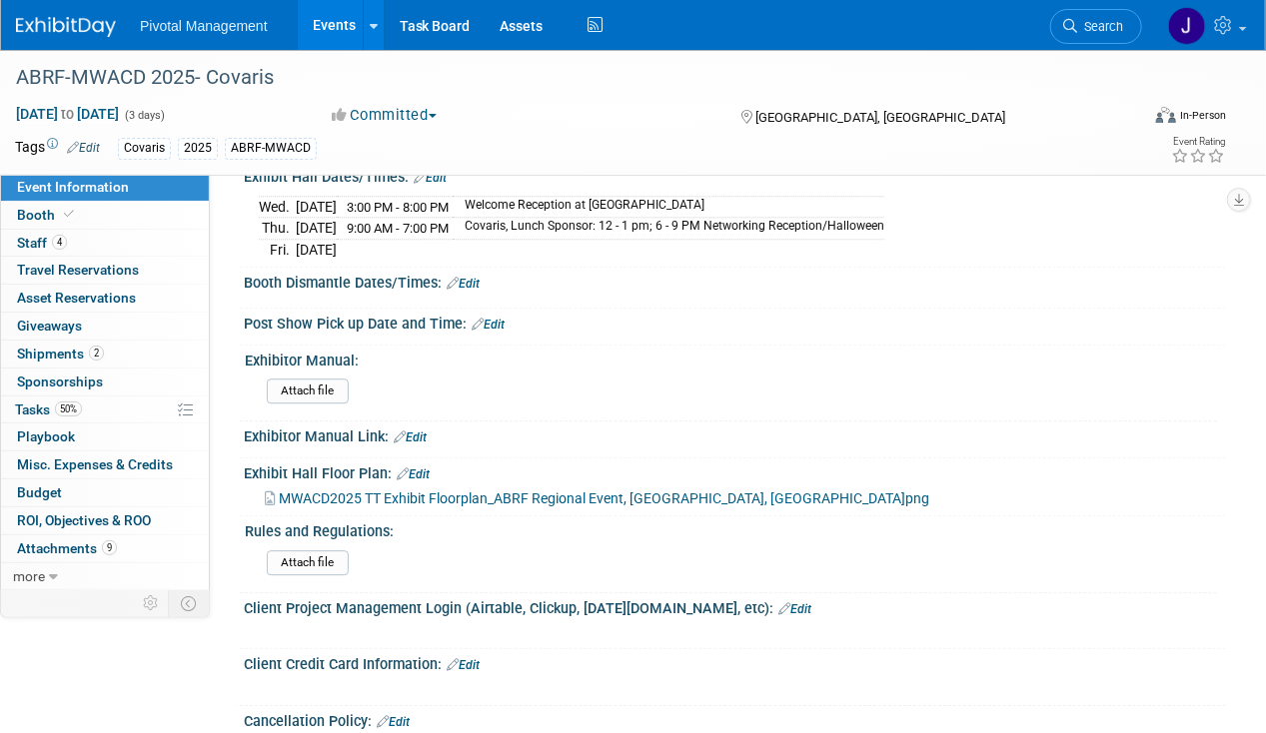
click at [472, 291] on link "Edit" at bounding box center [463, 284] width 33 height 14
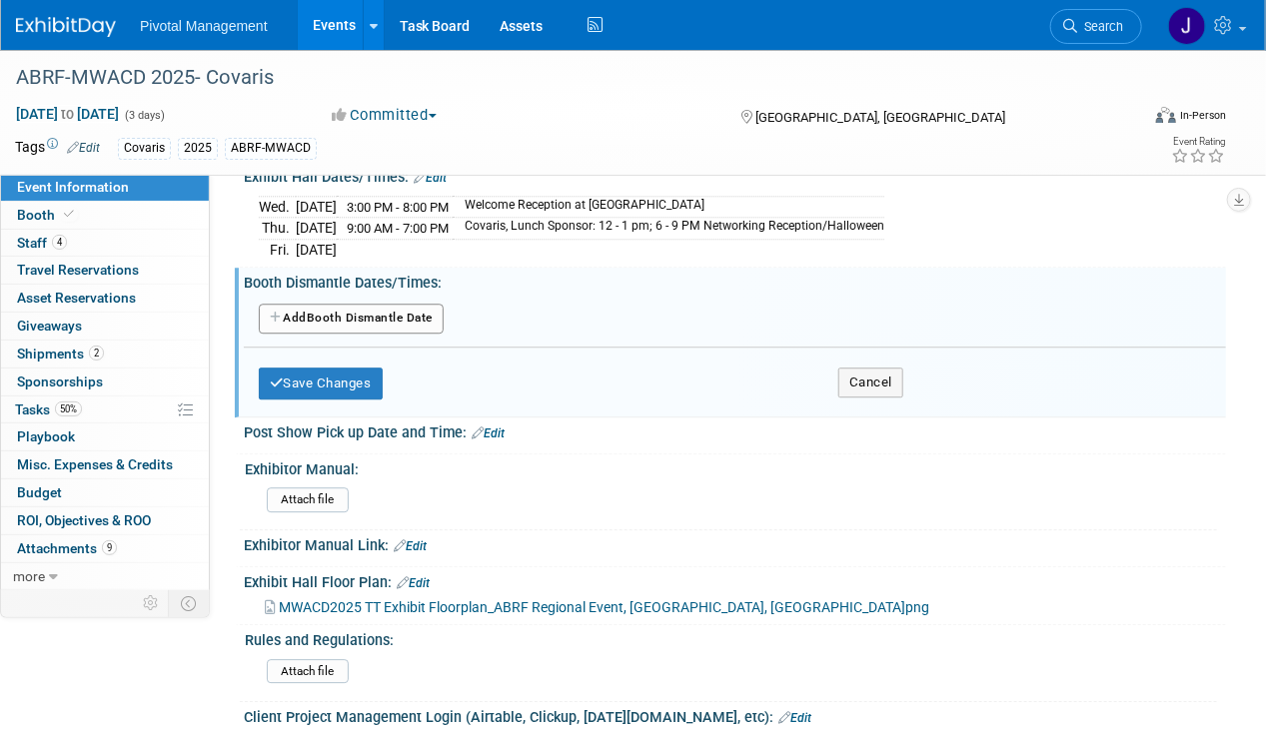
click at [344, 334] on button "Add Another Booth Dismantle Date" at bounding box center [351, 319] width 185 height 30
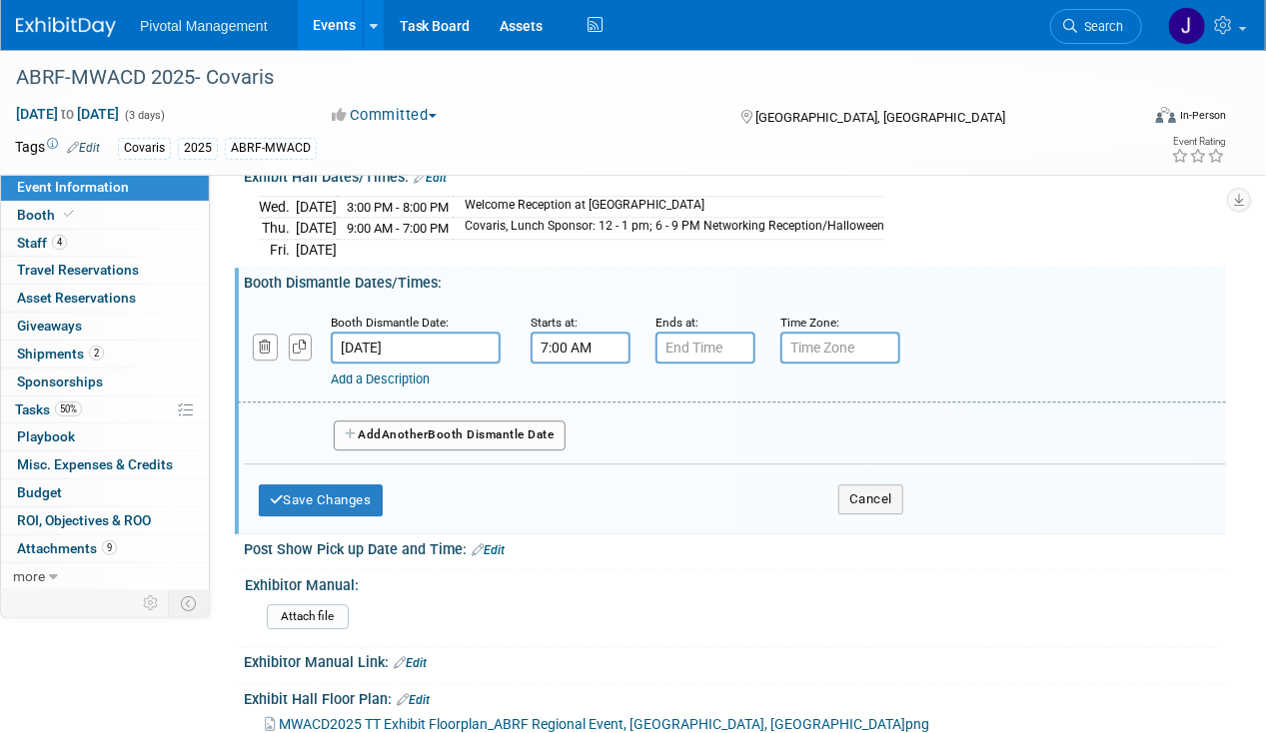
click at [552, 364] on input "7:00 AM" at bounding box center [580, 348] width 100 height 32
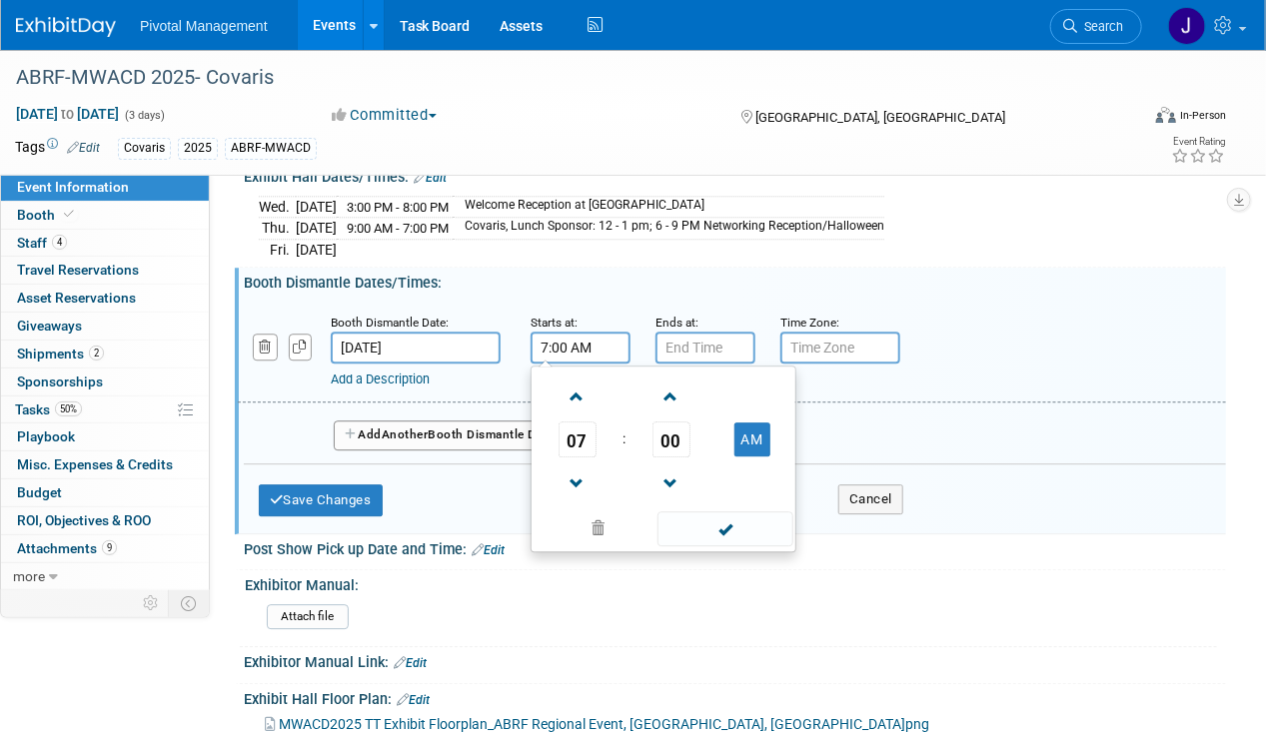
drag, startPoint x: 476, startPoint y: 367, endPoint x: 445, endPoint y: 371, distance: 32.2
click at [448, 370] on div "Booth Dismantle Date: Oct 24, 2025 Starts at: 7:00 AM 07 : 00 AM 12 01 02 03 04…" at bounding box center [732, 352] width 988 height 102
type input "12:30 PM"
click at [297, 510] on button "Save Changes" at bounding box center [321, 500] width 124 height 32
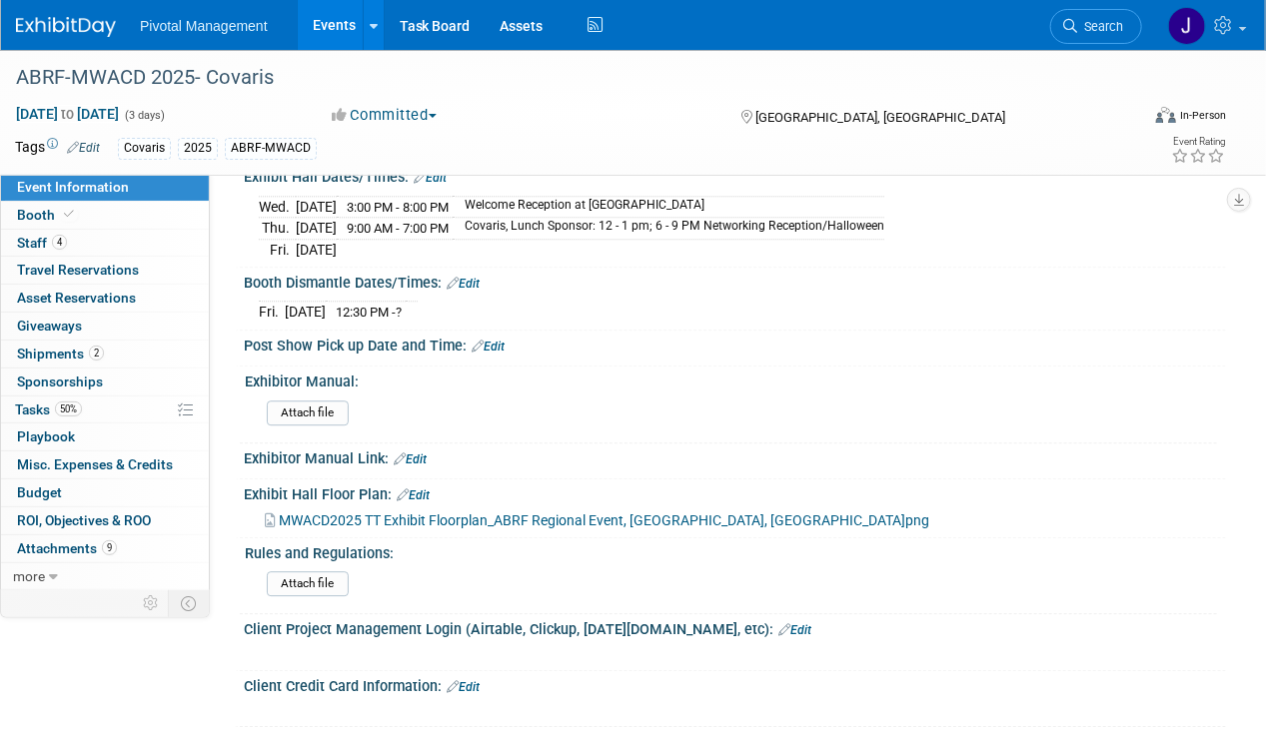
click at [98, 382] on span "Sponsorships 0" at bounding box center [60, 382] width 86 height 16
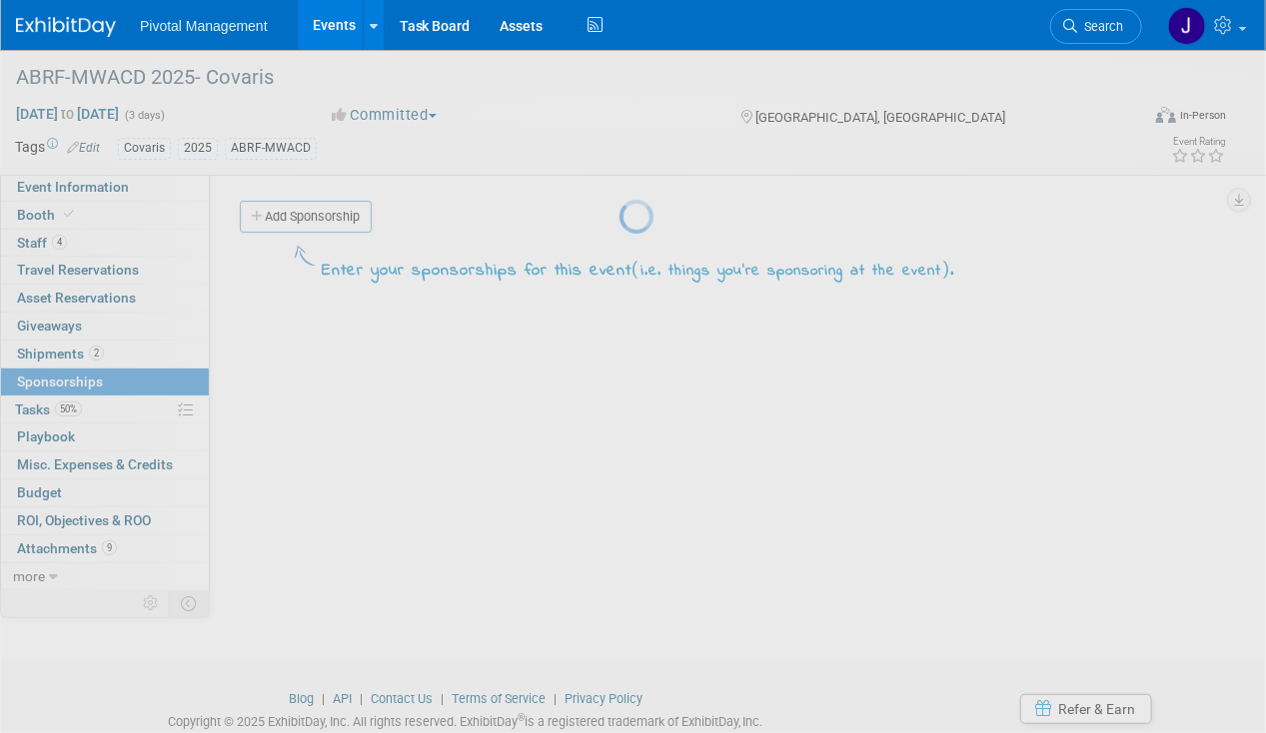
click at [619, 400] on div at bounding box center [633, 366] width 28 height 733
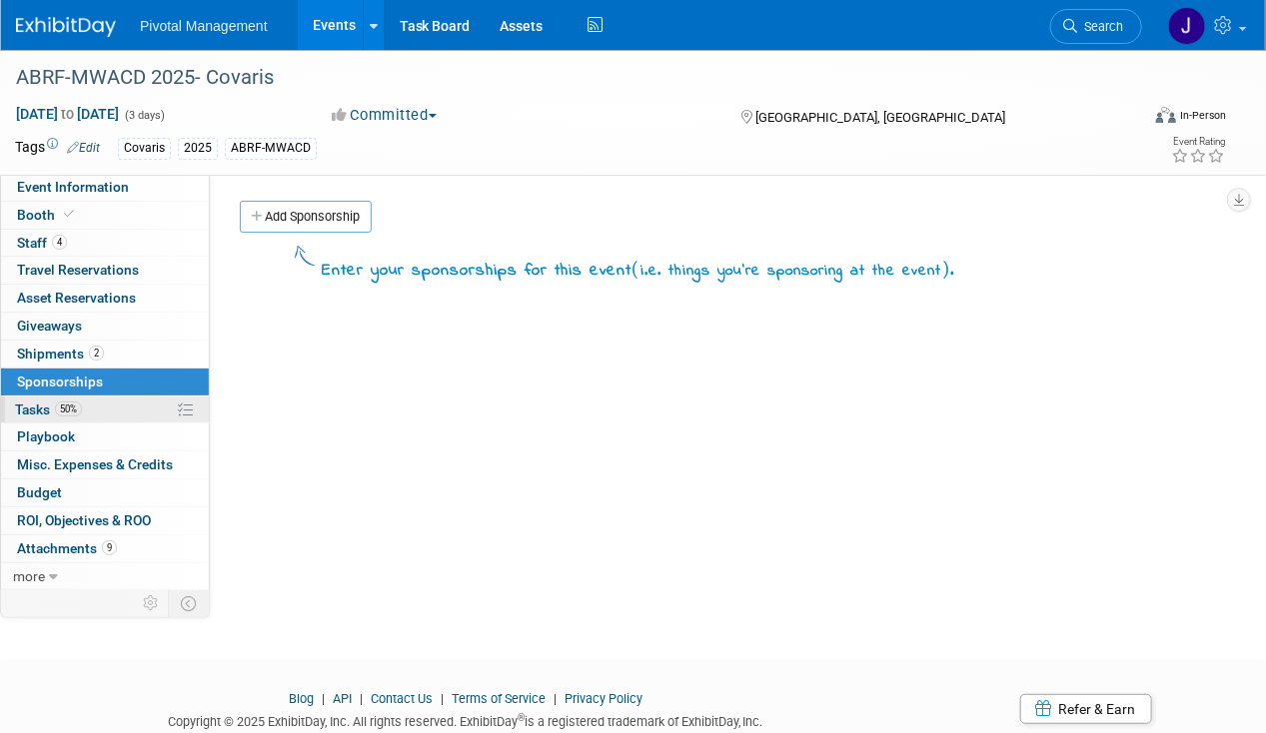
click at [133, 406] on link "50% Tasks 50%" at bounding box center [105, 410] width 208 height 27
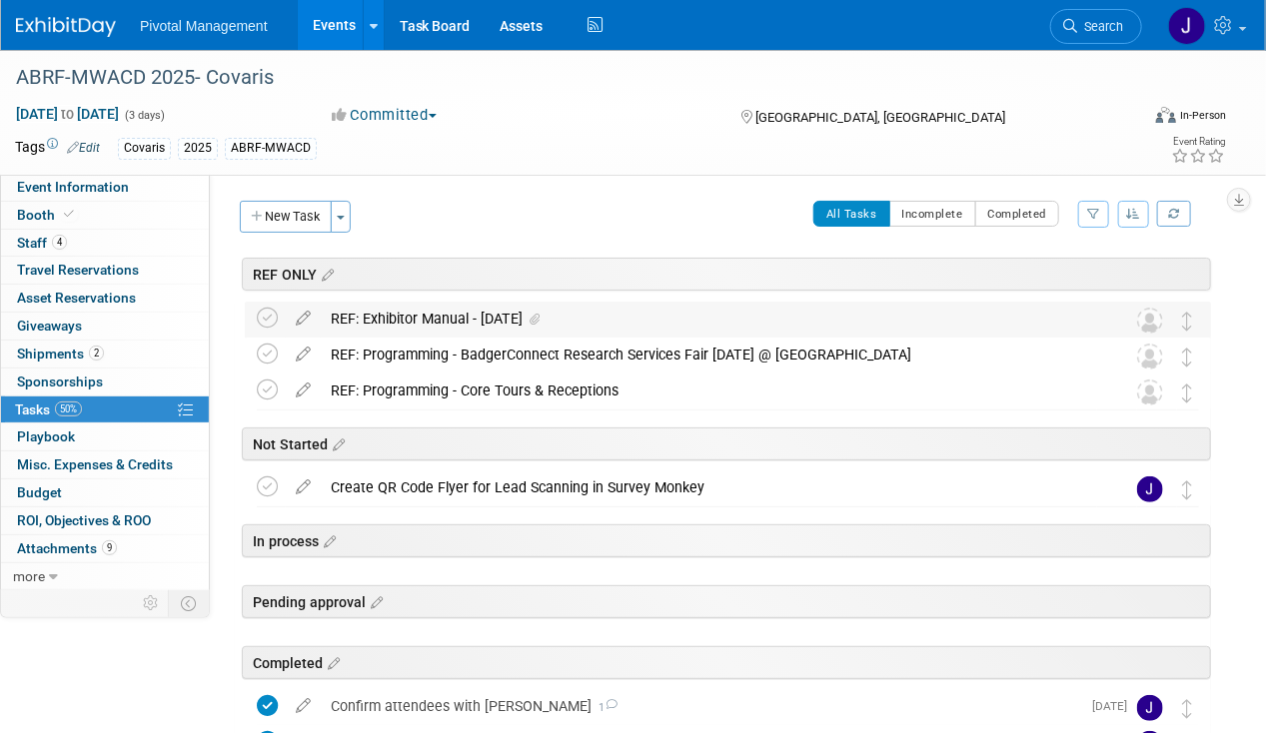
click at [454, 303] on div "REF: Exhibitor Manual - 10.10.25" at bounding box center [709, 319] width 776 height 34
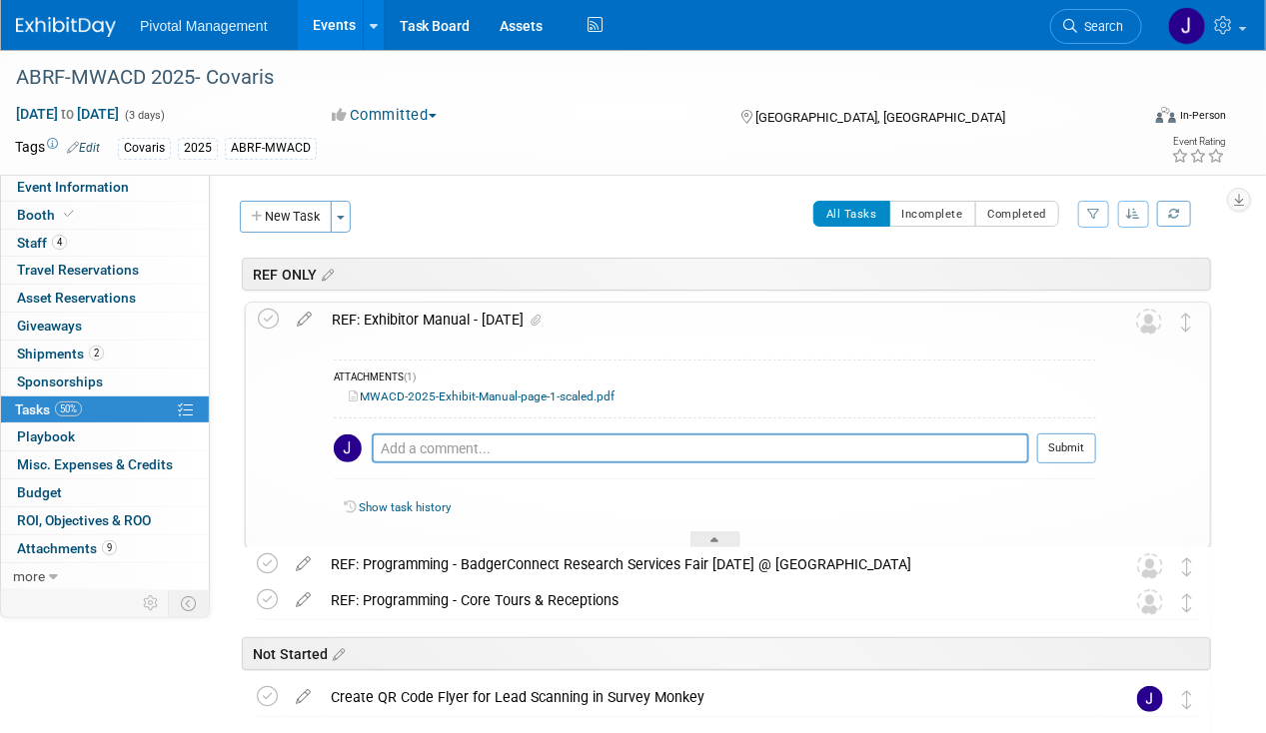
click at [451, 392] on link "MWACD-2025-Exhibit-Manual-page-1-scaled.pdf" at bounding box center [482, 397] width 266 height 14
click at [153, 186] on link "Event Information" at bounding box center [105, 187] width 208 height 27
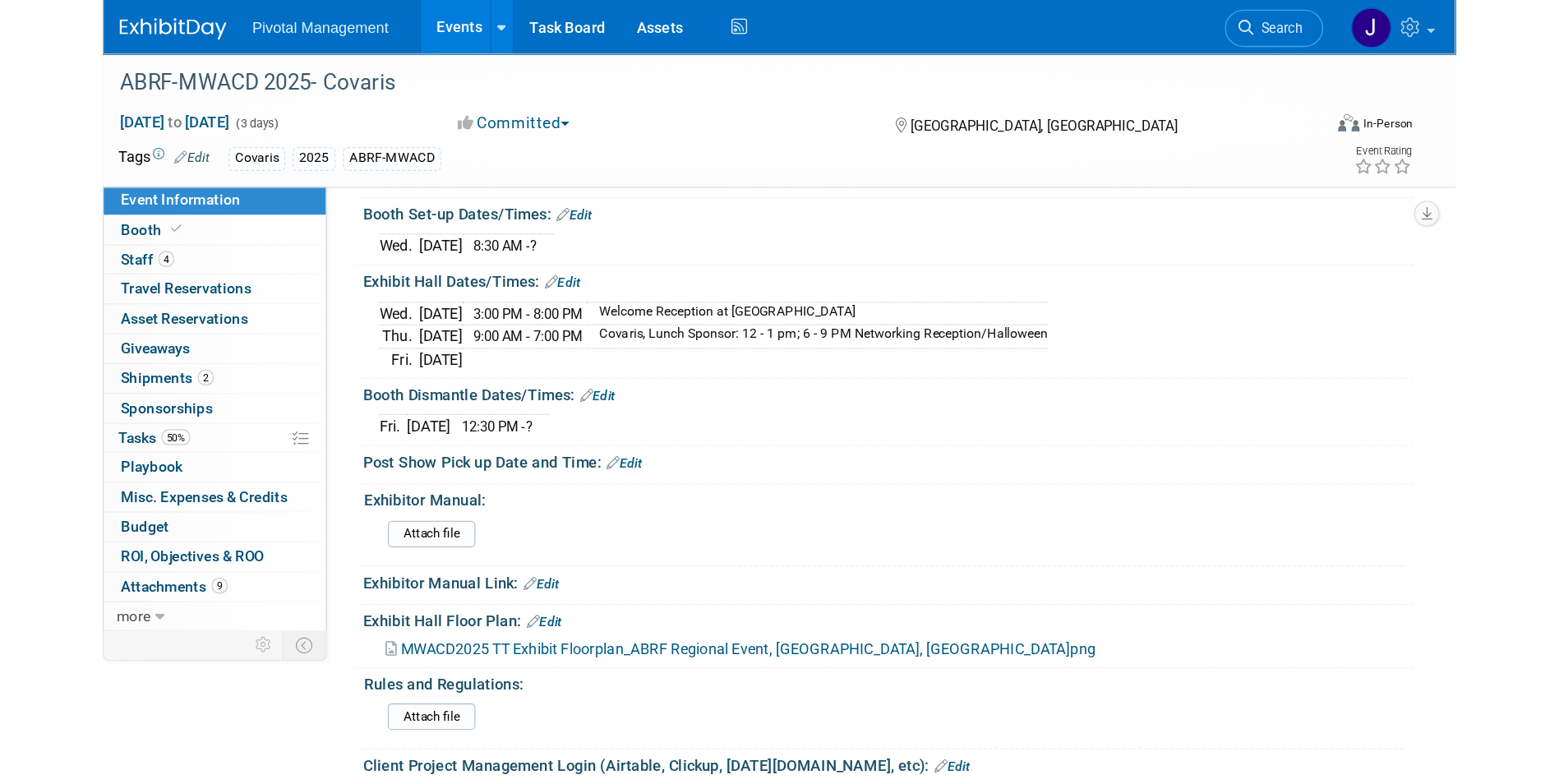
scroll to position [1561, 0]
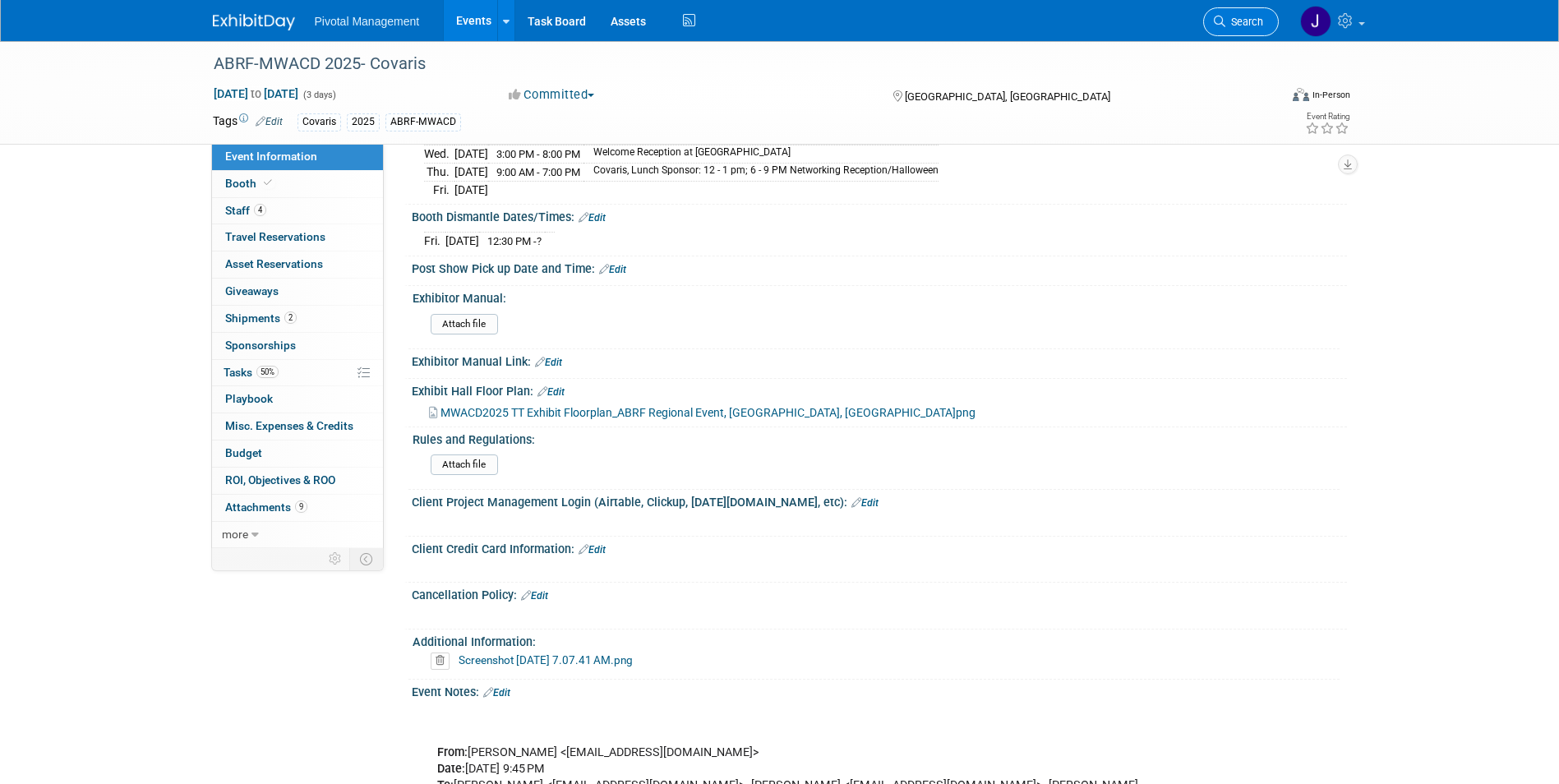
click at [1041, 21] on span "Search" at bounding box center [1244, 21] width 38 height 12
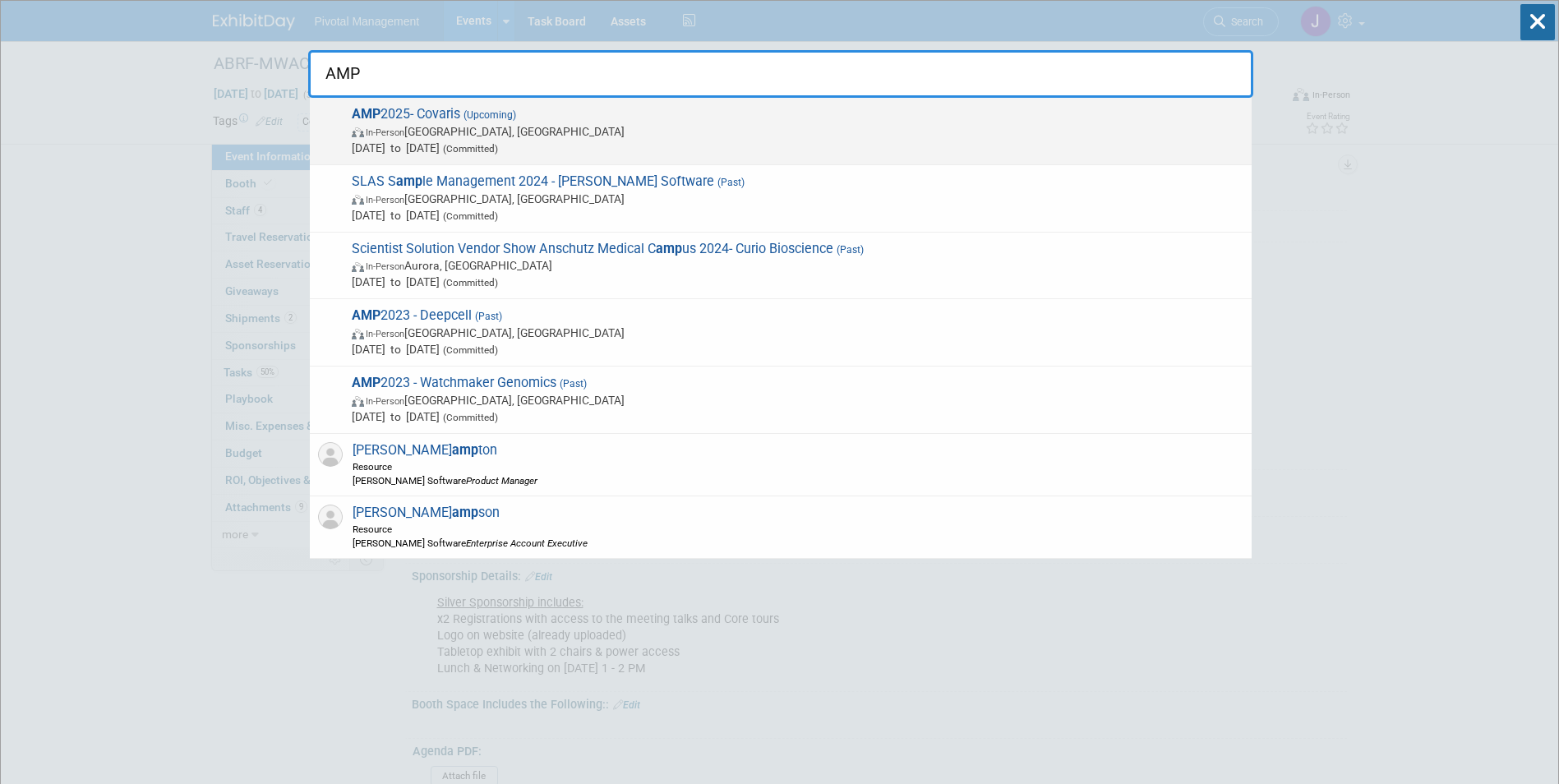
type input "AMP"
click at [570, 146] on span "Nov 11, 2025 to Nov 15, 2025 (Committed)" at bounding box center [798, 148] width 892 height 16
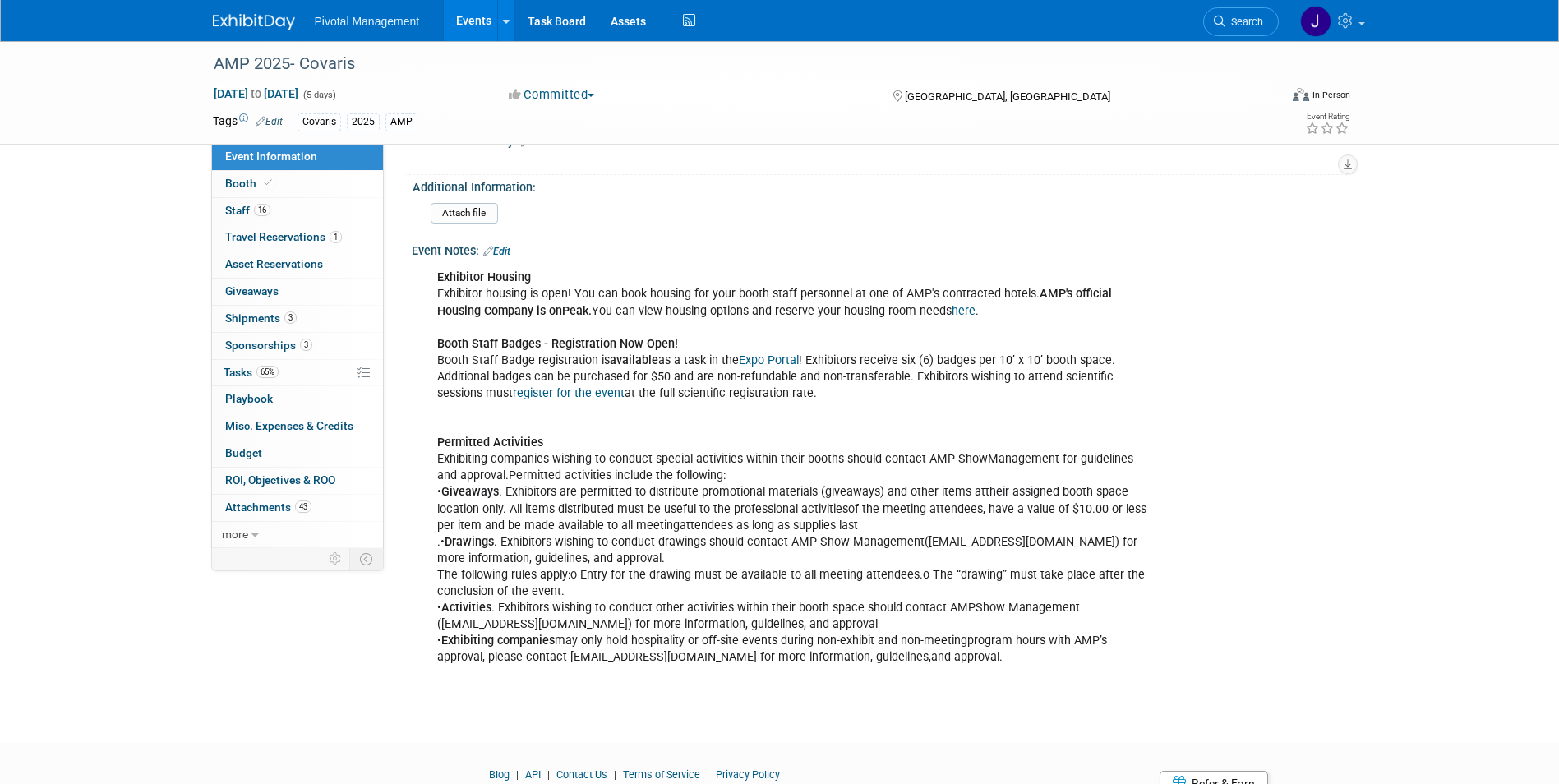
scroll to position [3123, 0]
